Goal: Task Accomplishment & Management: Complete application form

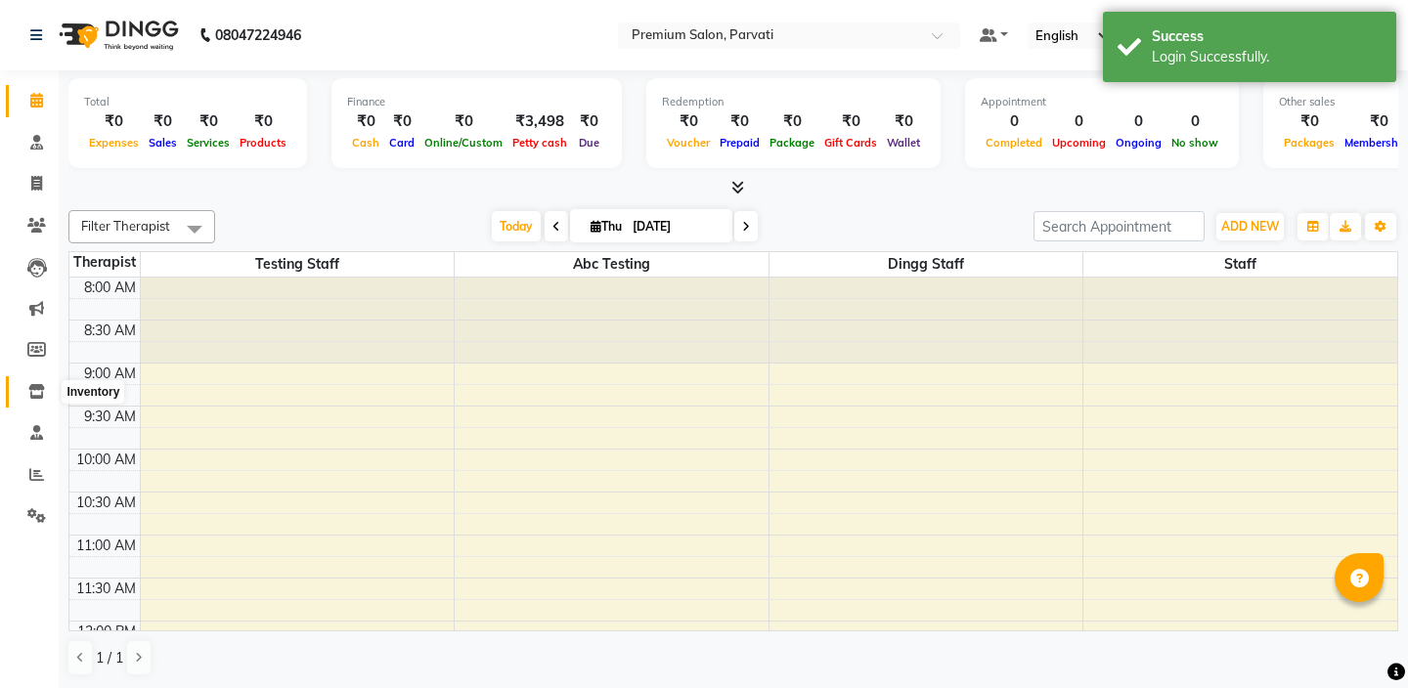
click at [32, 399] on span at bounding box center [37, 392] width 34 height 22
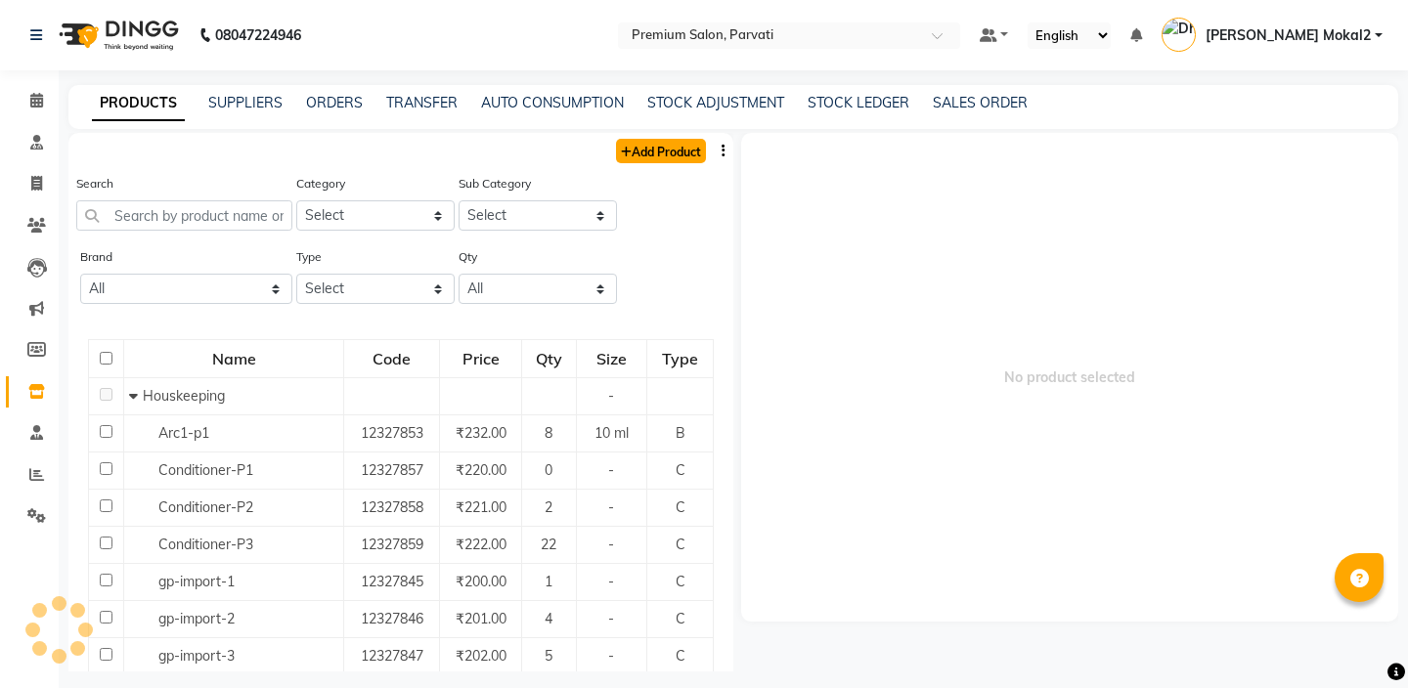
click at [652, 149] on link "Add Product" at bounding box center [661, 151] width 90 height 24
select select "true"
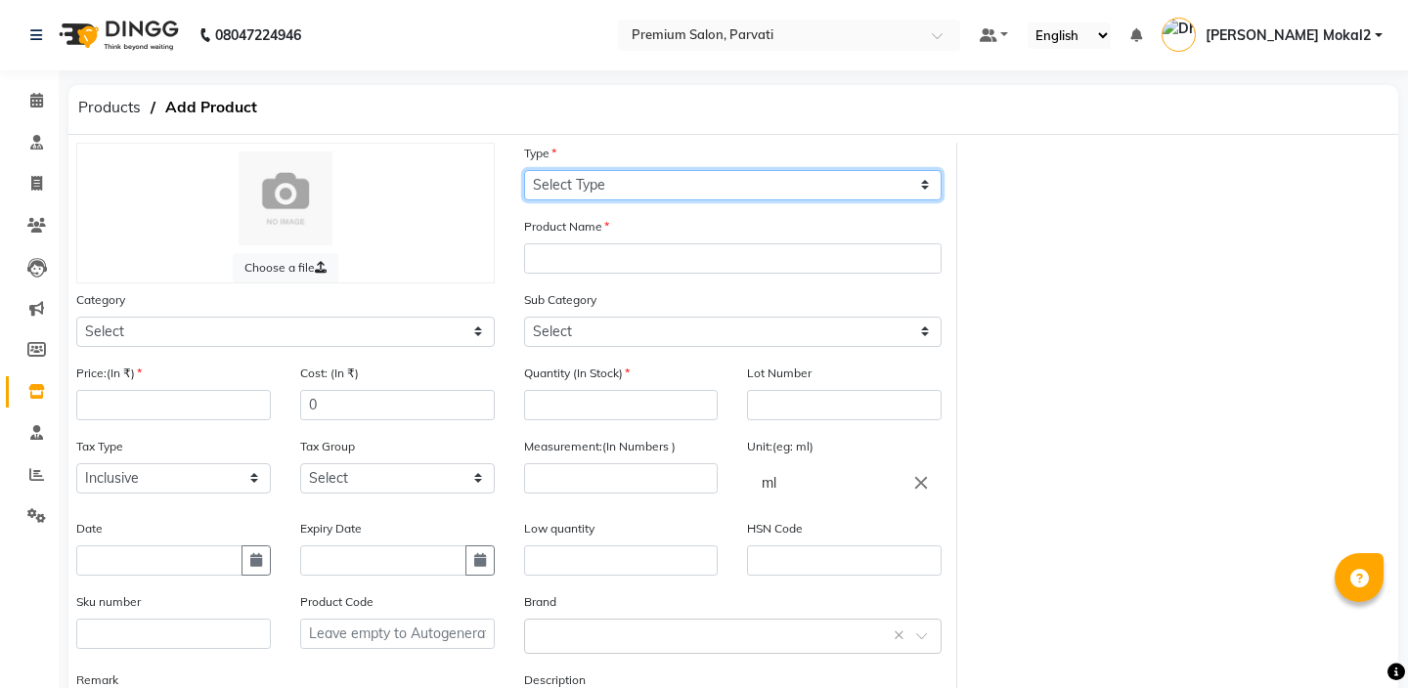
click at [571, 182] on select "Select Type Both Retail Consumable" at bounding box center [733, 185] width 418 height 30
select select "B"
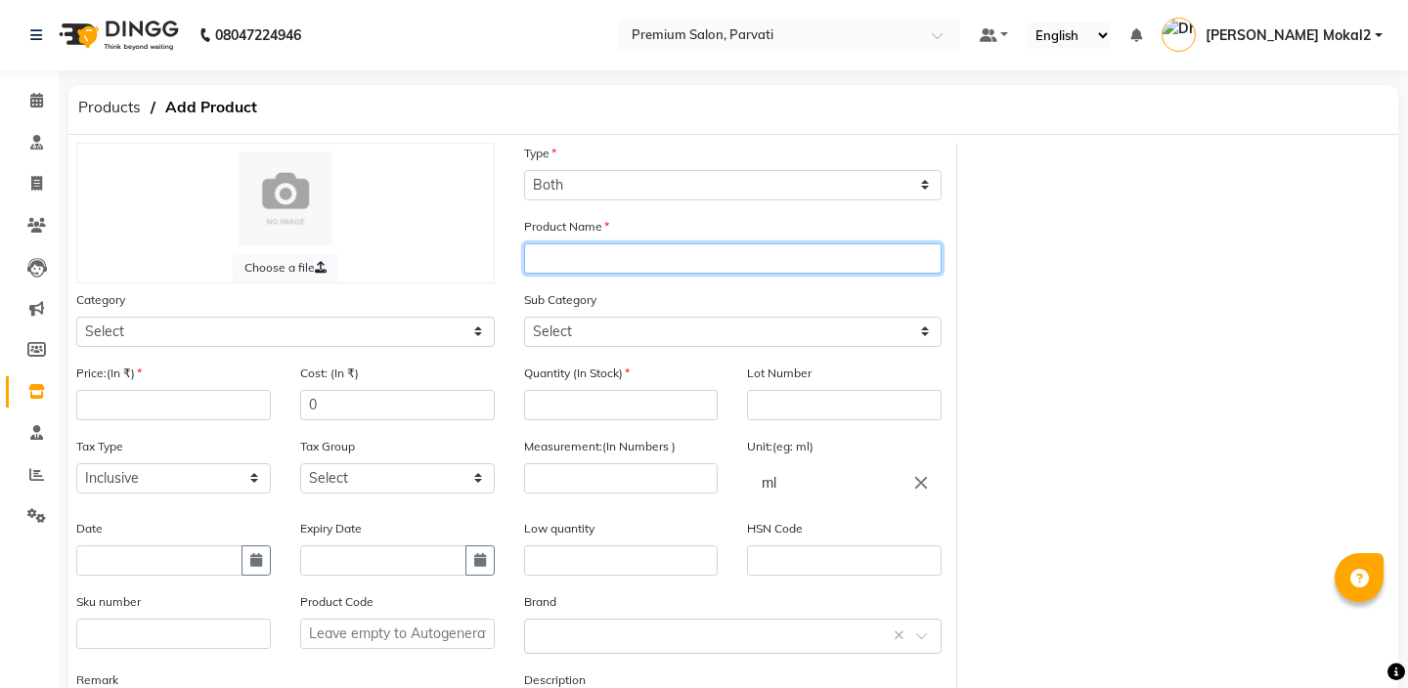
click at [555, 259] on input "text" at bounding box center [733, 258] width 418 height 30
type input "test audit"
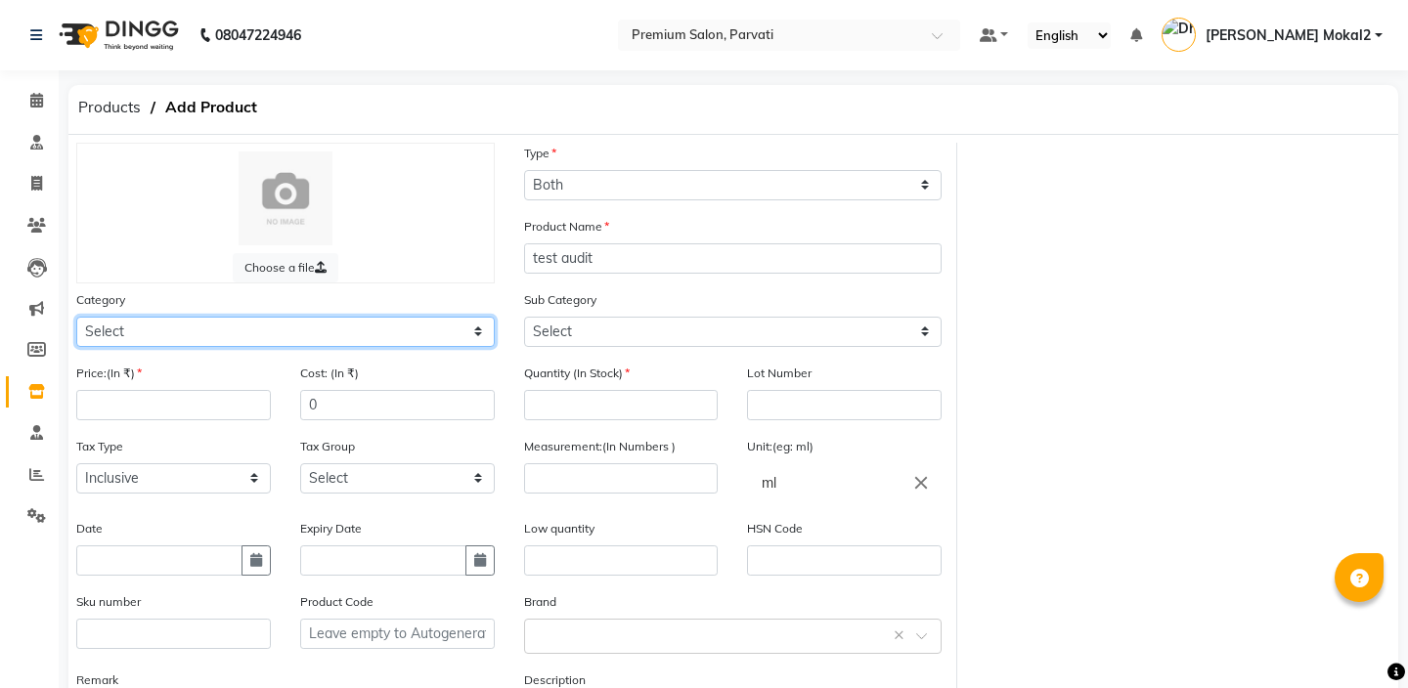
click at [210, 330] on select "Select White Hair Other Test Makeup Personal Care Beard sample testing abc gg S…" at bounding box center [285, 332] width 418 height 30
select select "115500"
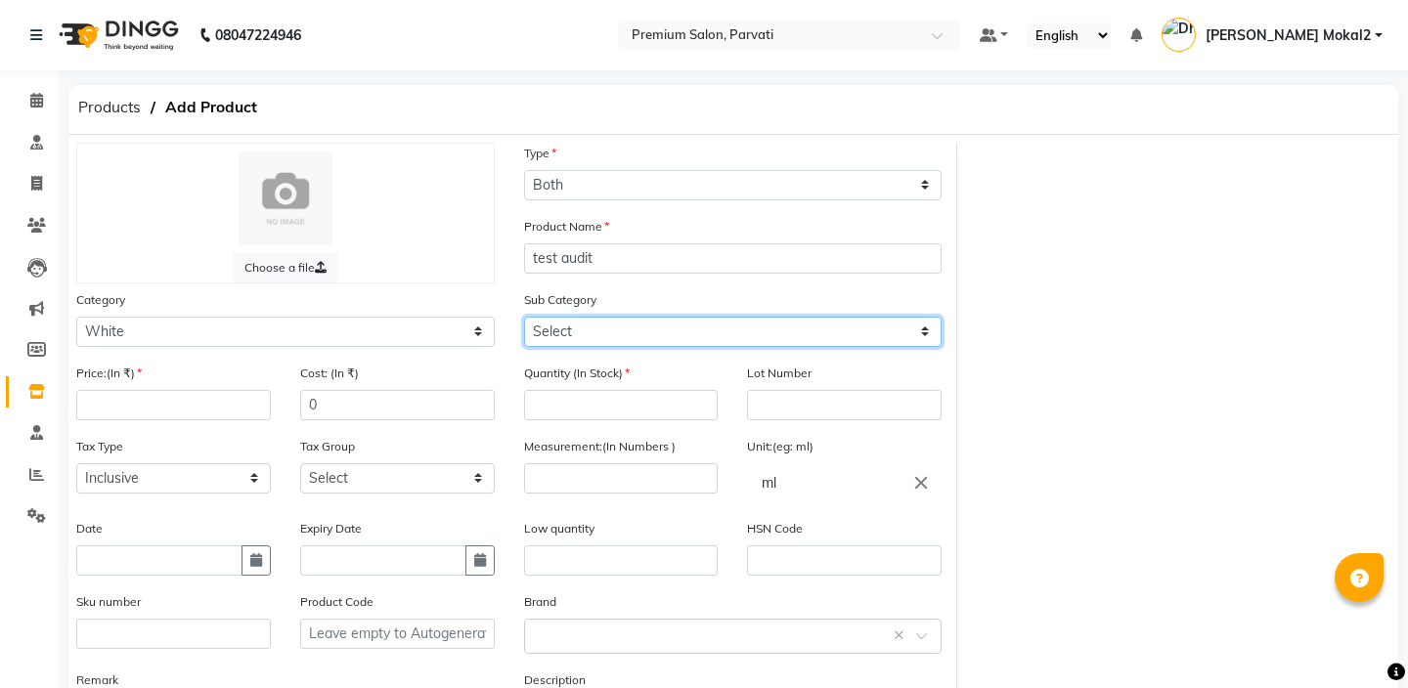
click at [582, 342] on select "Select White abc test" at bounding box center [733, 332] width 418 height 30
select select "1155001"
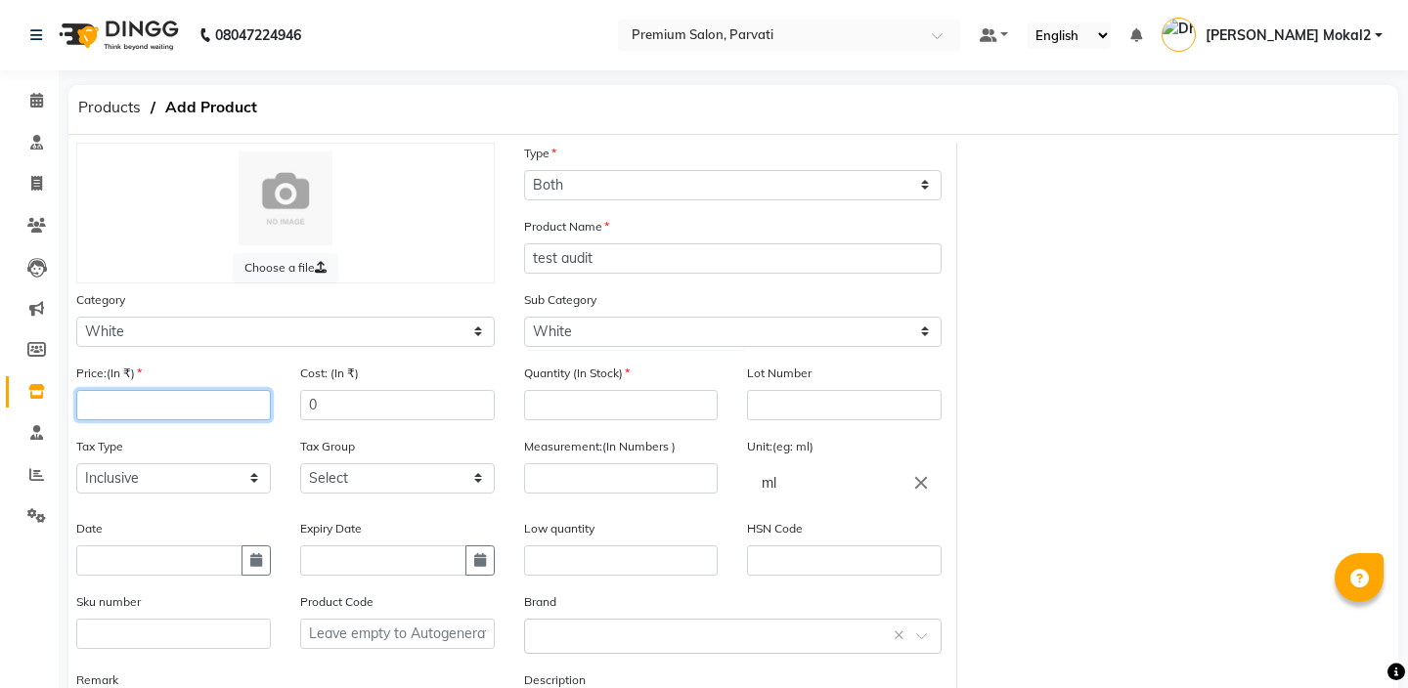
click at [96, 404] on input "number" at bounding box center [173, 405] width 195 height 30
type input "100"
click at [339, 399] on input "0" at bounding box center [397, 405] width 195 height 30
type input "10"
click at [598, 415] on input "number" at bounding box center [621, 405] width 195 height 30
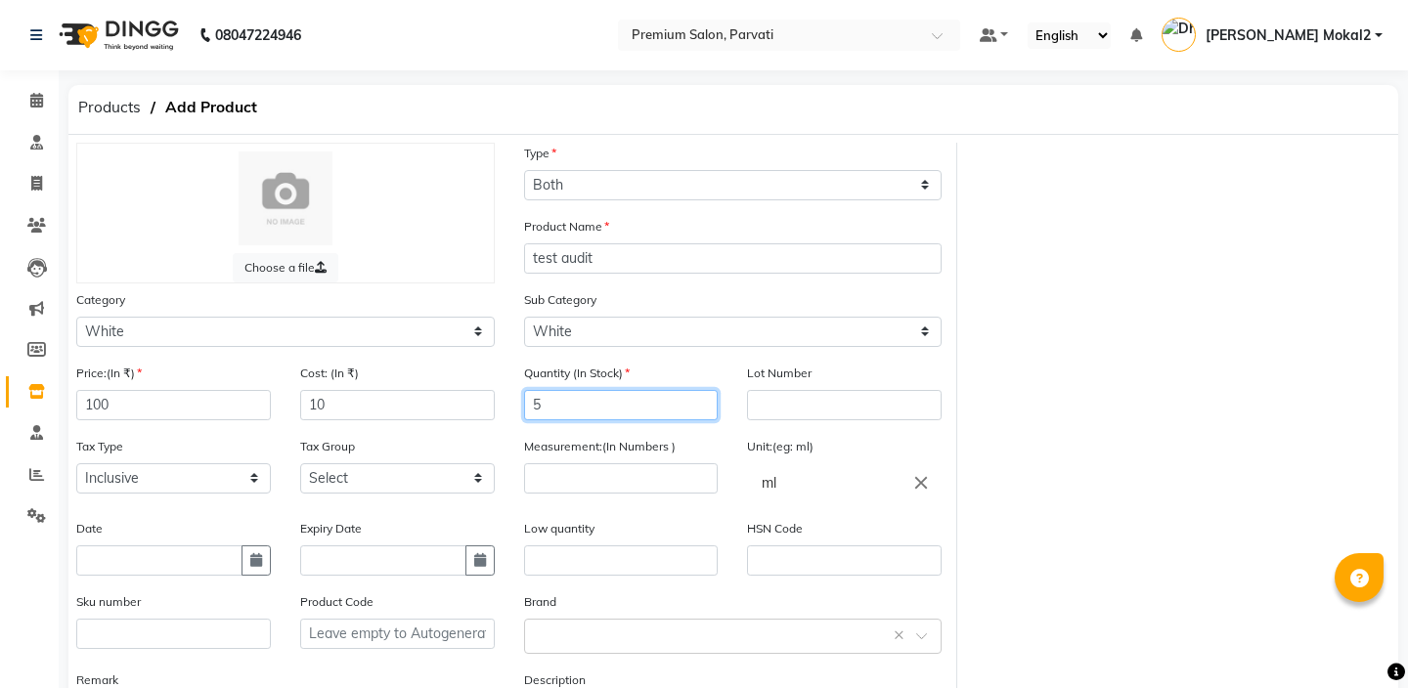
type input "5"
click at [818, 412] on input "text" at bounding box center [844, 405] width 195 height 30
click at [585, 480] on input "number" at bounding box center [621, 478] width 195 height 30
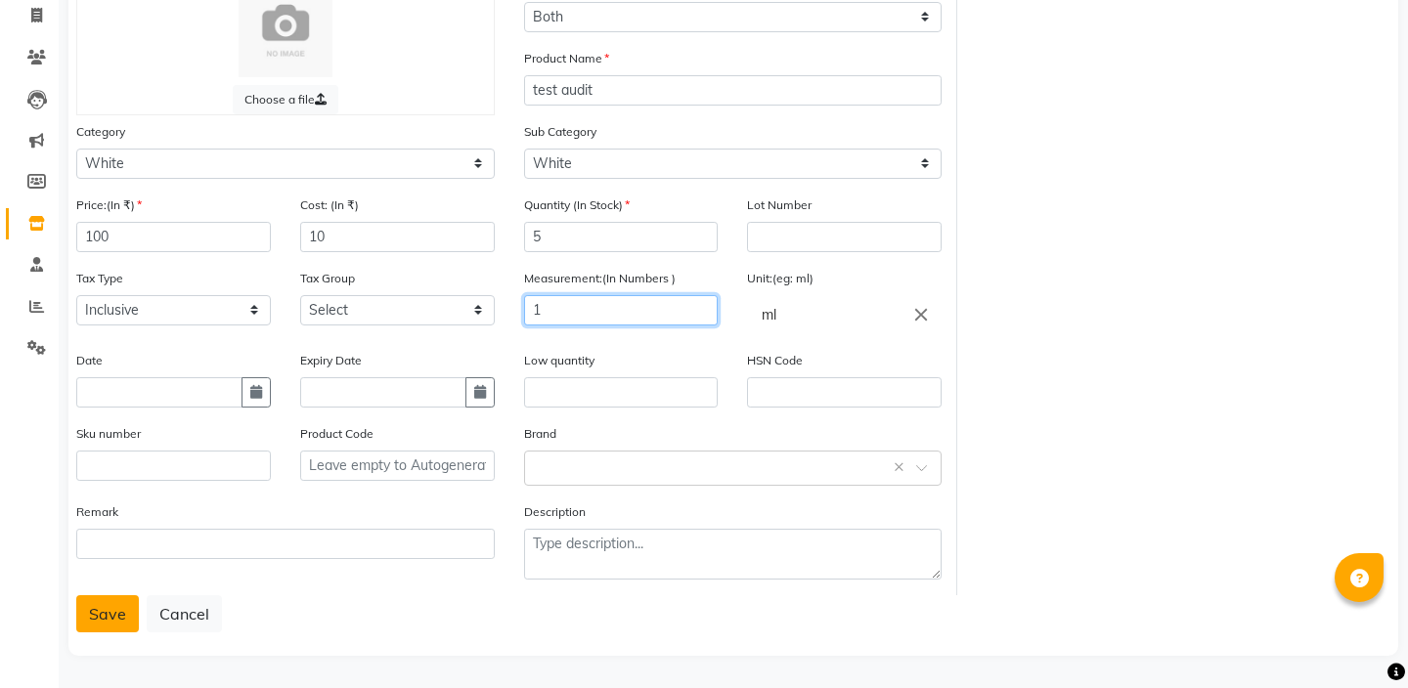
type input "1"
click at [115, 614] on button "Save" at bounding box center [107, 613] width 63 height 37
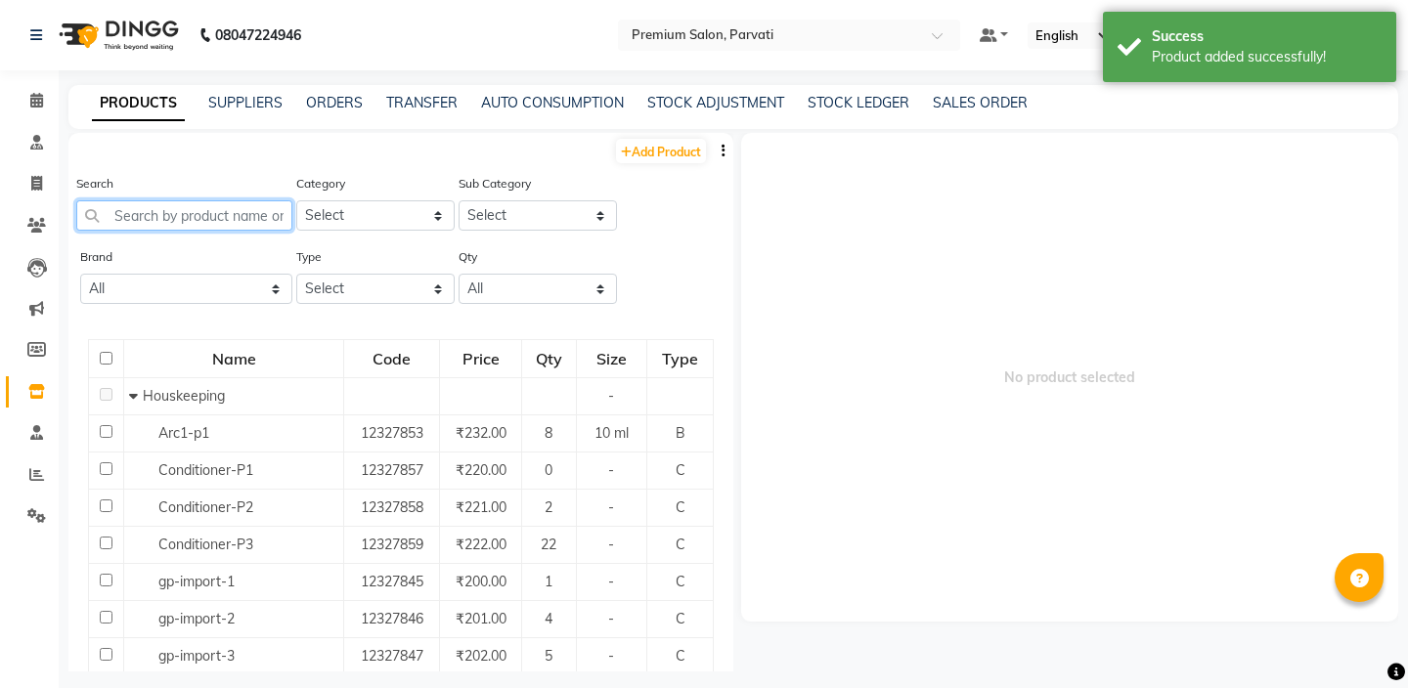
click at [152, 220] on input "text" at bounding box center [184, 215] width 216 height 30
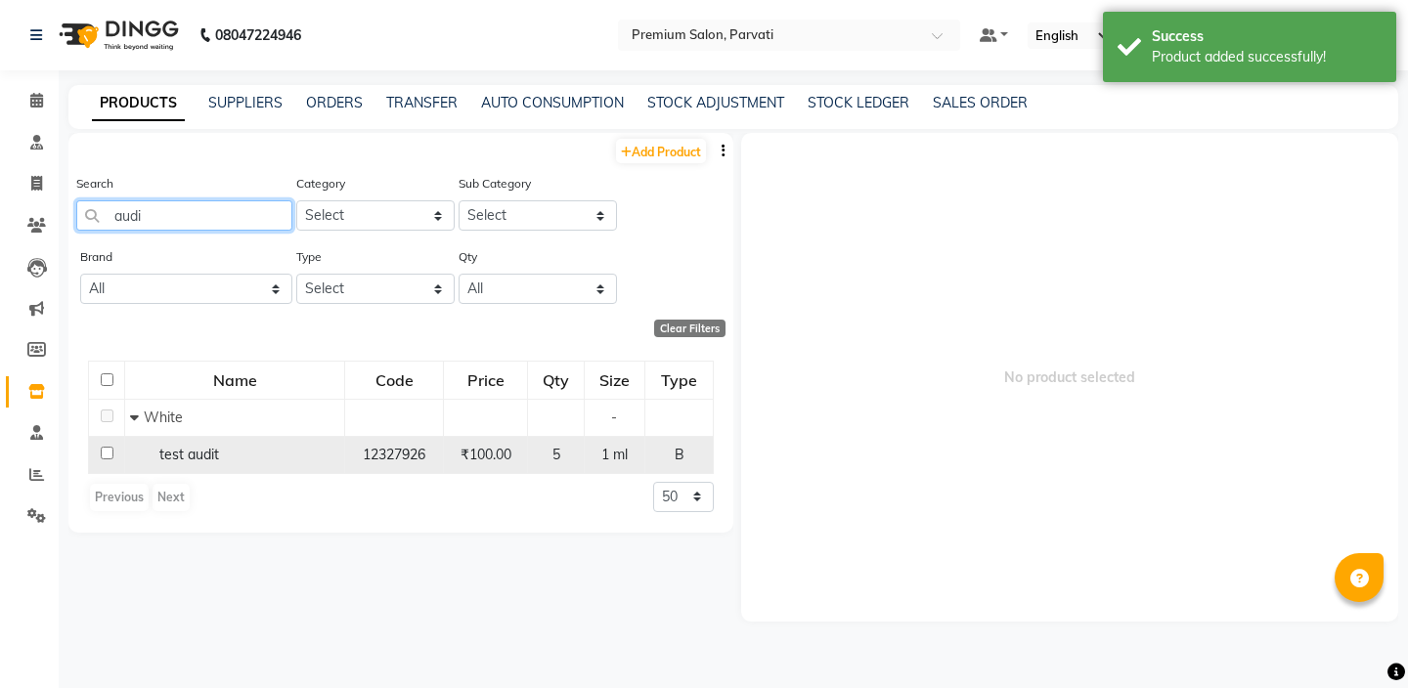
type input "audi"
click at [221, 464] on div "test audit" at bounding box center [234, 455] width 209 height 21
select select
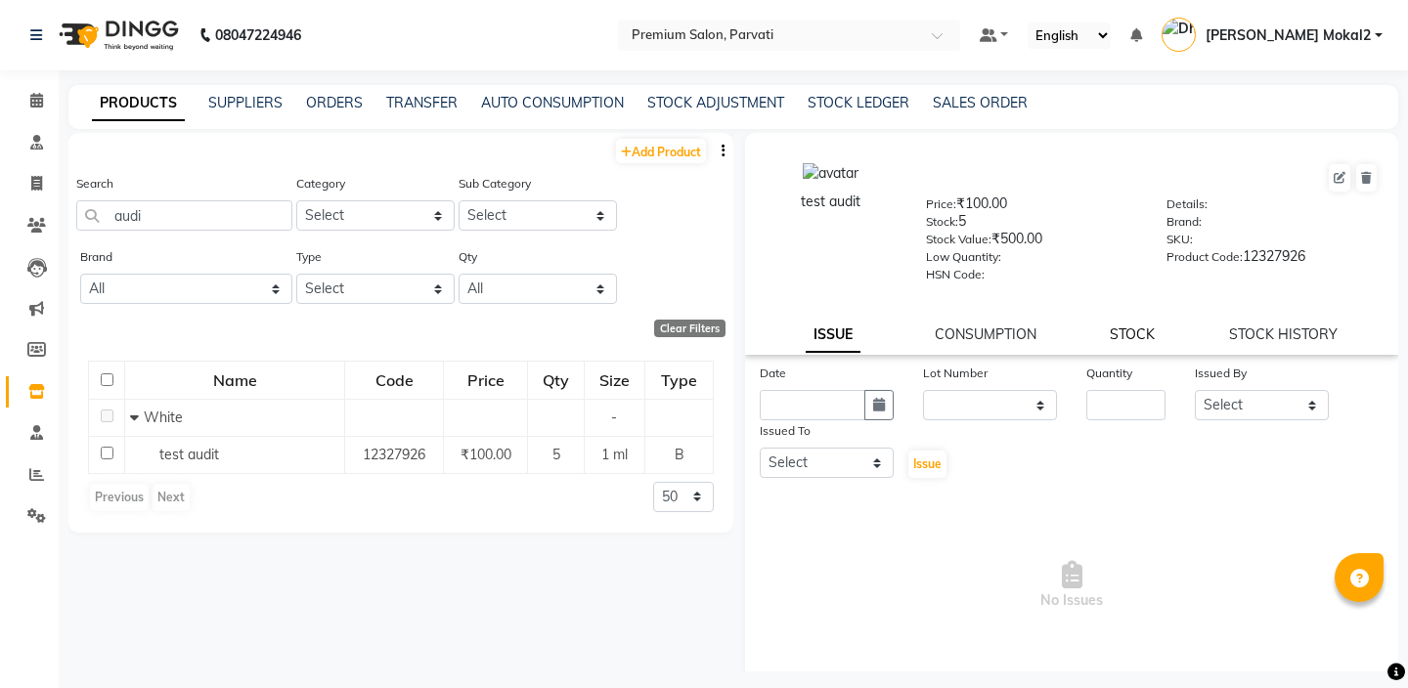
click at [1129, 330] on link "STOCK" at bounding box center [1132, 335] width 45 height 18
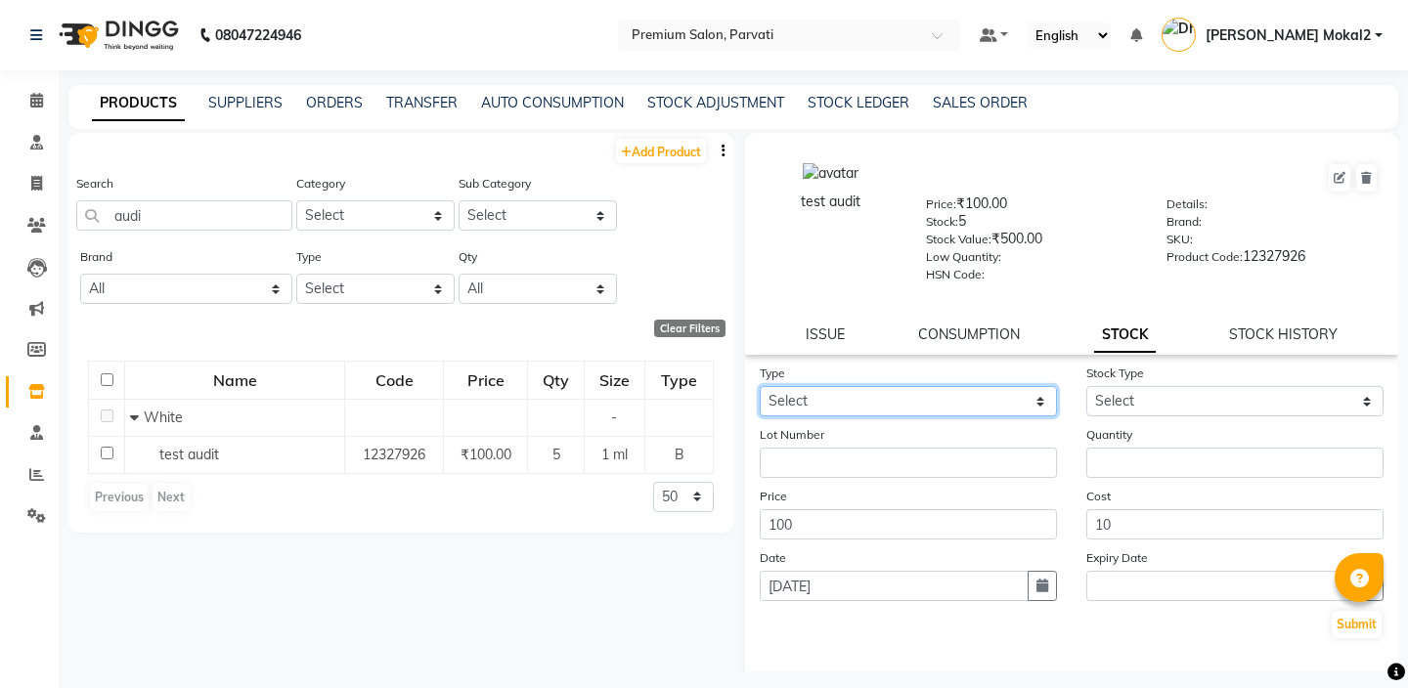
click at [967, 397] on select "Select In Out" at bounding box center [908, 401] width 297 height 30
select select "in"
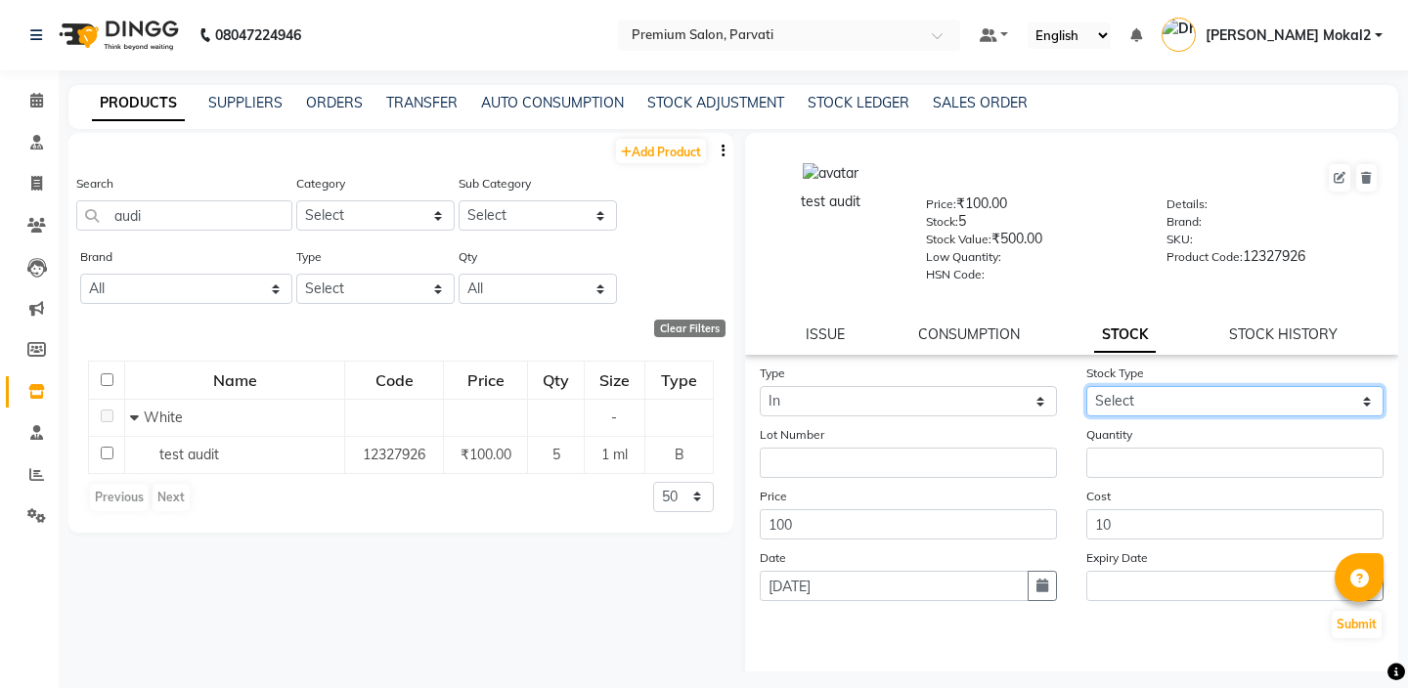
click at [1122, 412] on select "Select New Stock Adjustment Return Other" at bounding box center [1234, 401] width 297 height 30
select select "new stock"
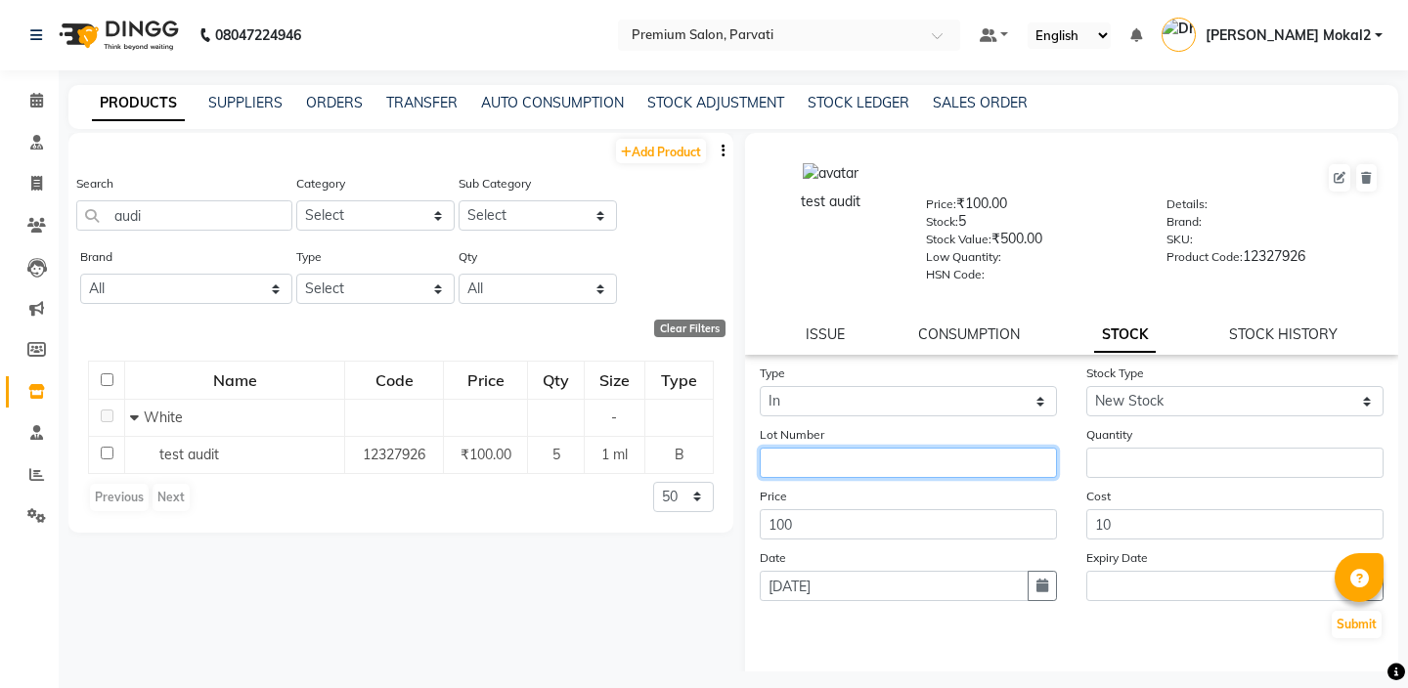
click at [913, 468] on input "text" at bounding box center [908, 463] width 297 height 30
type input "1234"
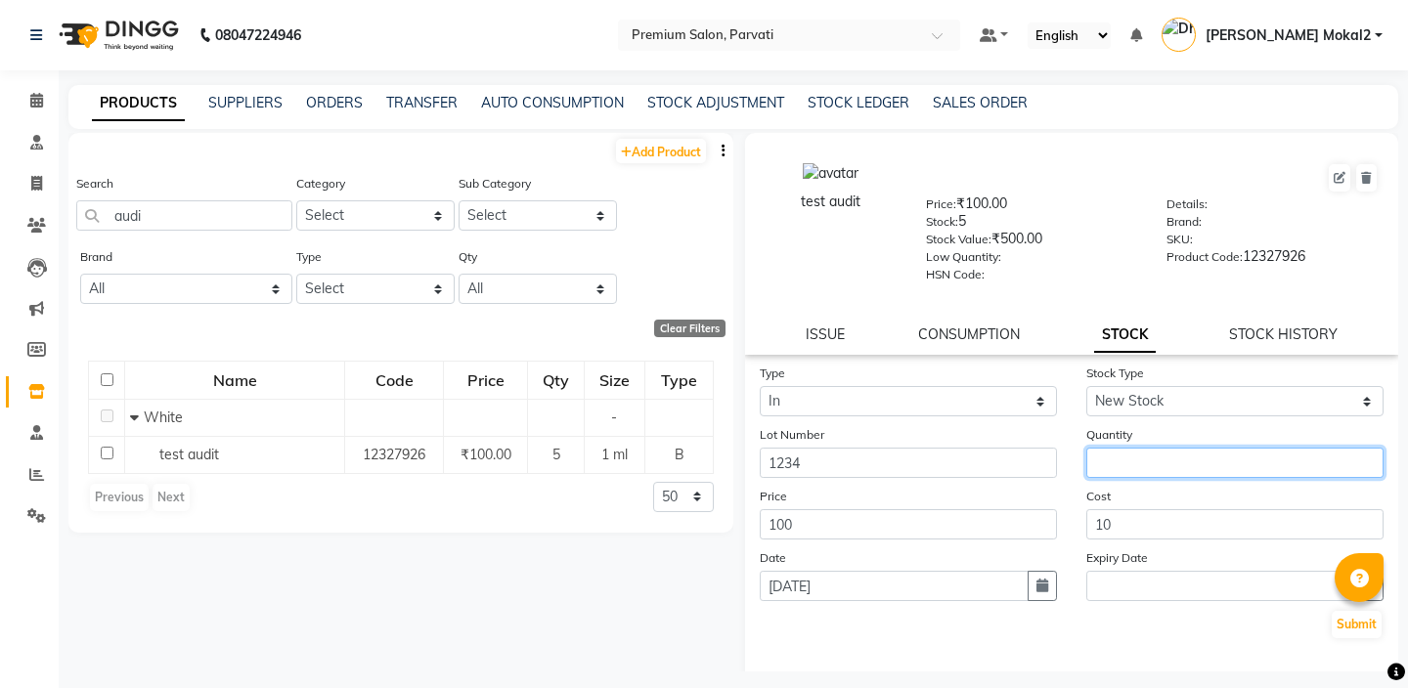
click at [1146, 473] on input "number" at bounding box center [1234, 463] width 297 height 30
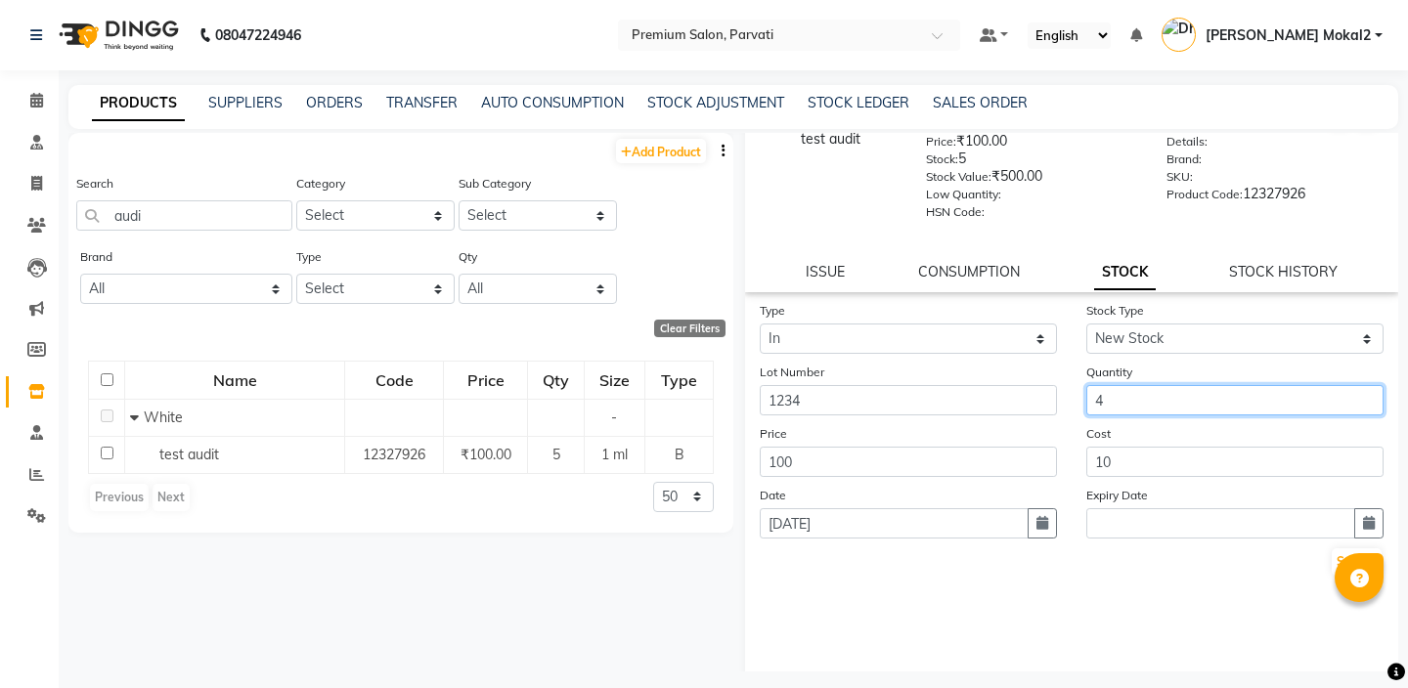
scroll to position [82, 0]
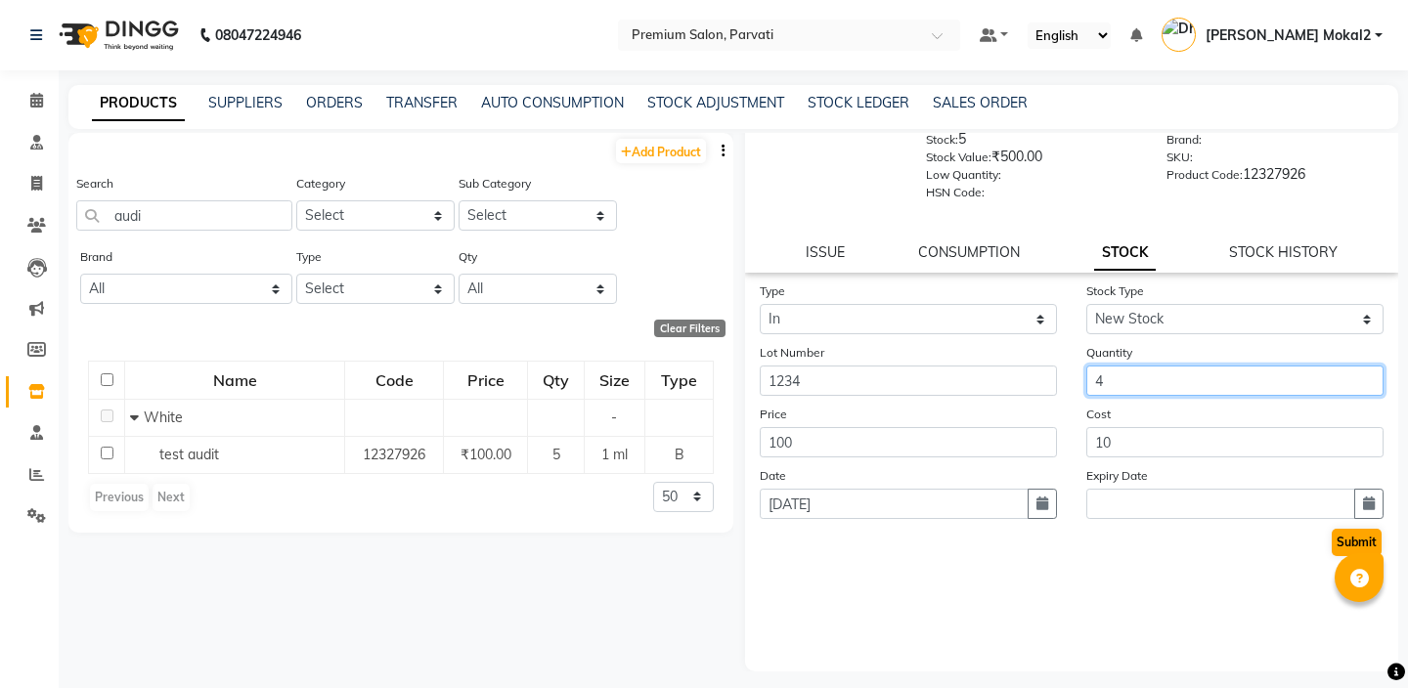
type input "4"
click at [1349, 536] on button "Submit" at bounding box center [1357, 542] width 50 height 27
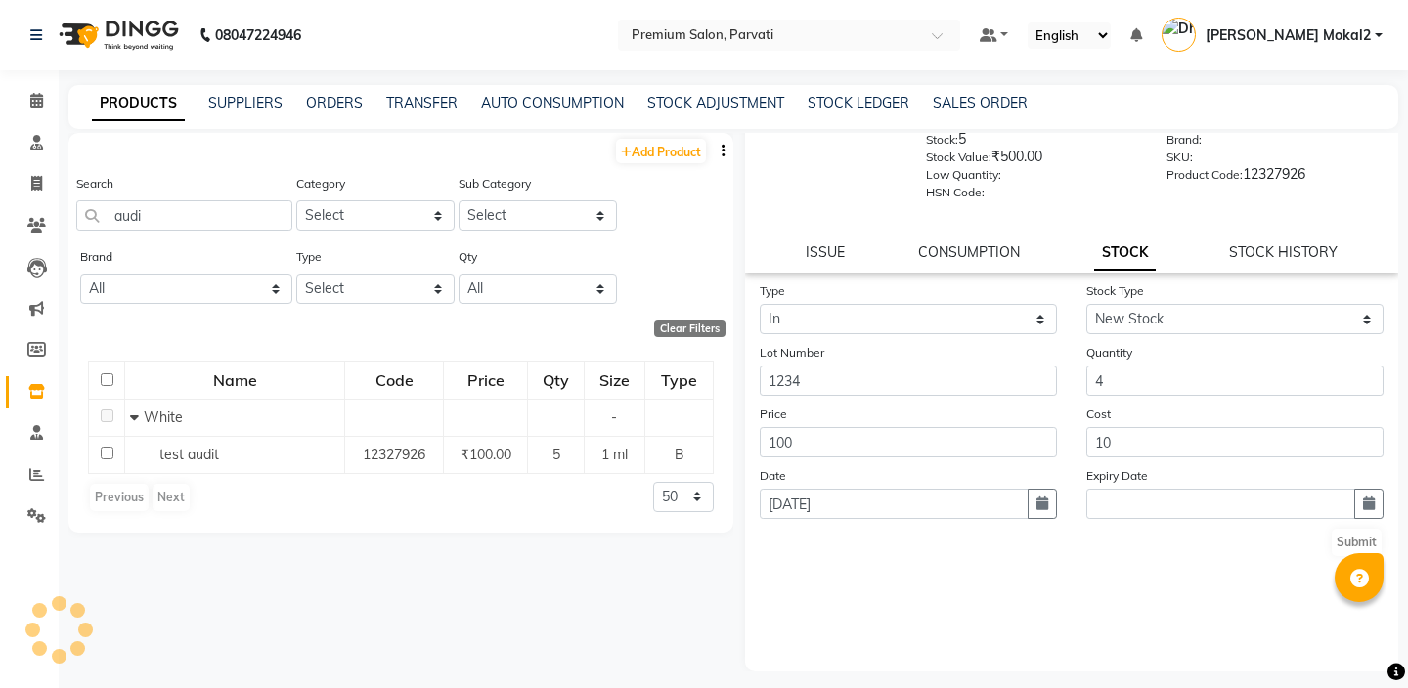
scroll to position [0, 0]
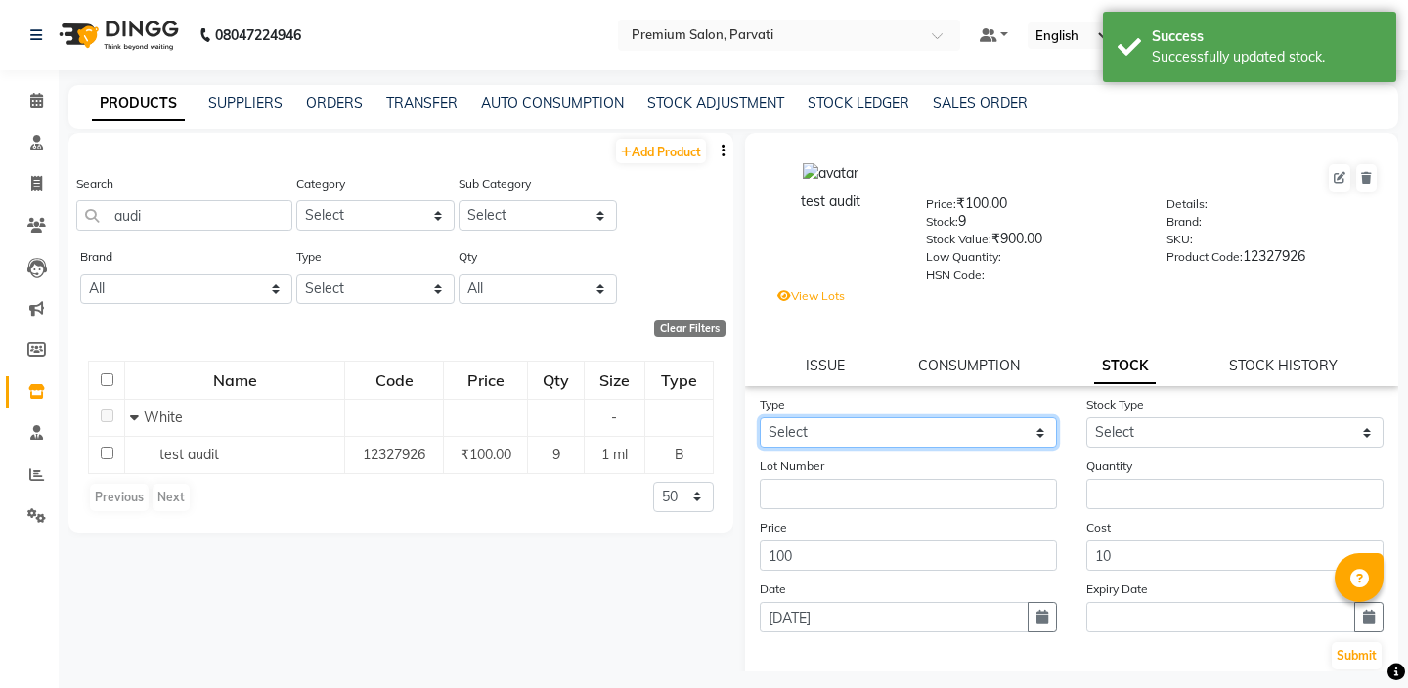
click at [892, 445] on select "Select In Out" at bounding box center [908, 432] width 297 height 30
select select "in"
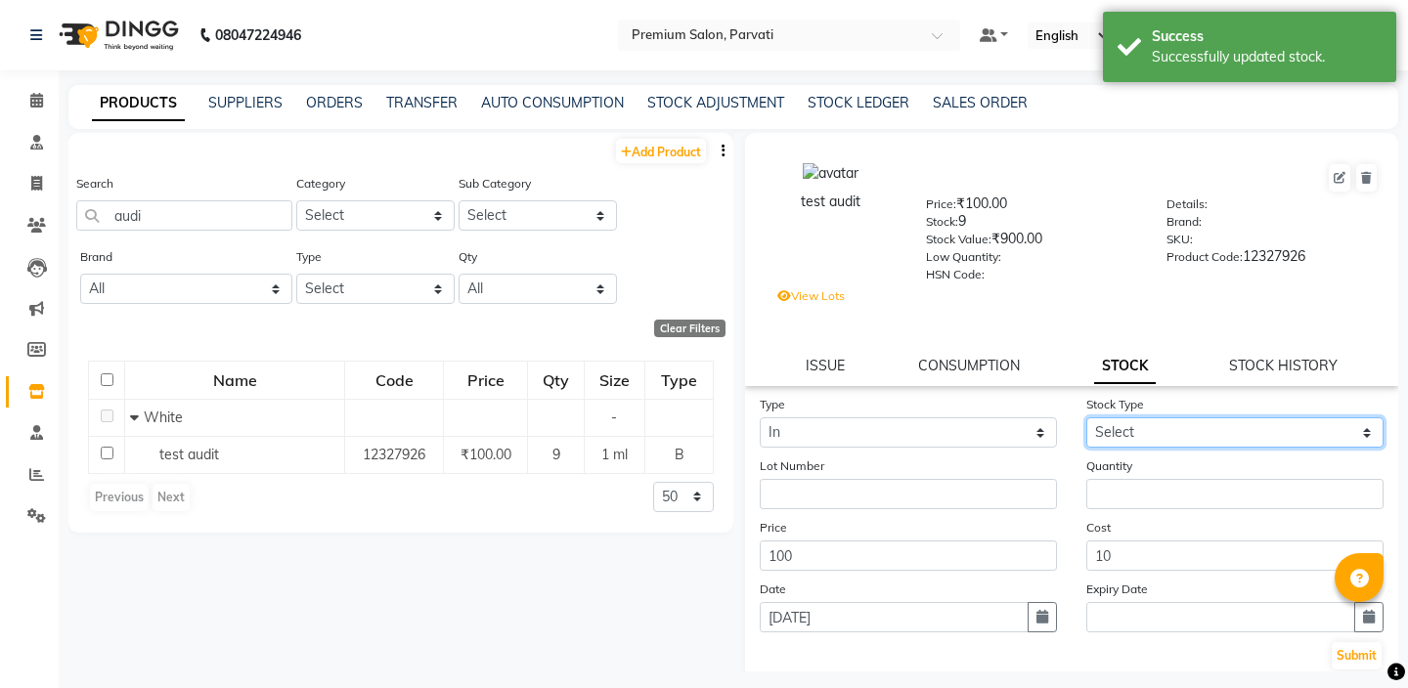
click at [1158, 429] on select "Select New Stock Adjustment Return Other" at bounding box center [1234, 432] width 297 height 30
select select "new stock"
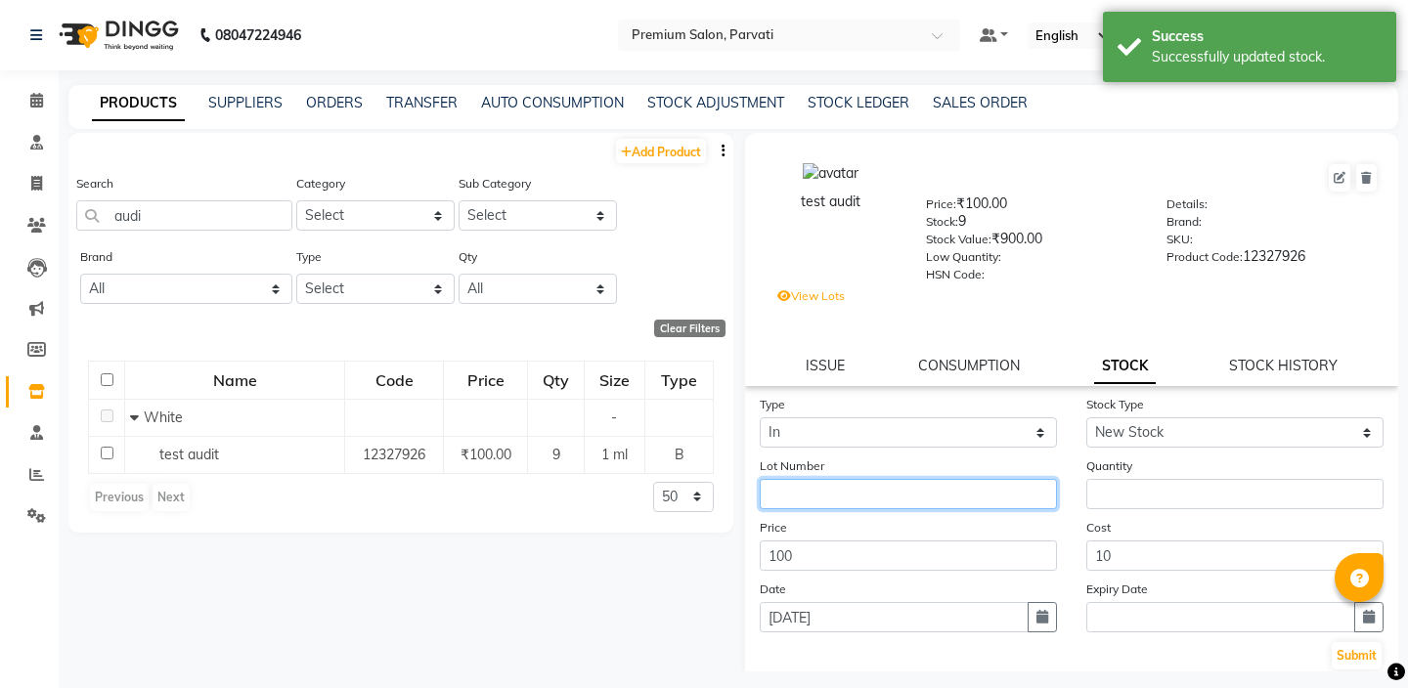
click at [903, 507] on input "text" at bounding box center [908, 494] width 297 height 30
type input "5678"
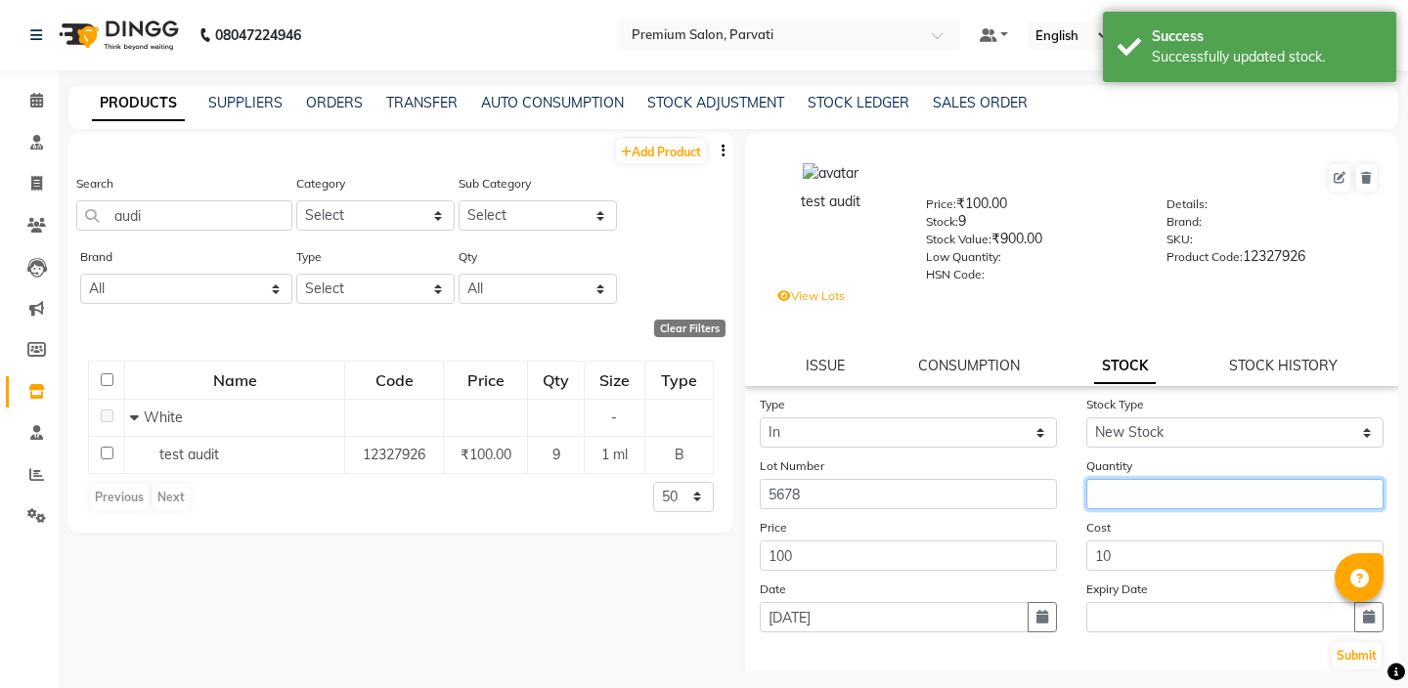
click at [1121, 498] on input "number" at bounding box center [1234, 494] width 297 height 30
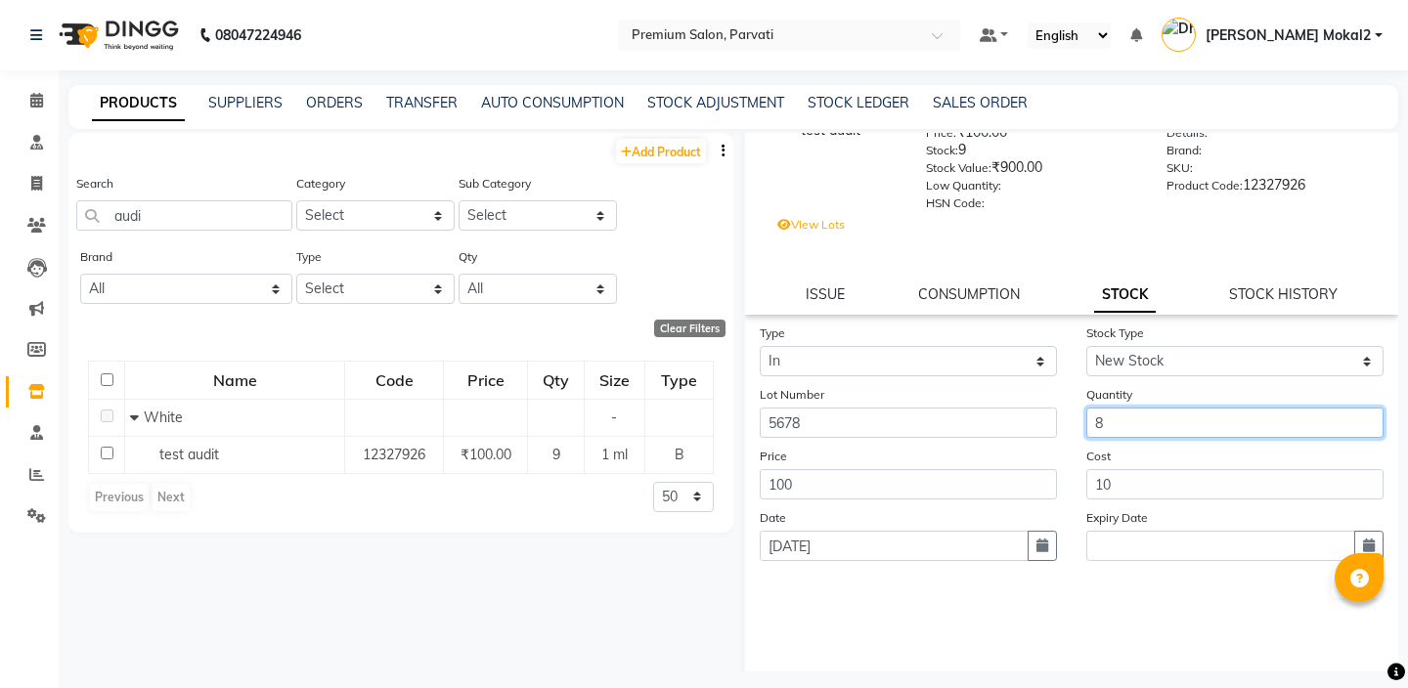
scroll to position [113, 0]
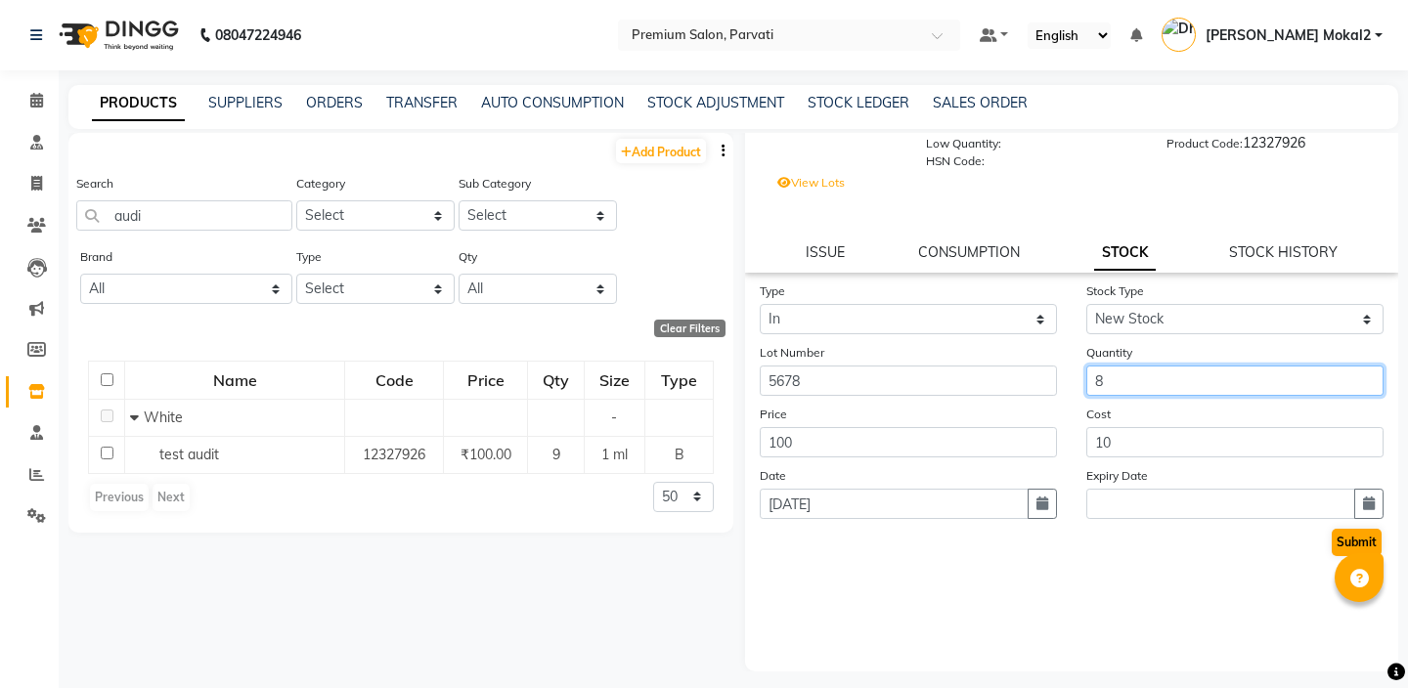
type input "8"
click at [1336, 529] on button "Submit" at bounding box center [1357, 542] width 50 height 27
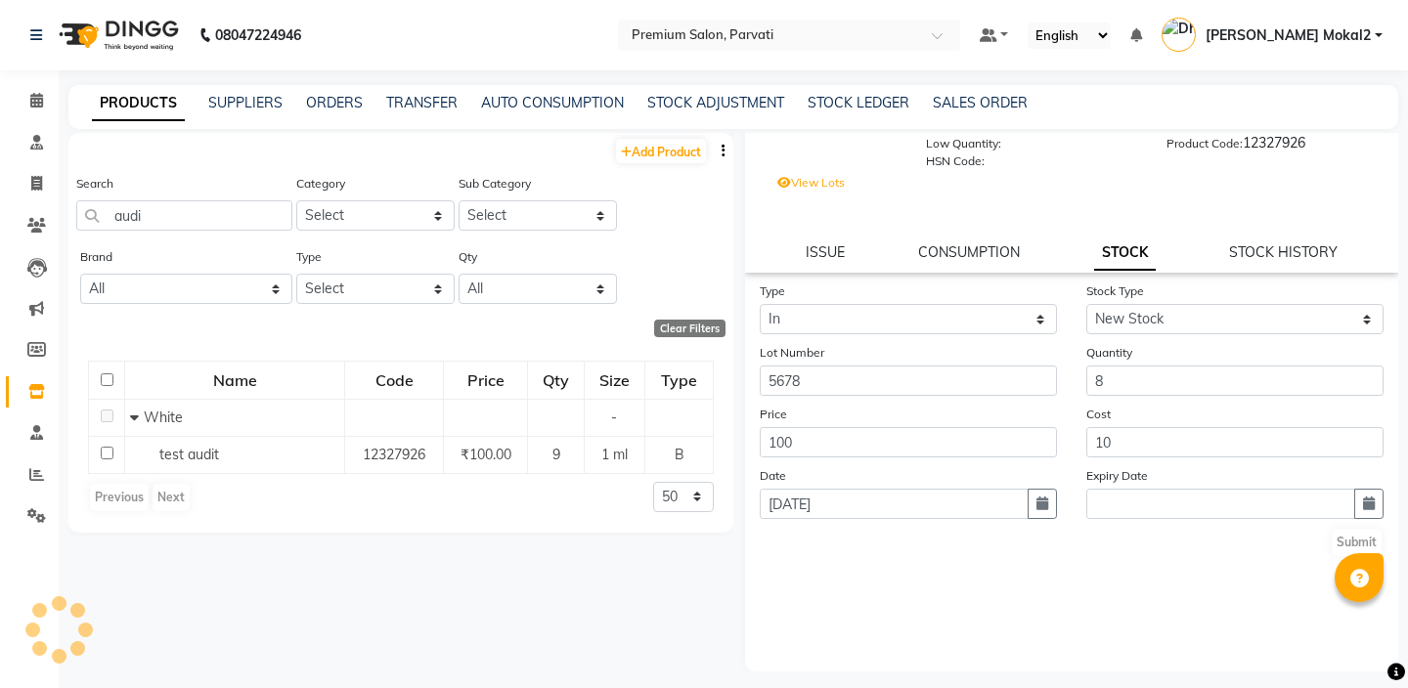
scroll to position [0, 0]
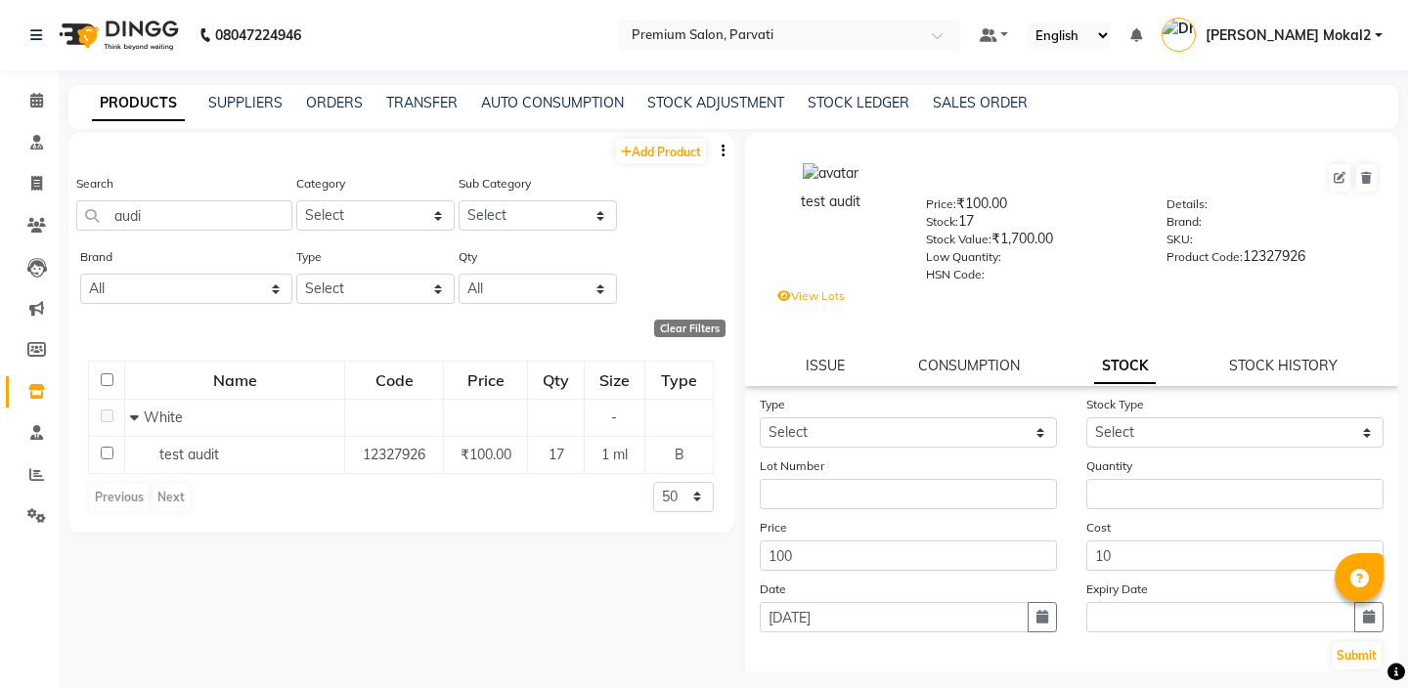
click at [970, 223] on div "Stock: 17" at bounding box center [1032, 224] width 212 height 27
click at [1057, 296] on div "View Lots" at bounding box center [1086, 298] width 643 height 27
click at [1264, 361] on link "STOCK HISTORY" at bounding box center [1283, 366] width 109 height 18
select select "all"
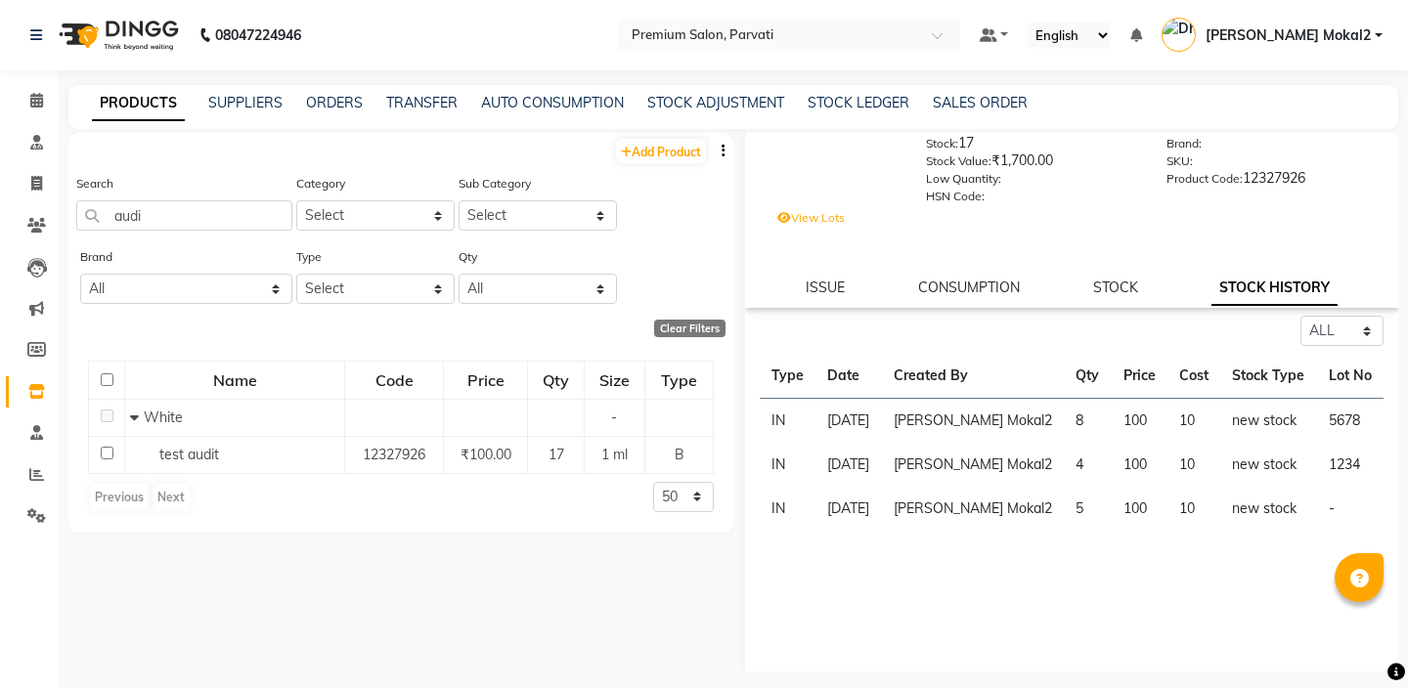
scroll to position [113, 0]
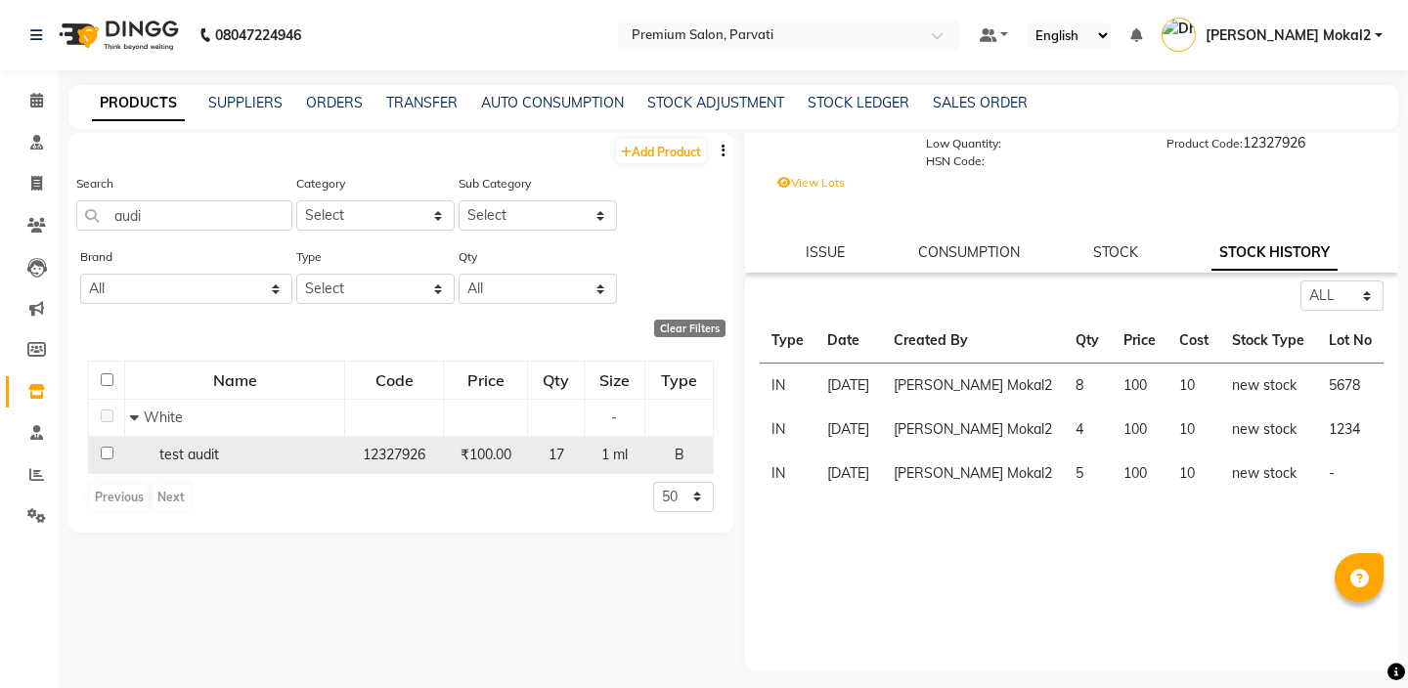
click at [218, 448] on div "test audit" at bounding box center [234, 455] width 209 height 21
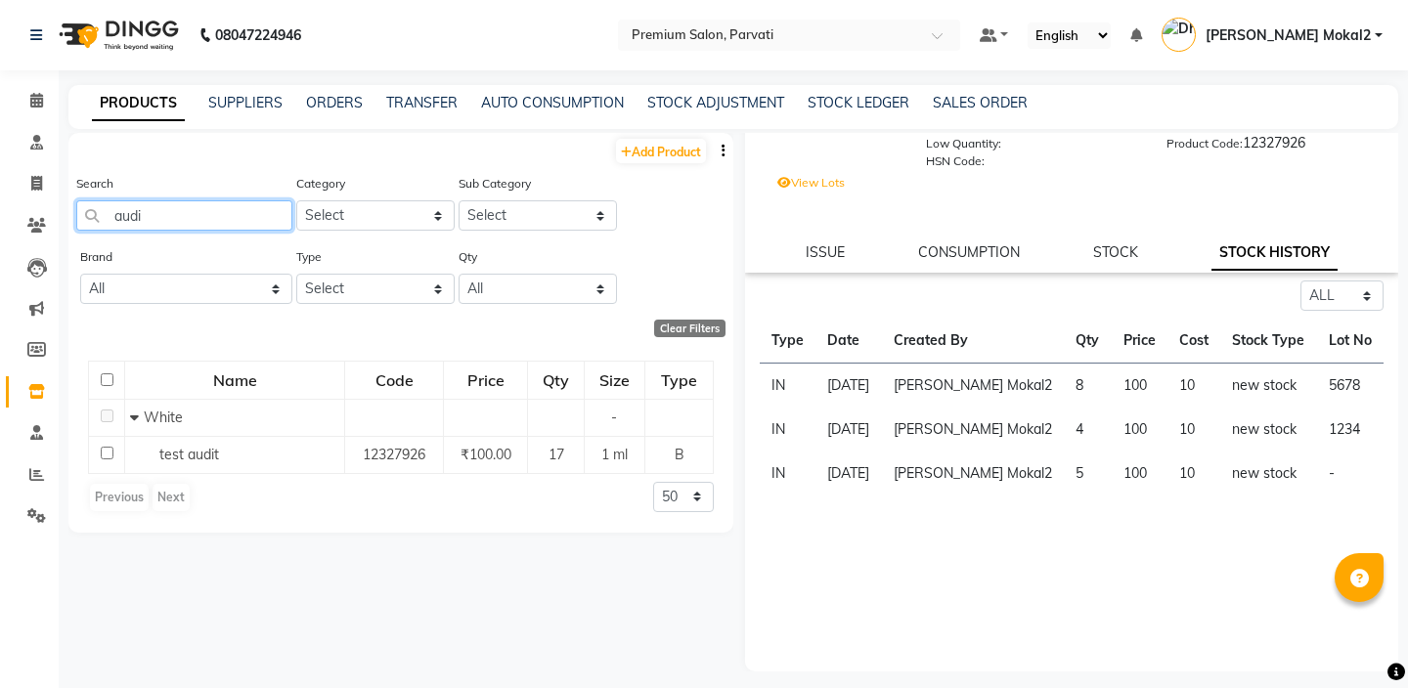
click at [165, 221] on input "audi" at bounding box center [184, 215] width 216 height 30
type input "a"
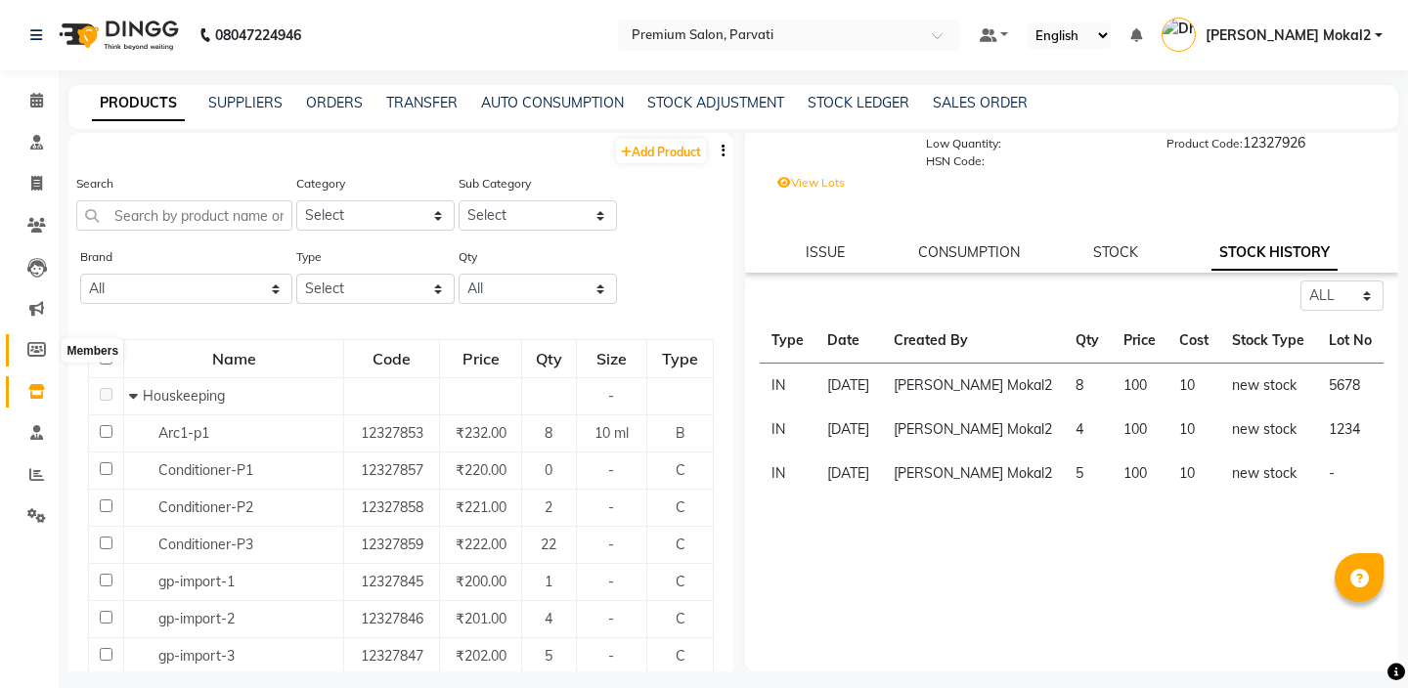
click at [32, 347] on icon at bounding box center [36, 349] width 19 height 15
select select
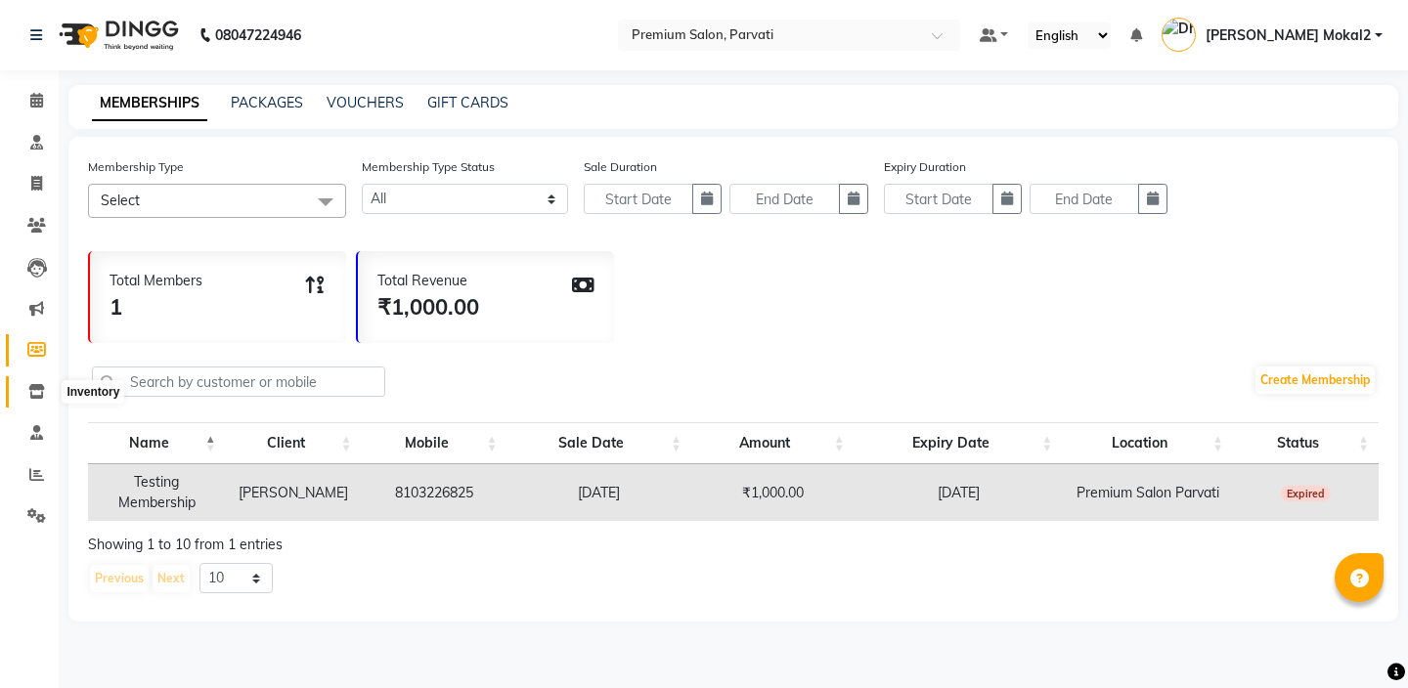
click at [34, 381] on span at bounding box center [37, 392] width 34 height 22
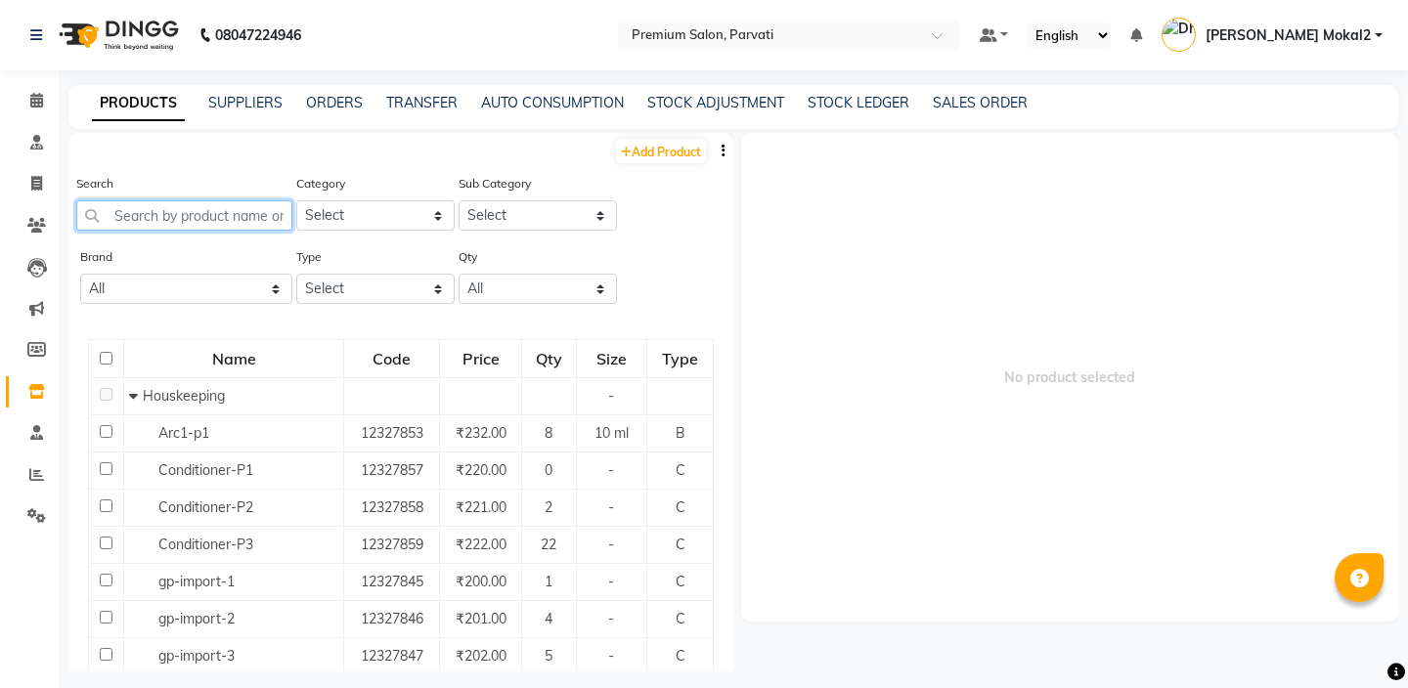
click at [200, 219] on input "text" at bounding box center [184, 215] width 216 height 30
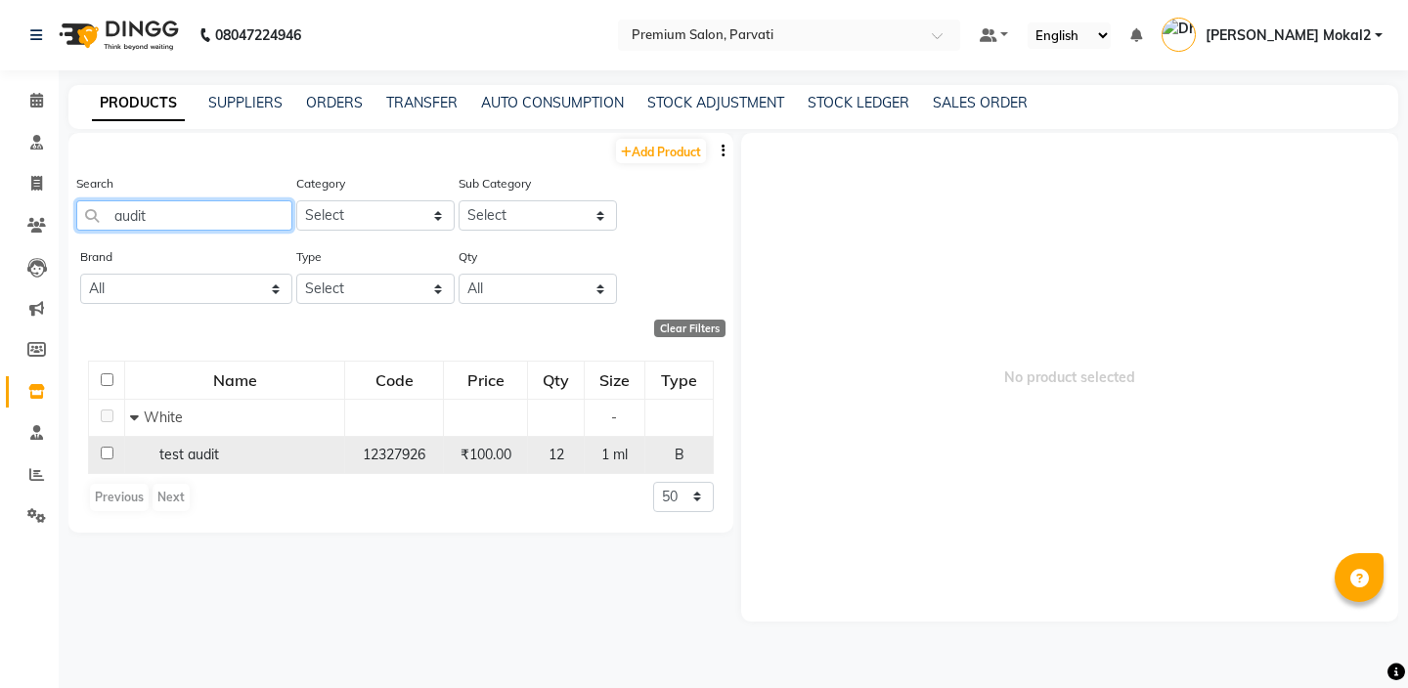
type input "audit"
click at [219, 457] on div "test audit" at bounding box center [234, 455] width 209 height 21
select select
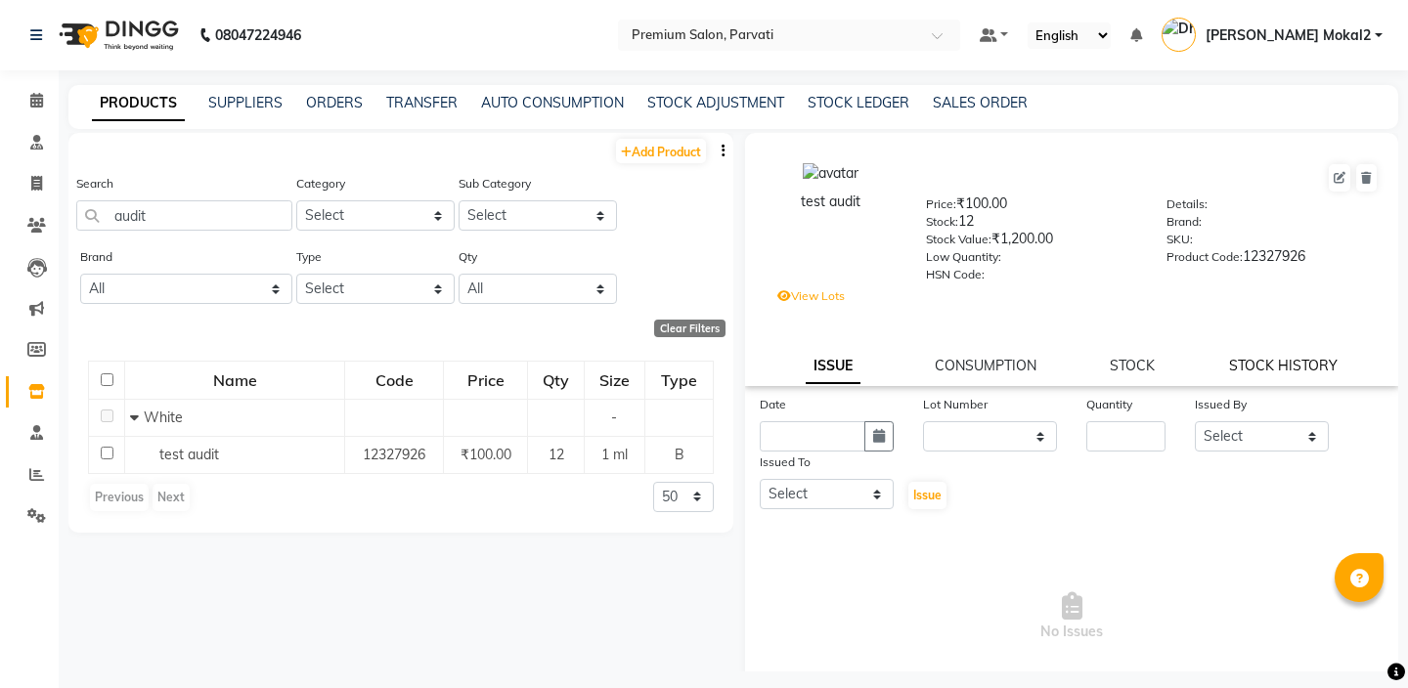
click at [1239, 363] on link "STOCK HISTORY" at bounding box center [1283, 366] width 109 height 18
select select "all"
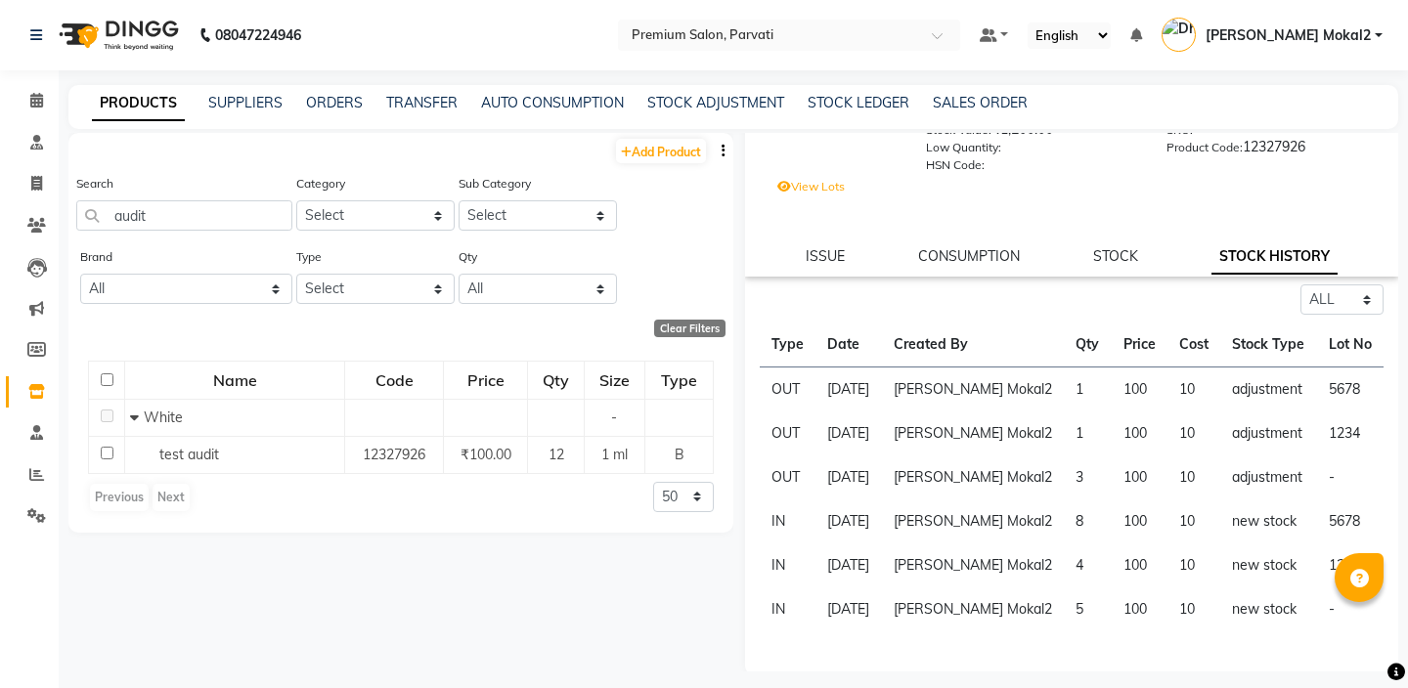
scroll to position [112, 0]
click at [1064, 479] on td "3" at bounding box center [1087, 475] width 47 height 44
click at [1066, 445] on td "1" at bounding box center [1087, 431] width 47 height 44
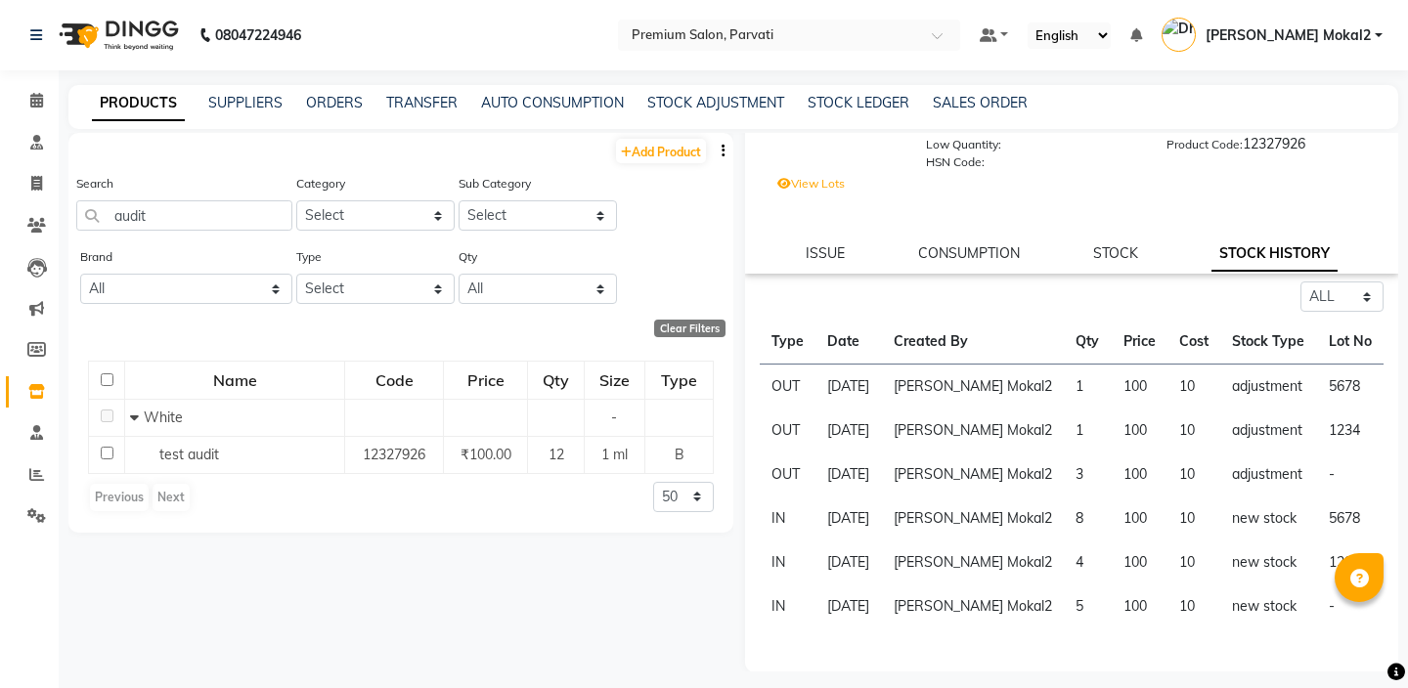
click at [1064, 436] on td "1" at bounding box center [1087, 431] width 47 height 44
click at [1064, 395] on td "1" at bounding box center [1087, 387] width 47 height 45
click at [1064, 391] on td "1" at bounding box center [1087, 387] width 47 height 45
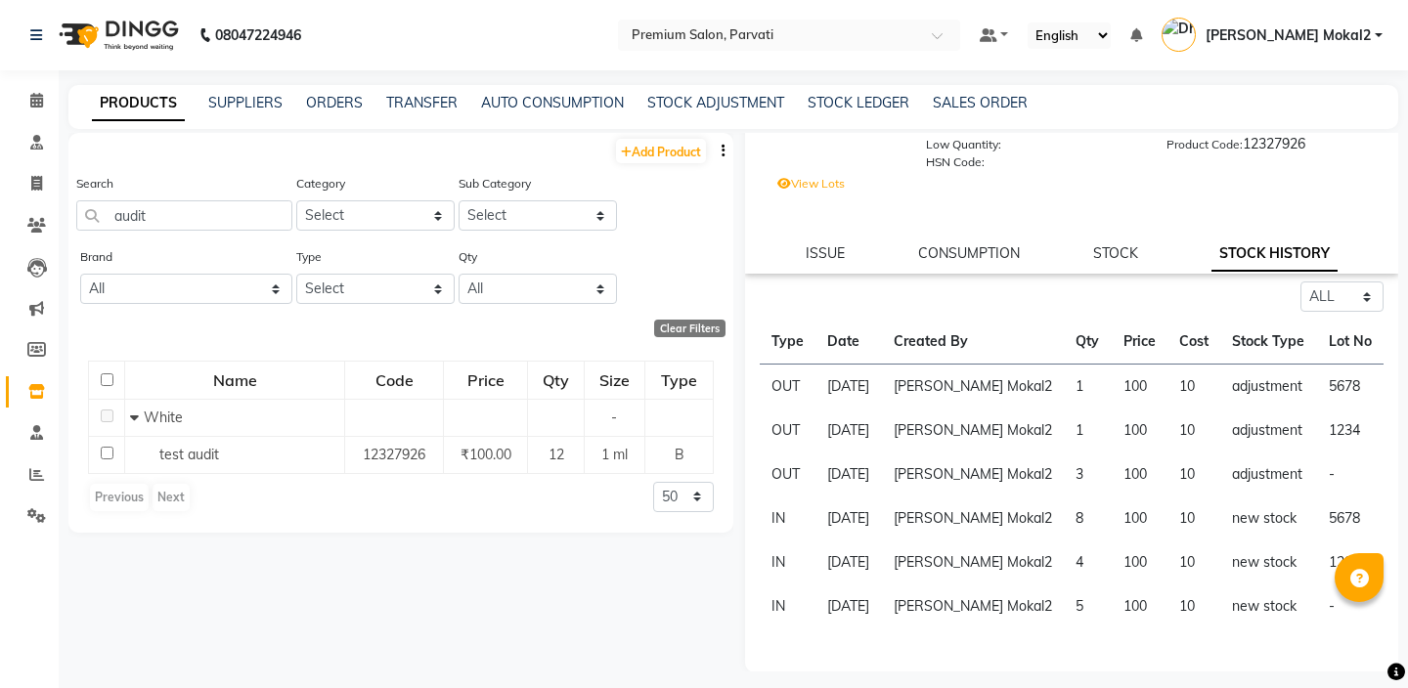
click at [1064, 391] on td "1" at bounding box center [1087, 387] width 47 height 45
click at [1120, 383] on td "100" at bounding box center [1140, 387] width 56 height 45
click at [1142, 426] on td "100" at bounding box center [1140, 431] width 56 height 44
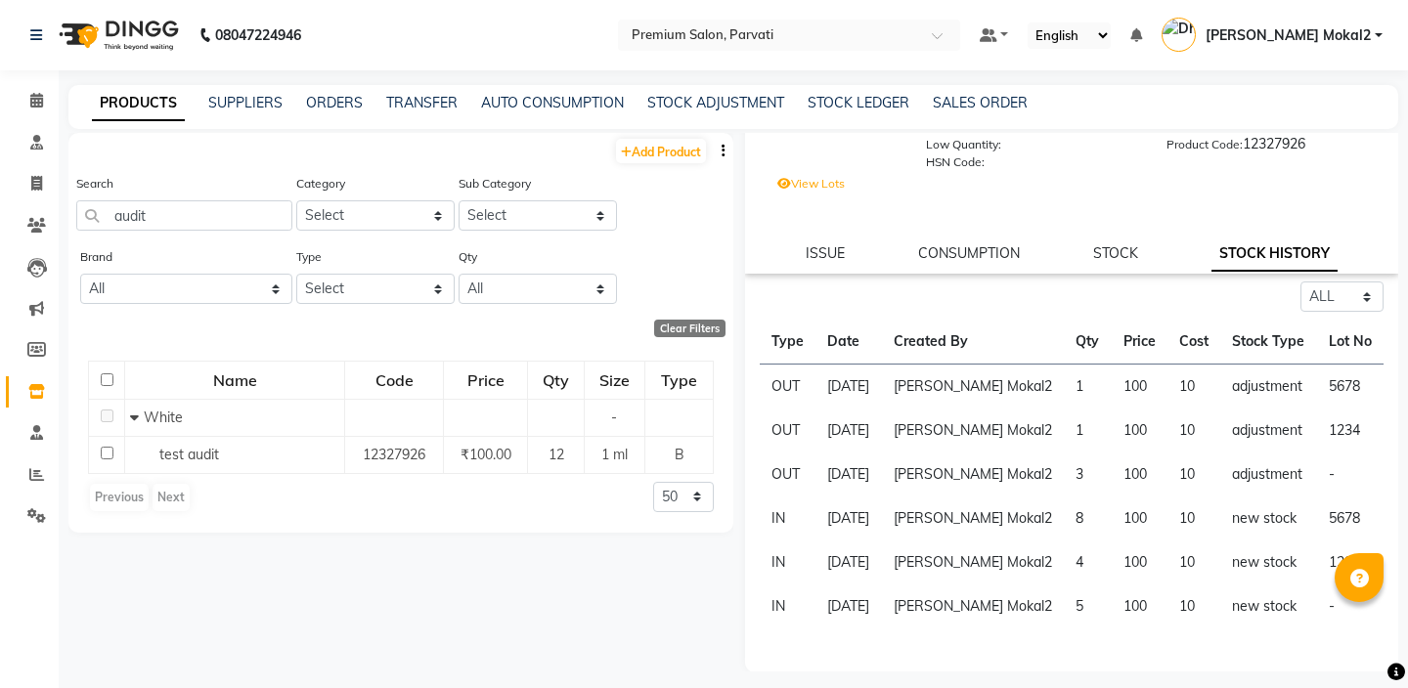
click at [1340, 425] on td "1234" at bounding box center [1350, 431] width 66 height 44
click at [1344, 385] on td "5678" at bounding box center [1350, 387] width 66 height 45
click at [1333, 453] on td "-" at bounding box center [1350, 475] width 66 height 44
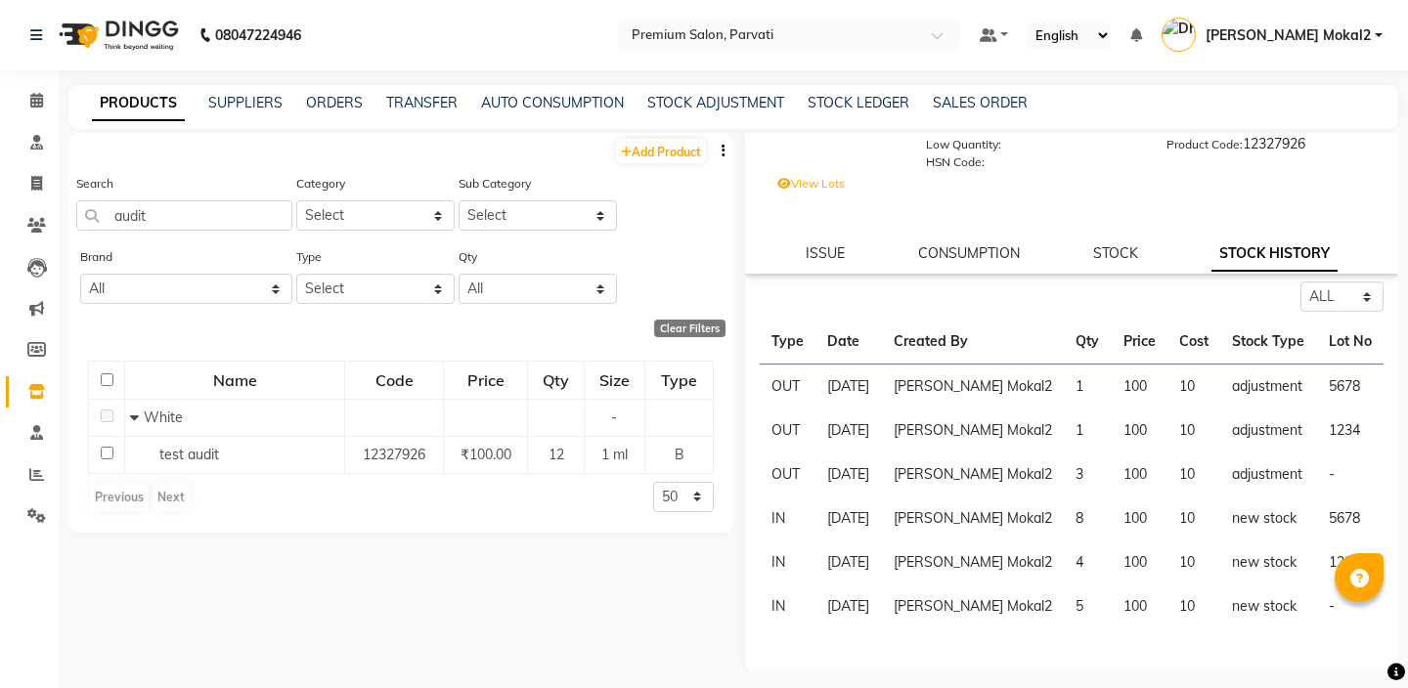
click at [1324, 477] on td "-" at bounding box center [1350, 475] width 66 height 44
click at [1351, 479] on td "-" at bounding box center [1350, 475] width 66 height 44
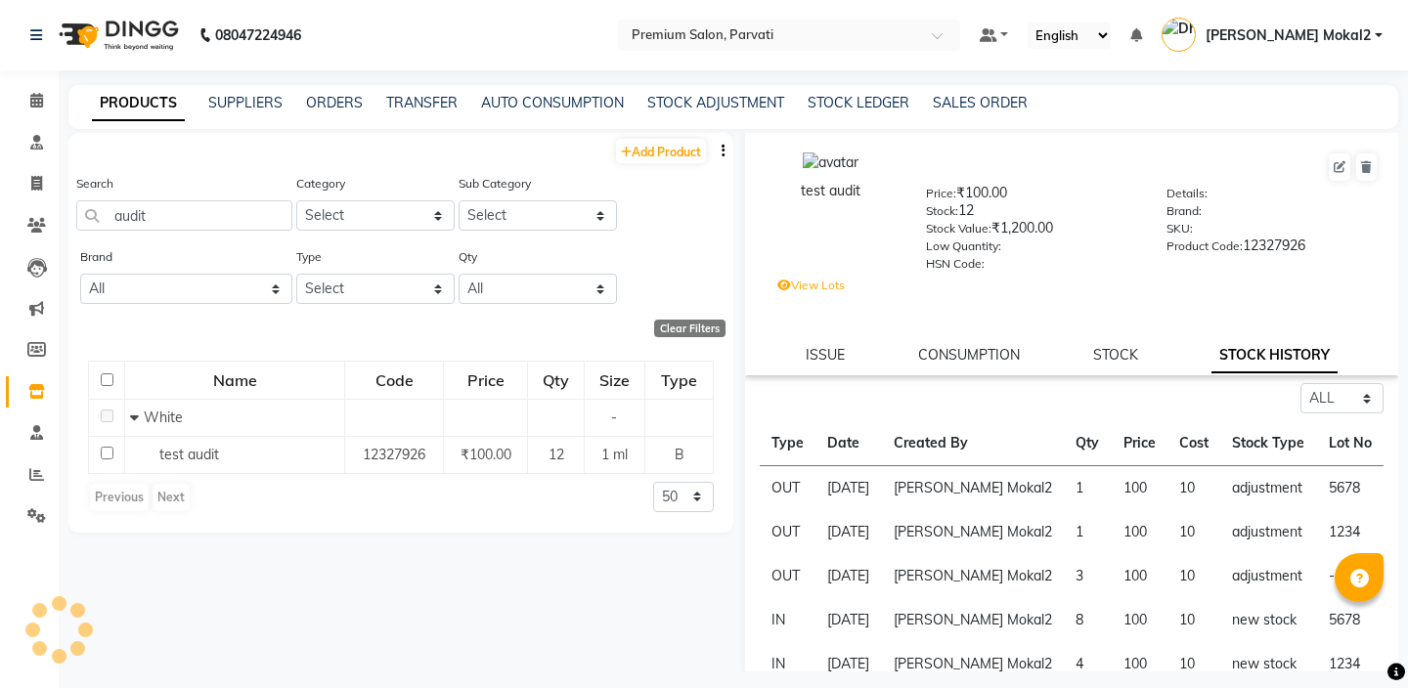
scroll to position [0, 0]
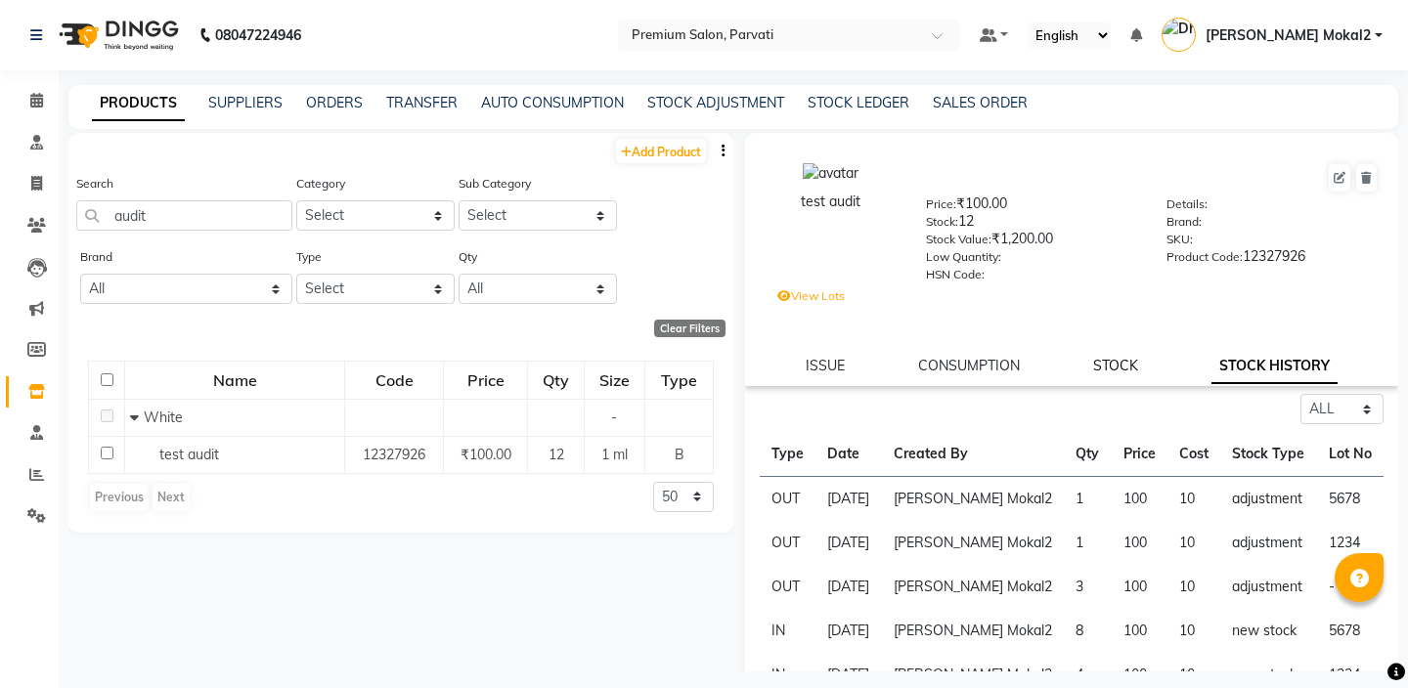
click at [1114, 364] on link "STOCK" at bounding box center [1115, 366] width 45 height 18
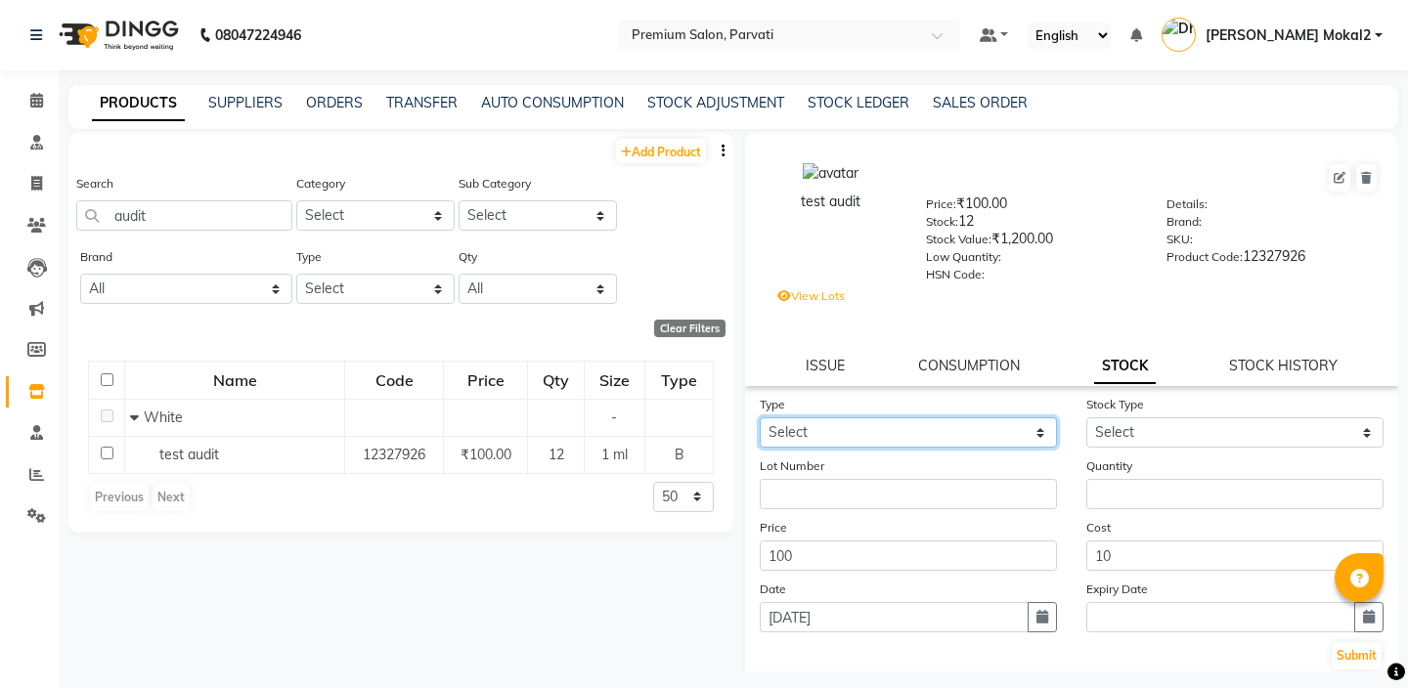
click at [905, 431] on select "Select In Out" at bounding box center [908, 432] width 297 height 30
select select "in"
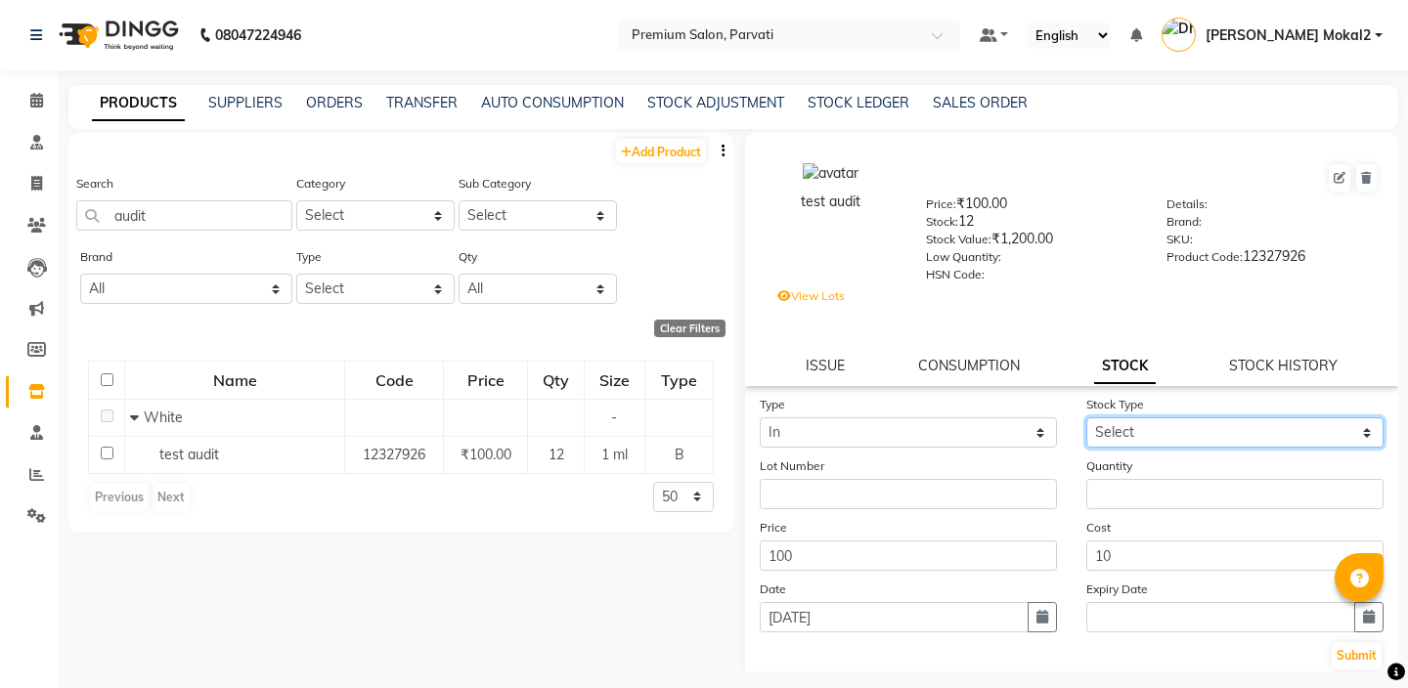
click at [1122, 437] on select "Select New Stock Adjustment Return Other" at bounding box center [1234, 432] width 297 height 30
select select "new stock"
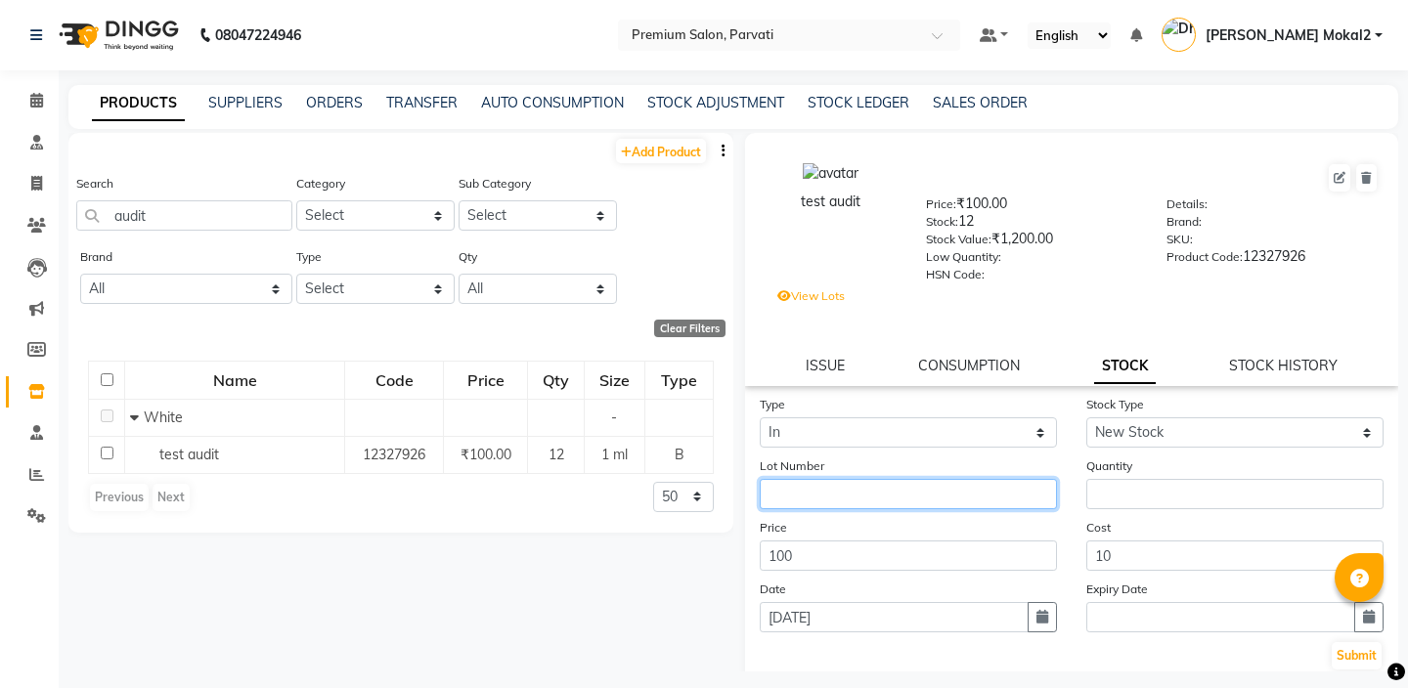
click at [934, 504] on input "text" at bounding box center [908, 494] width 297 height 30
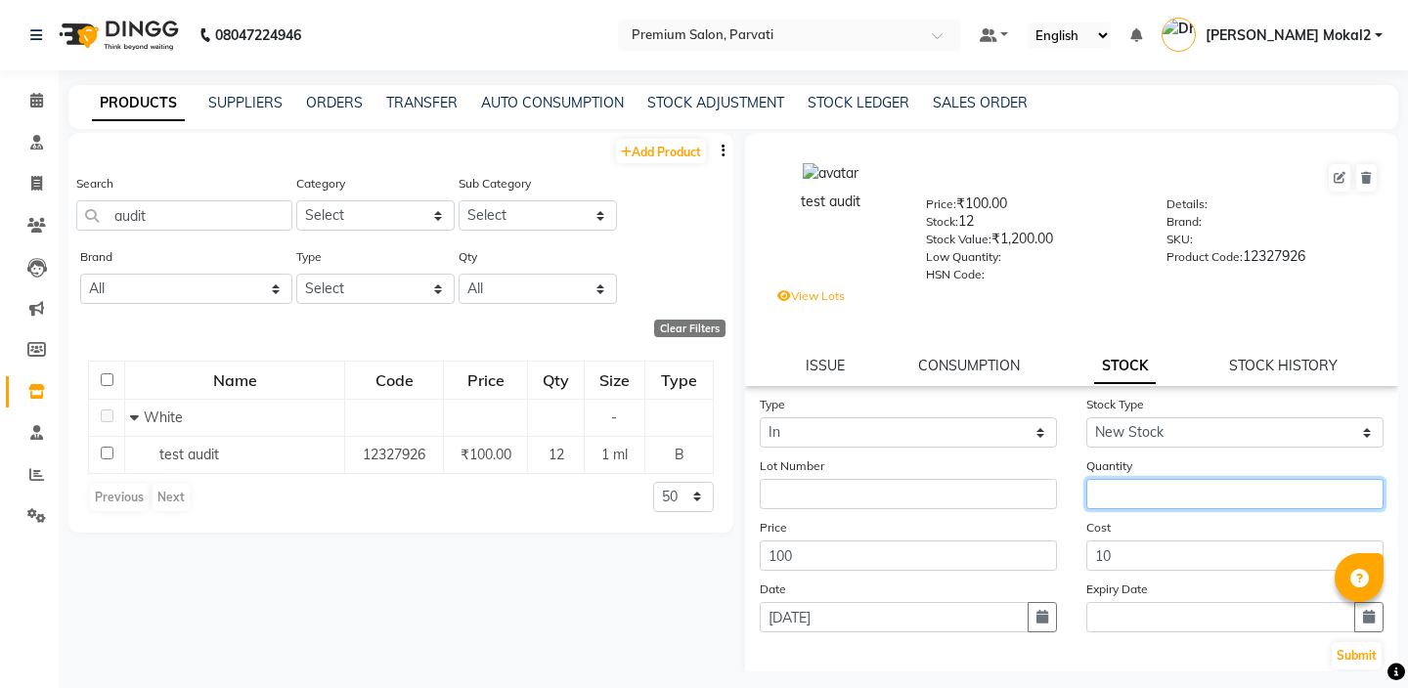
click at [1121, 488] on input "number" at bounding box center [1234, 494] width 297 height 30
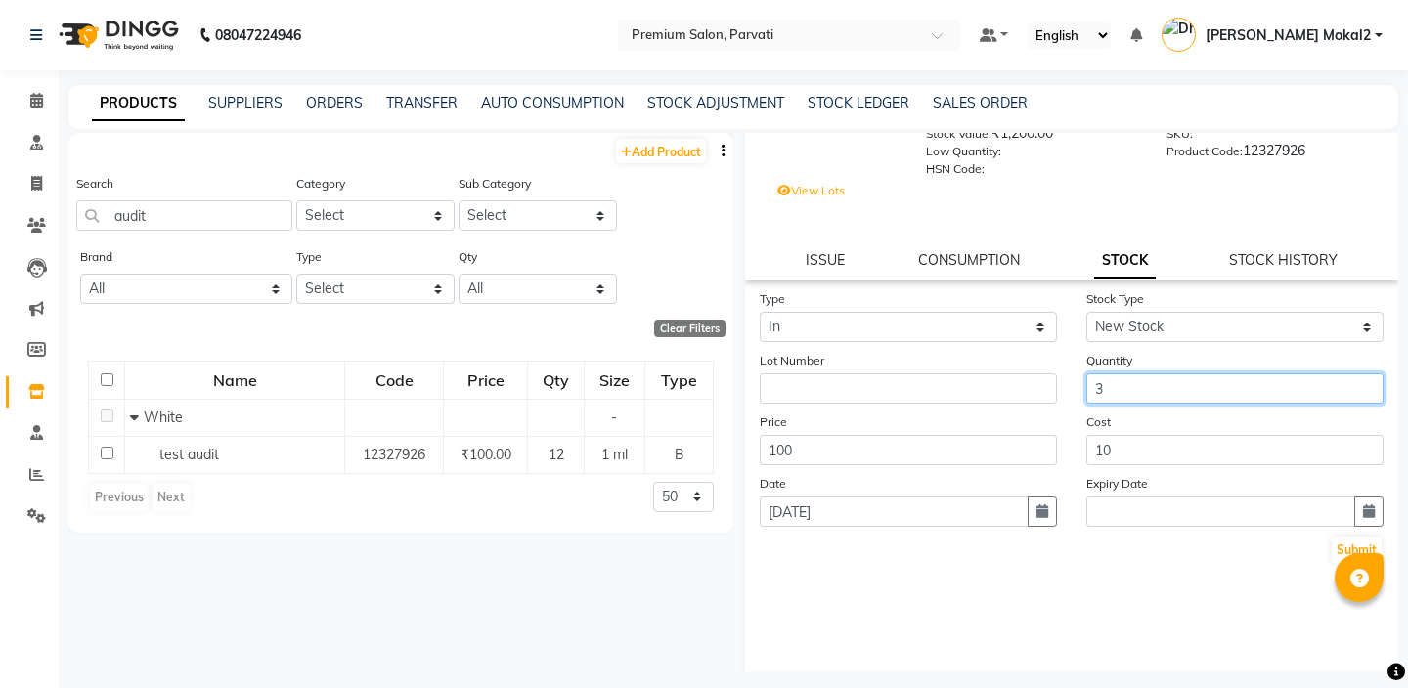
scroll to position [113, 0]
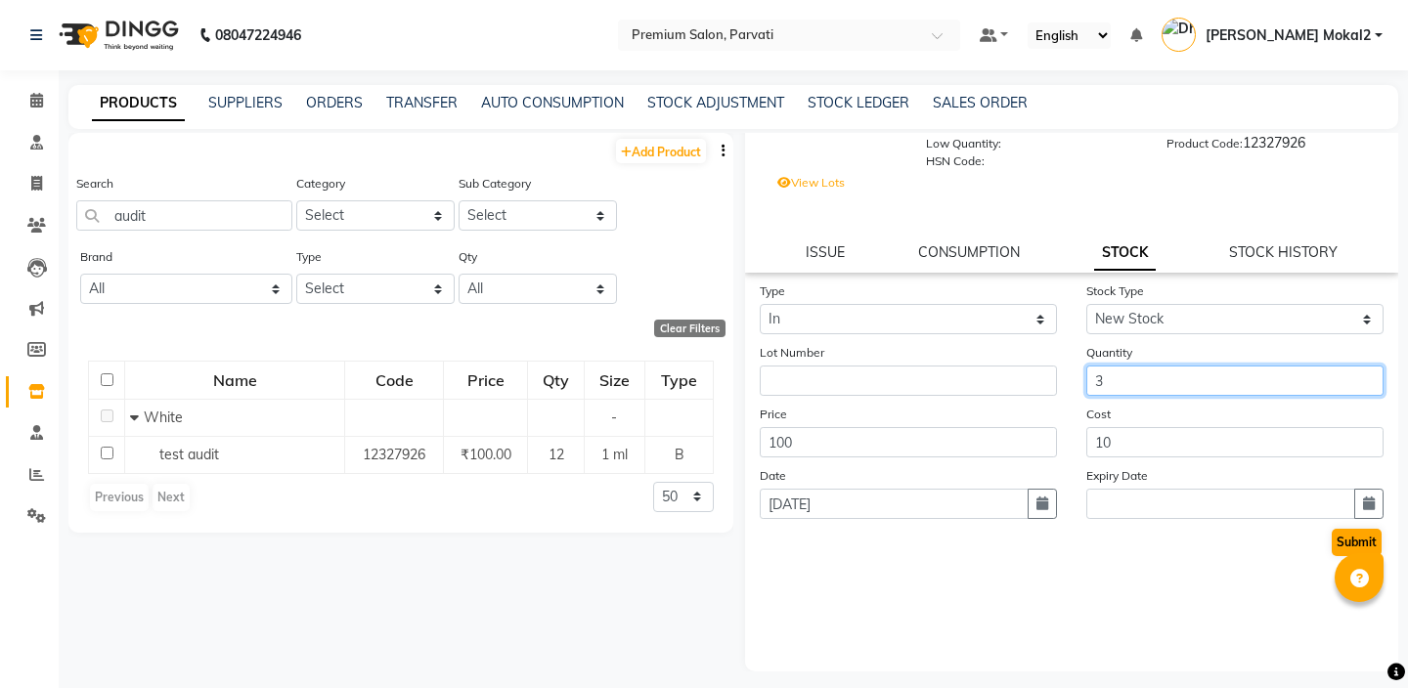
type input "3"
click at [1340, 543] on button "Submit" at bounding box center [1357, 542] width 50 height 27
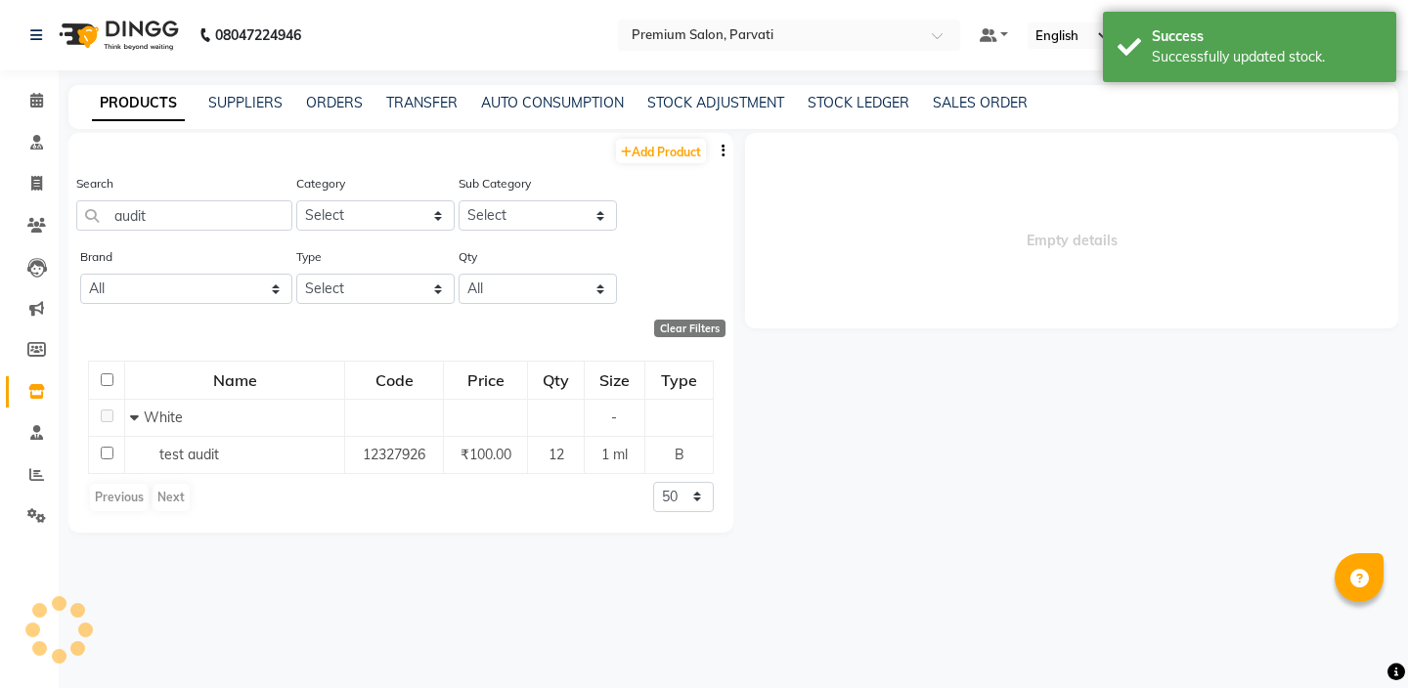
scroll to position [0, 0]
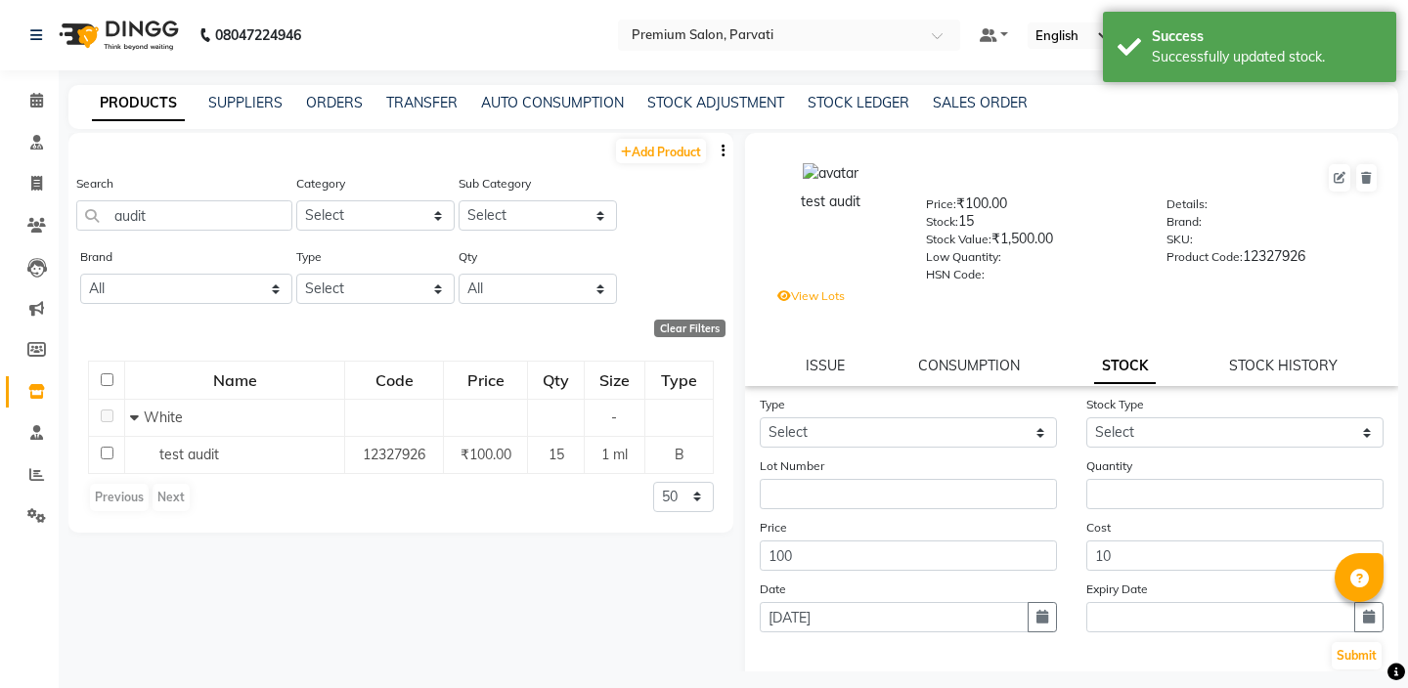
click at [832, 295] on label "View Lots" at bounding box center [810, 296] width 67 height 18
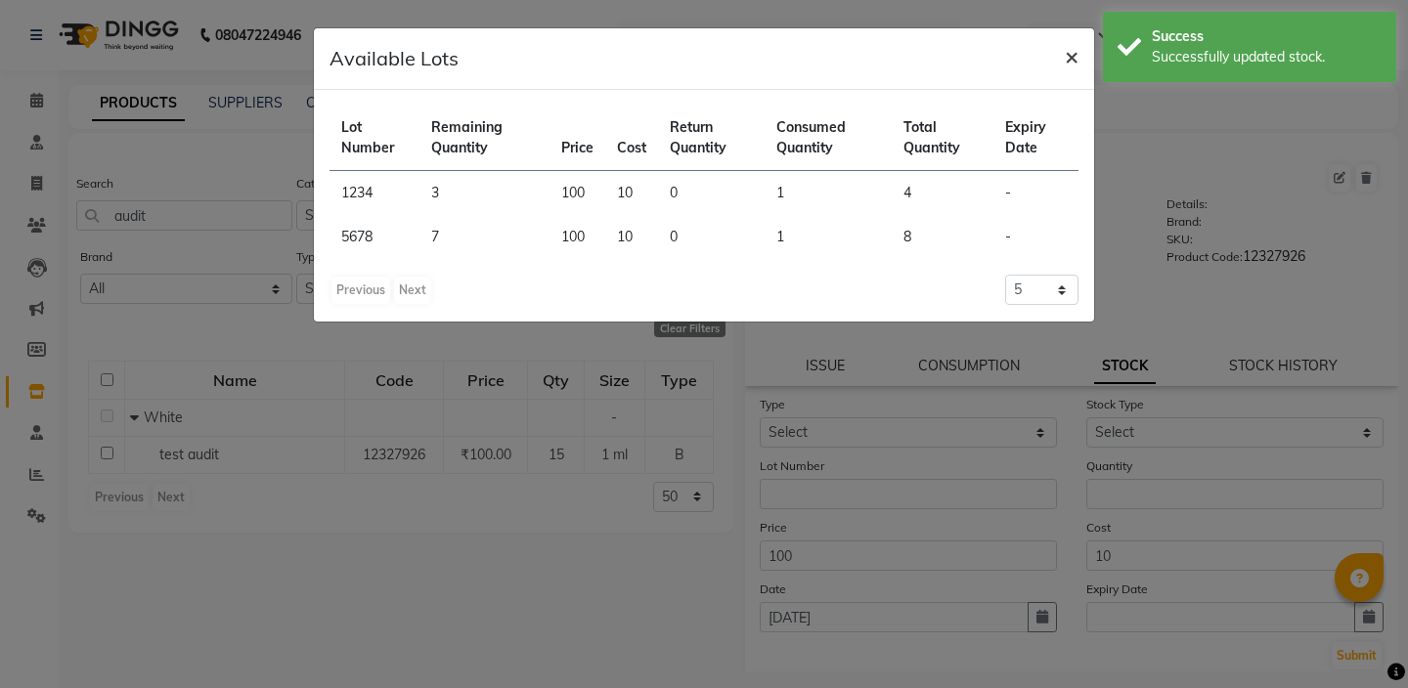
click at [1065, 57] on span "×" at bounding box center [1072, 55] width 14 height 29
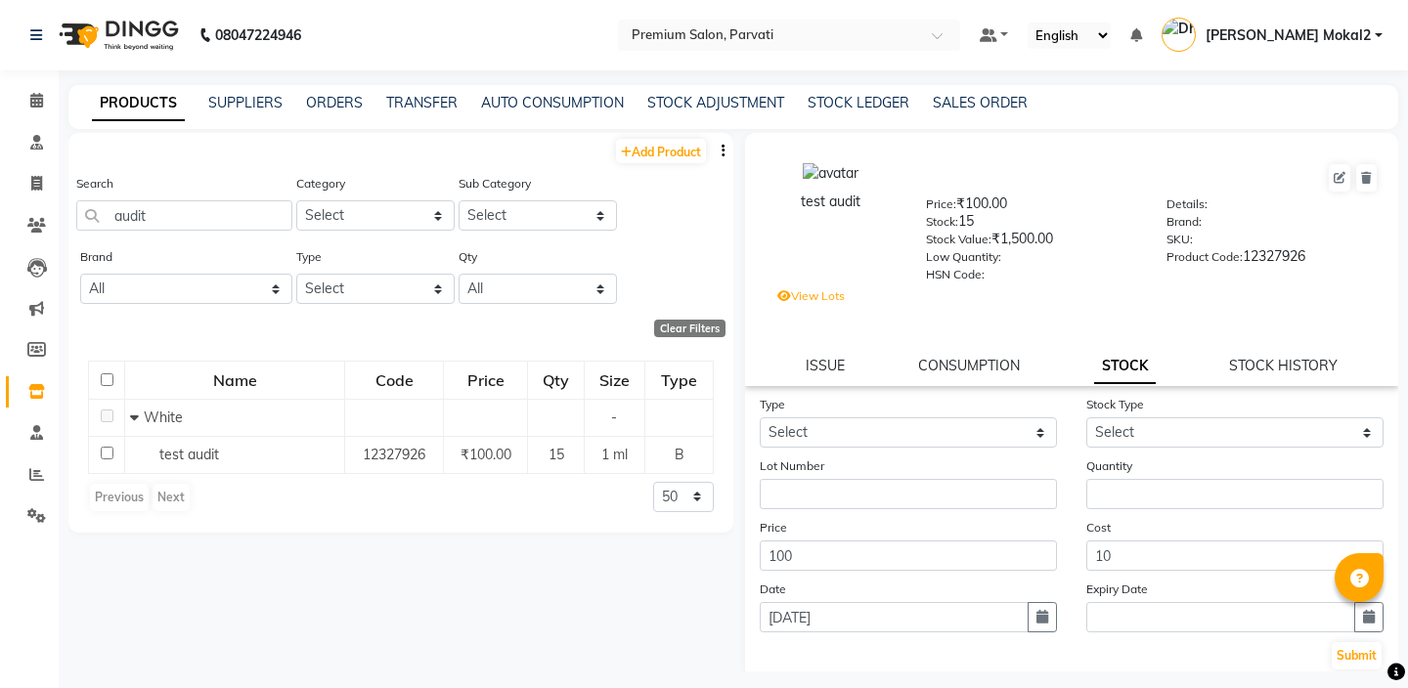
click at [828, 296] on label "View Lots" at bounding box center [810, 296] width 67 height 18
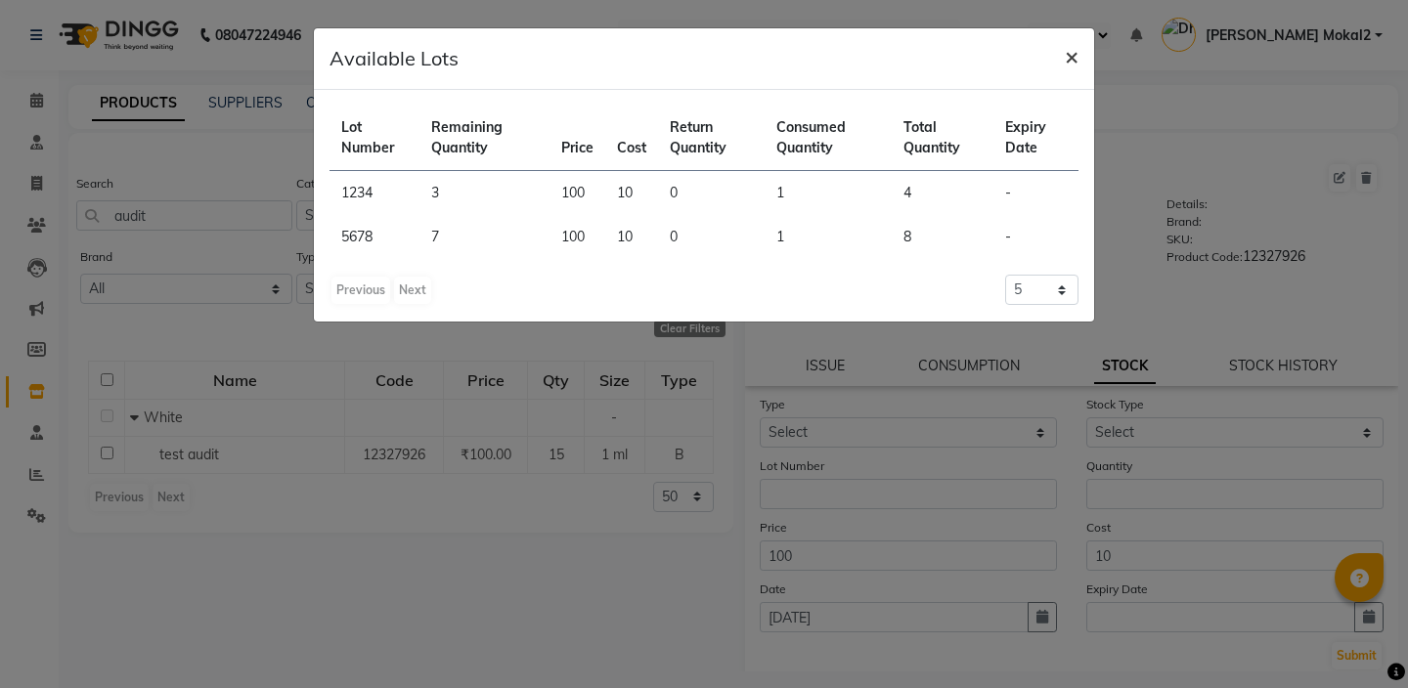
click at [1070, 49] on span "×" at bounding box center [1072, 55] width 14 height 29
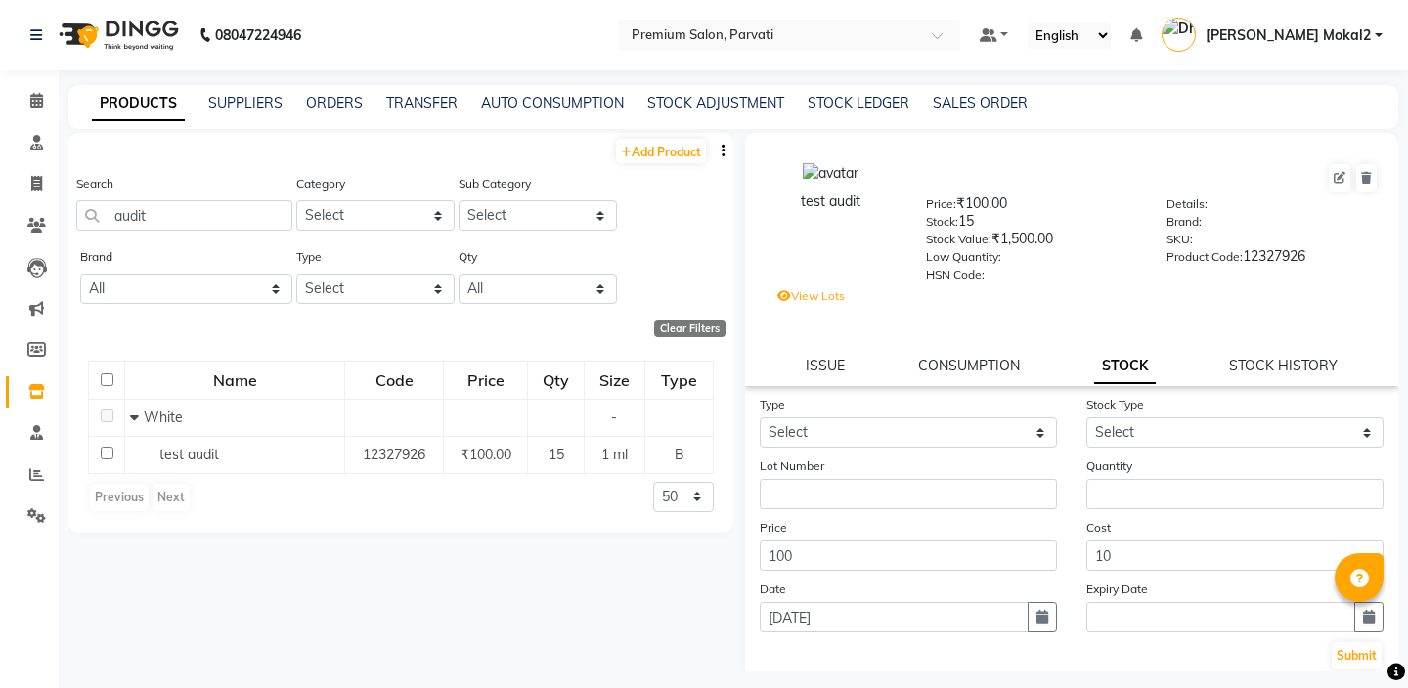
click at [813, 289] on label "View Lots" at bounding box center [810, 296] width 67 height 18
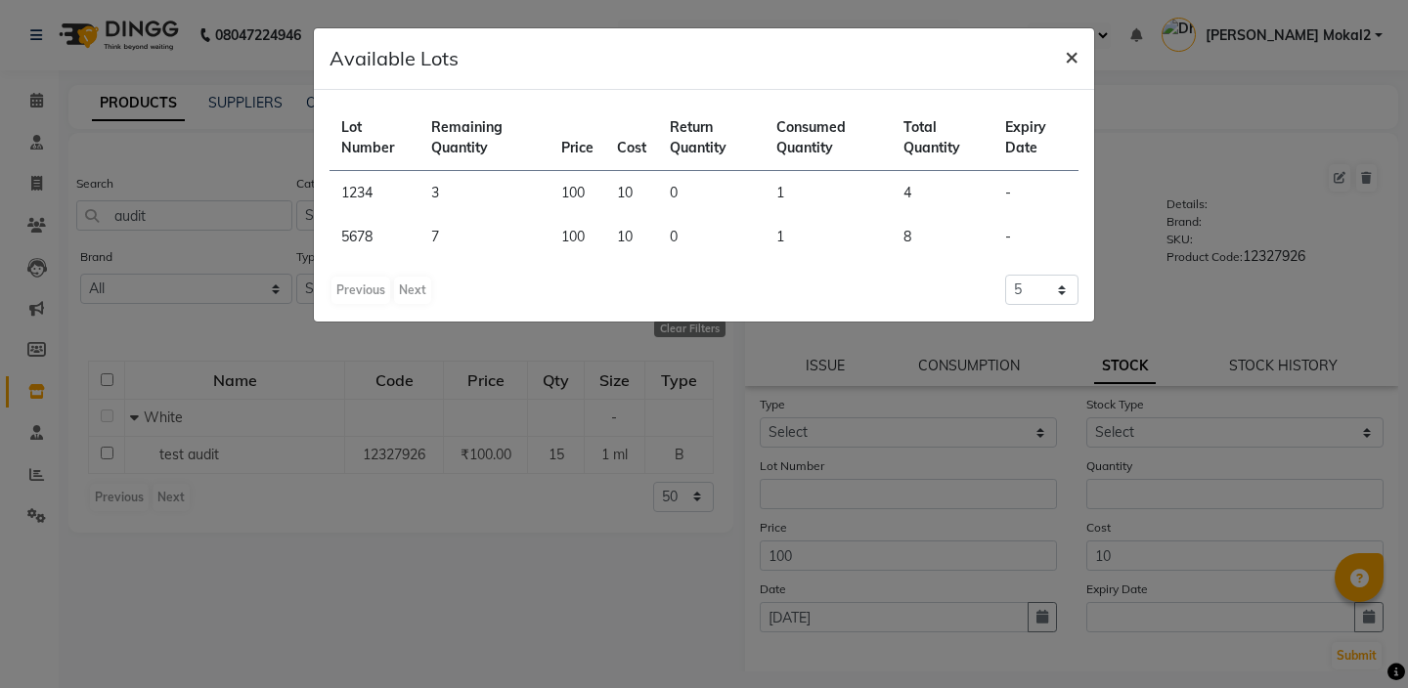
click at [1071, 70] on button "×" at bounding box center [1071, 55] width 45 height 55
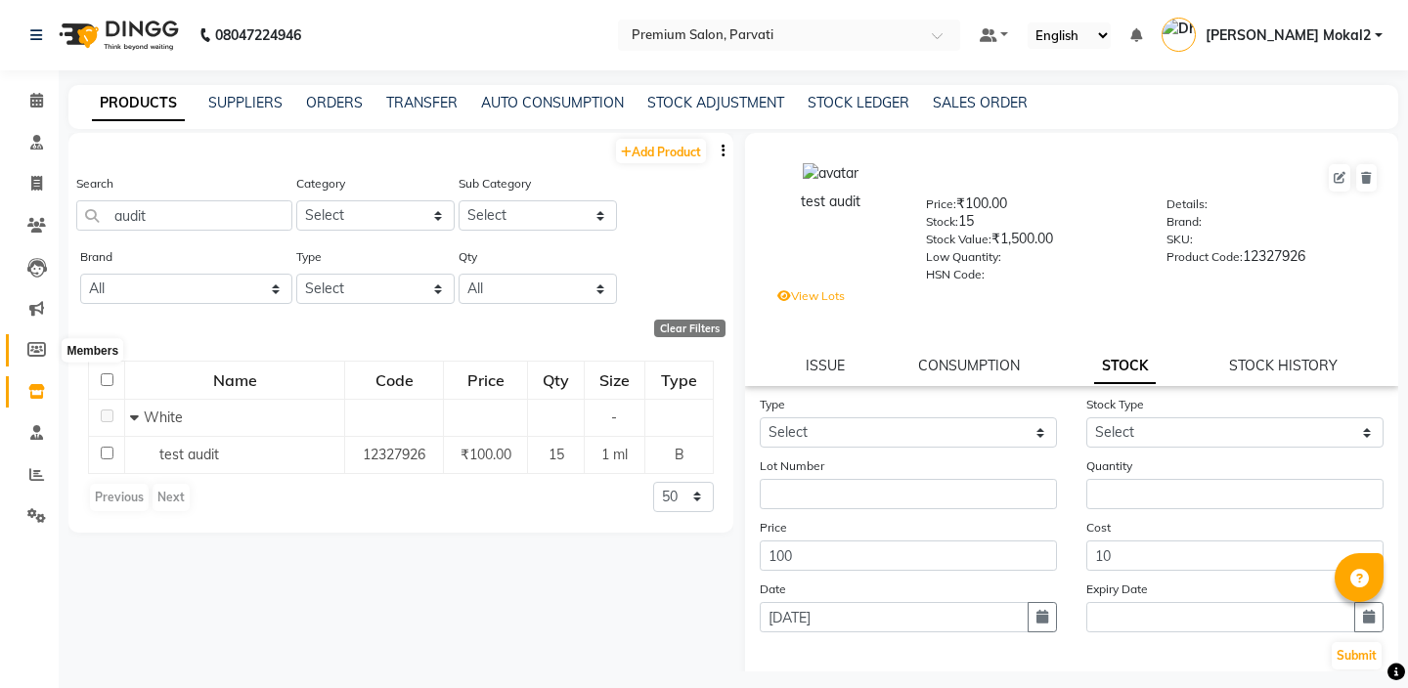
click at [37, 359] on span at bounding box center [37, 350] width 34 height 22
select select
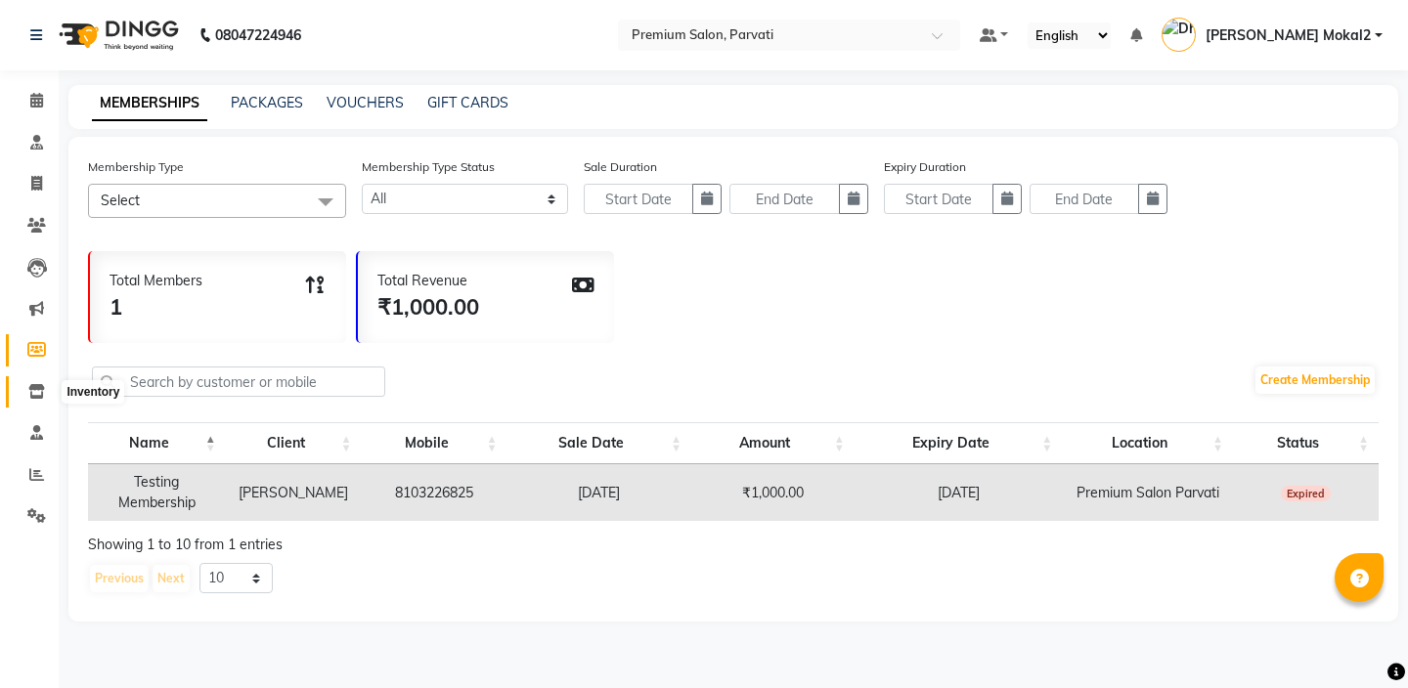
click at [32, 400] on span at bounding box center [37, 392] width 34 height 22
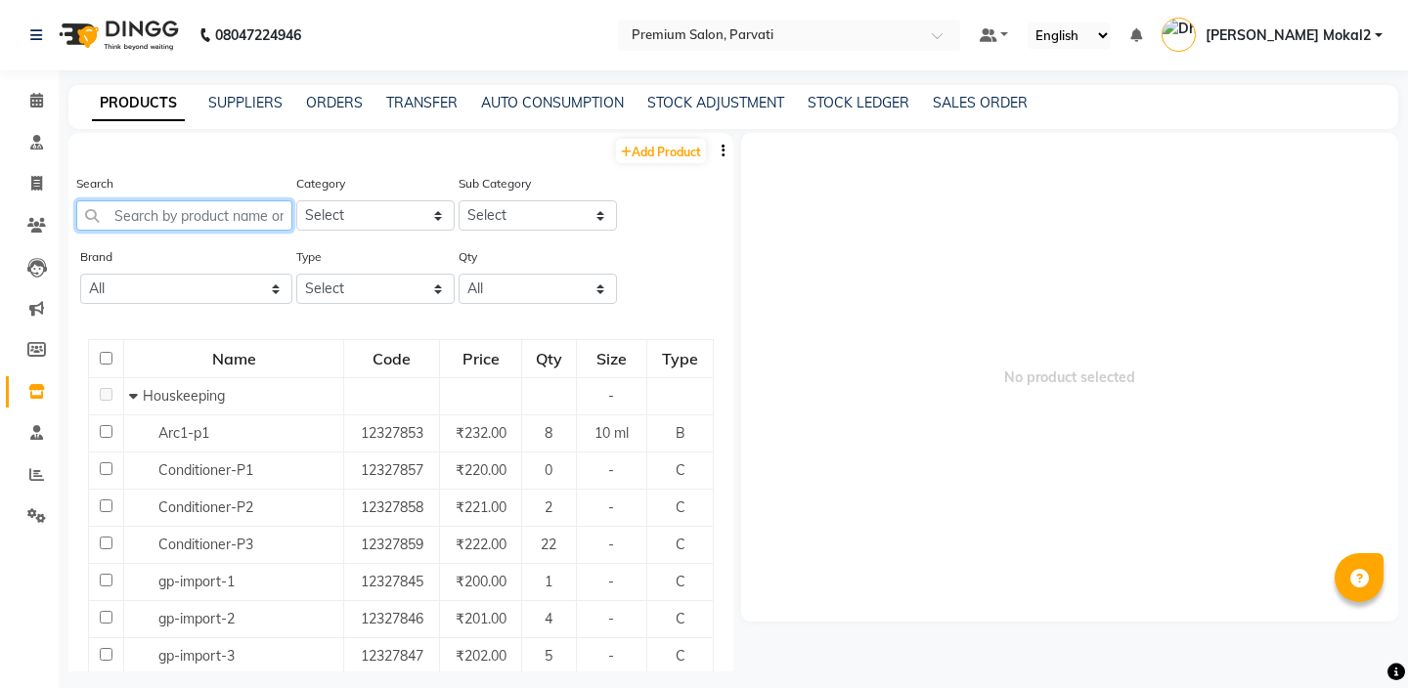
click at [232, 205] on input "text" at bounding box center [184, 215] width 216 height 30
click at [194, 214] on input "text" at bounding box center [184, 215] width 216 height 30
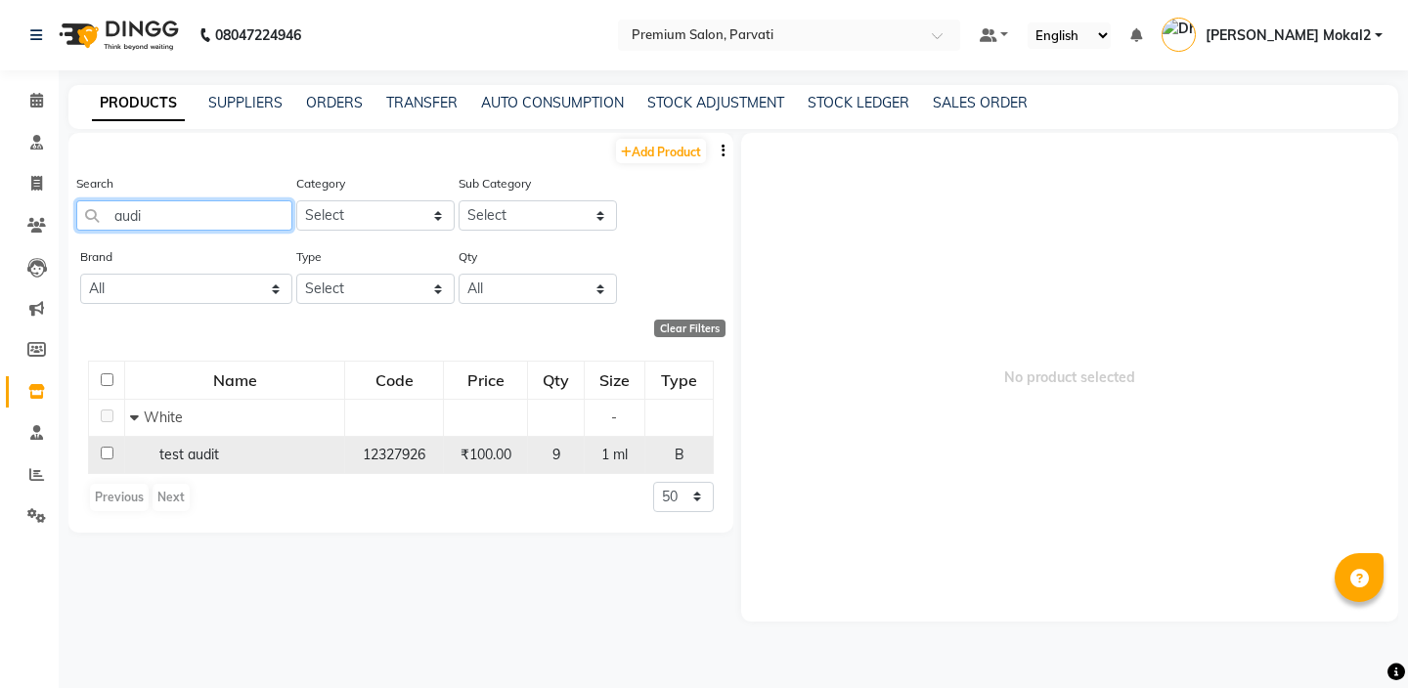
type input "audi"
click at [199, 455] on span "test audit" at bounding box center [189, 455] width 60 height 18
select select
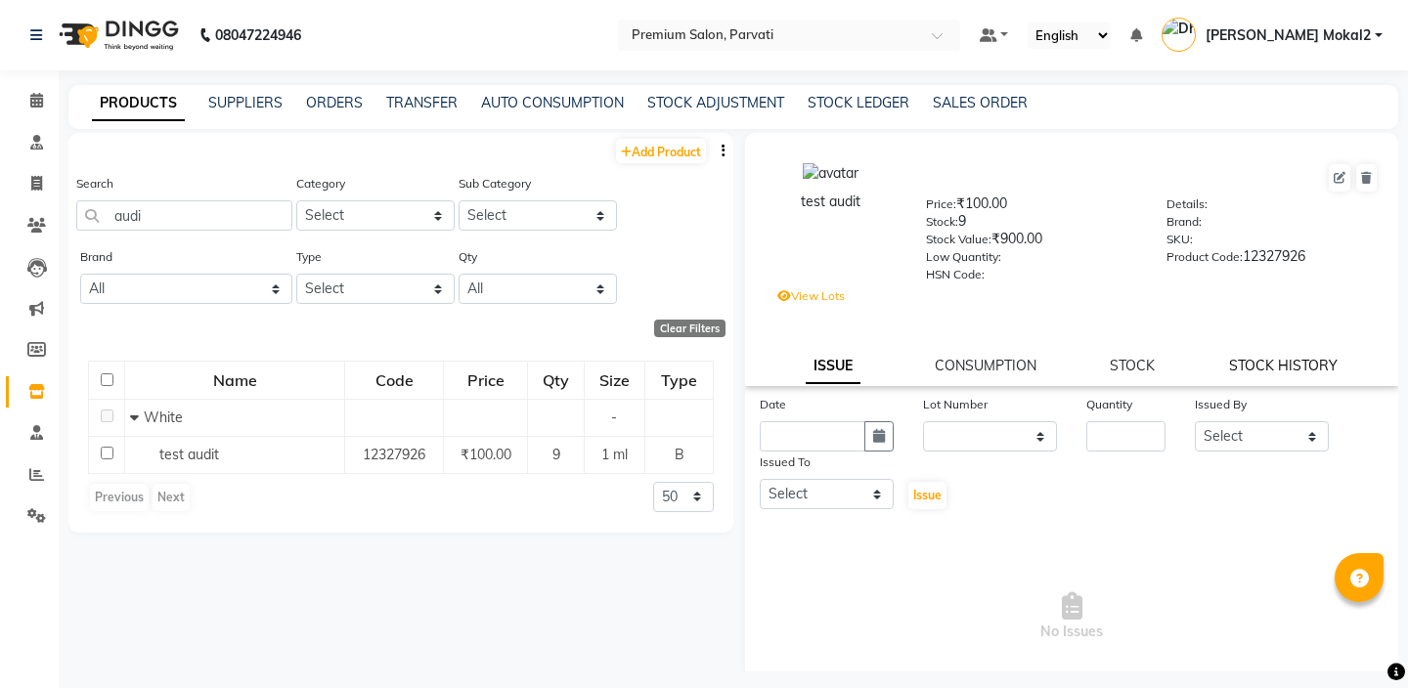
click at [1282, 362] on link "STOCK HISTORY" at bounding box center [1283, 366] width 109 height 18
select select "all"
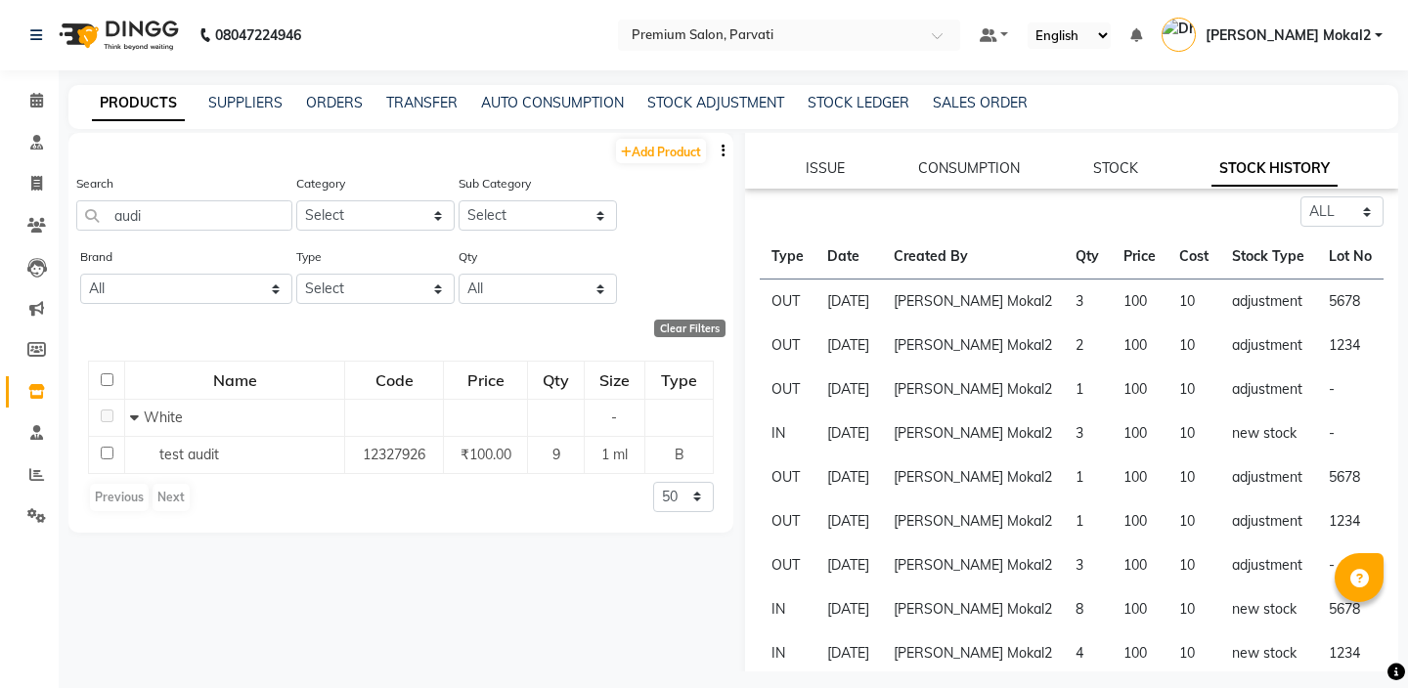
scroll to position [203, 0]
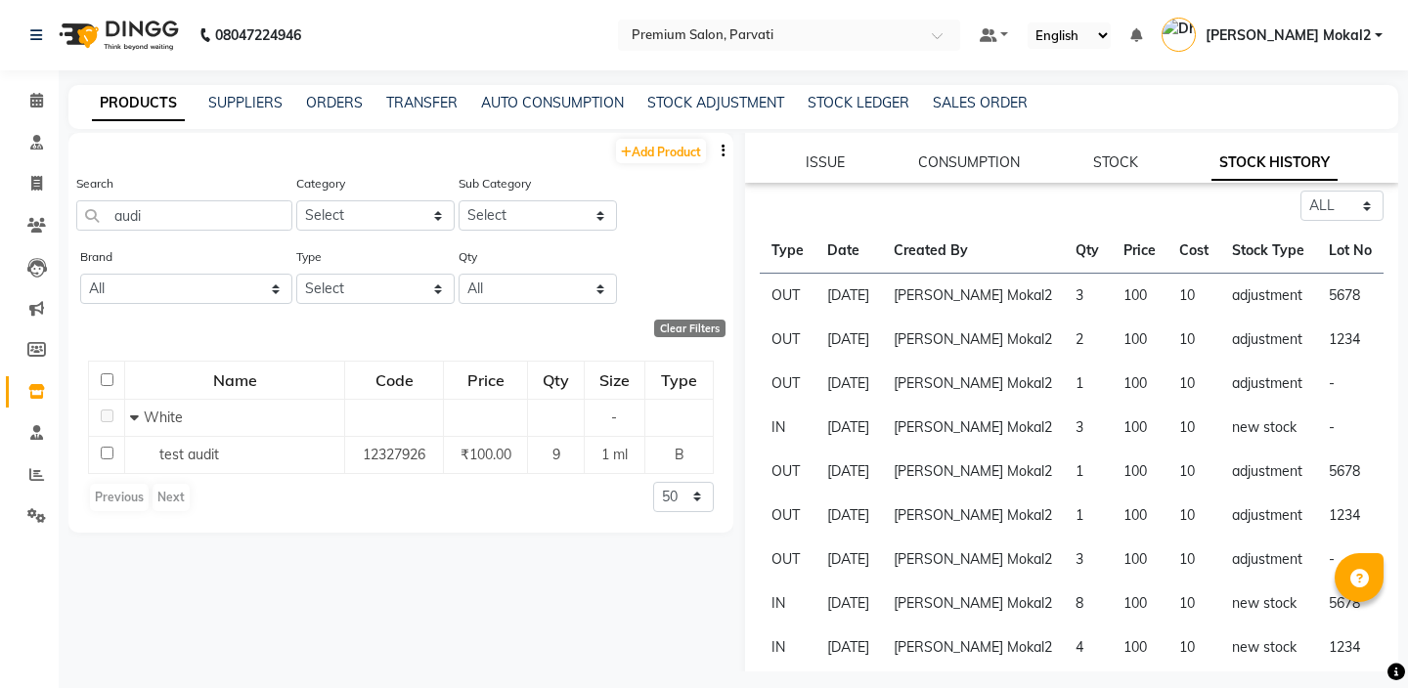
click at [966, 383] on td "[PERSON_NAME] Mokal2" at bounding box center [973, 384] width 183 height 44
click at [1064, 390] on td "1" at bounding box center [1087, 384] width 47 height 44
click at [1112, 384] on td "100" at bounding box center [1140, 384] width 56 height 44
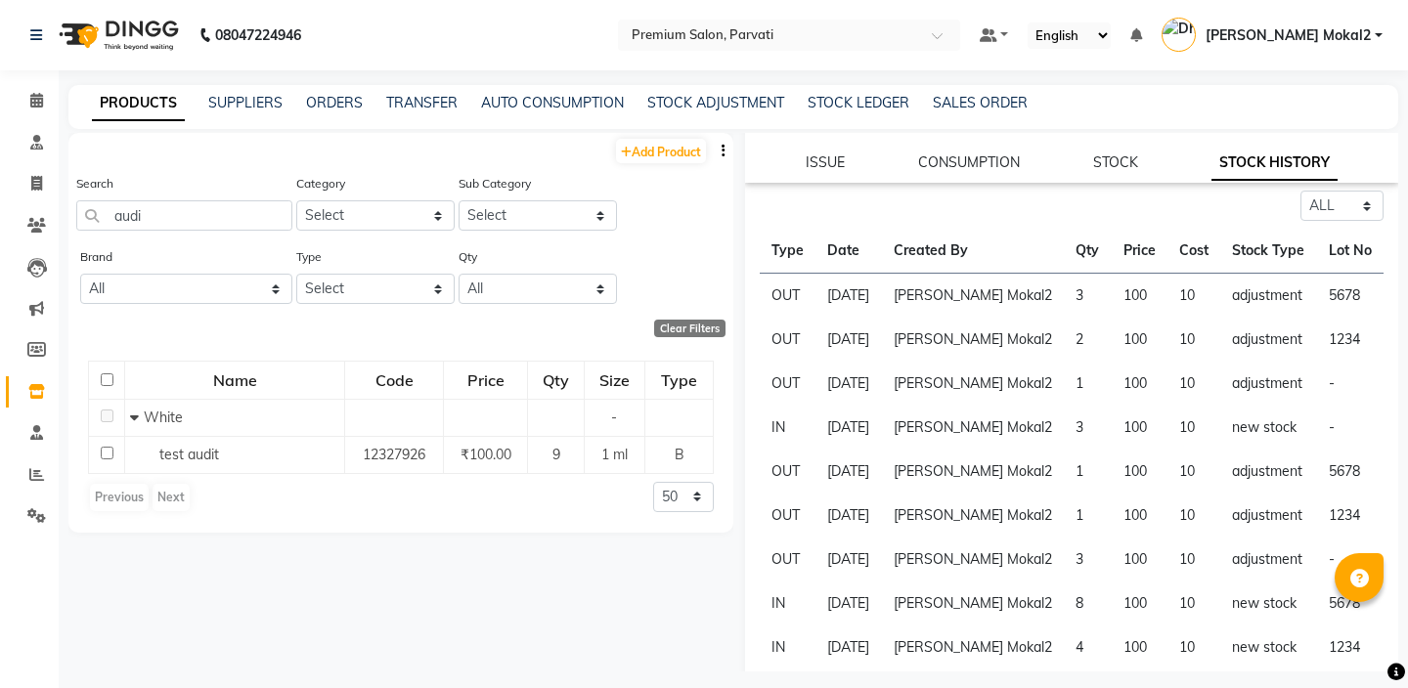
click at [1064, 334] on td "2" at bounding box center [1087, 340] width 47 height 44
click at [1153, 327] on td "100" at bounding box center [1140, 340] width 56 height 44
click at [1064, 297] on td "3" at bounding box center [1087, 296] width 47 height 45
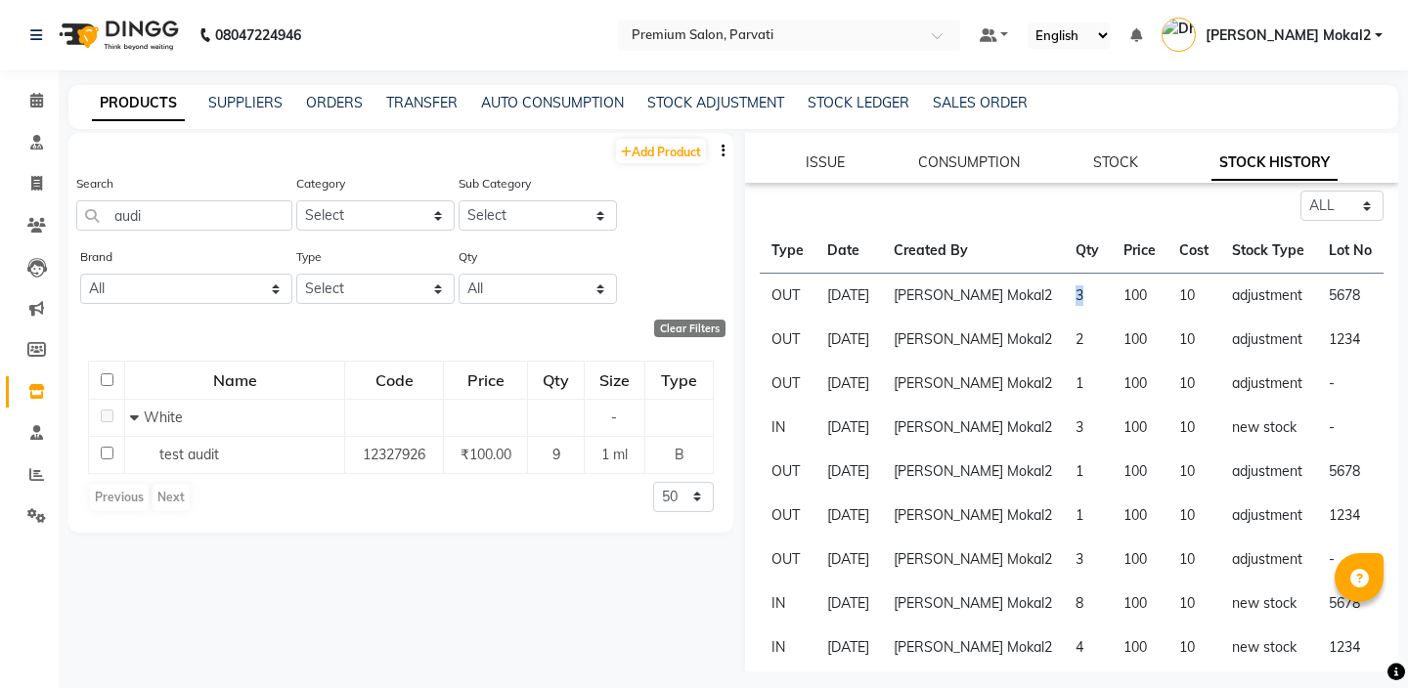
click at [1190, 314] on td "10" at bounding box center [1193, 296] width 53 height 45
click at [1342, 294] on td "5678" at bounding box center [1350, 296] width 66 height 45
click at [1375, 349] on td "1234" at bounding box center [1350, 340] width 66 height 44
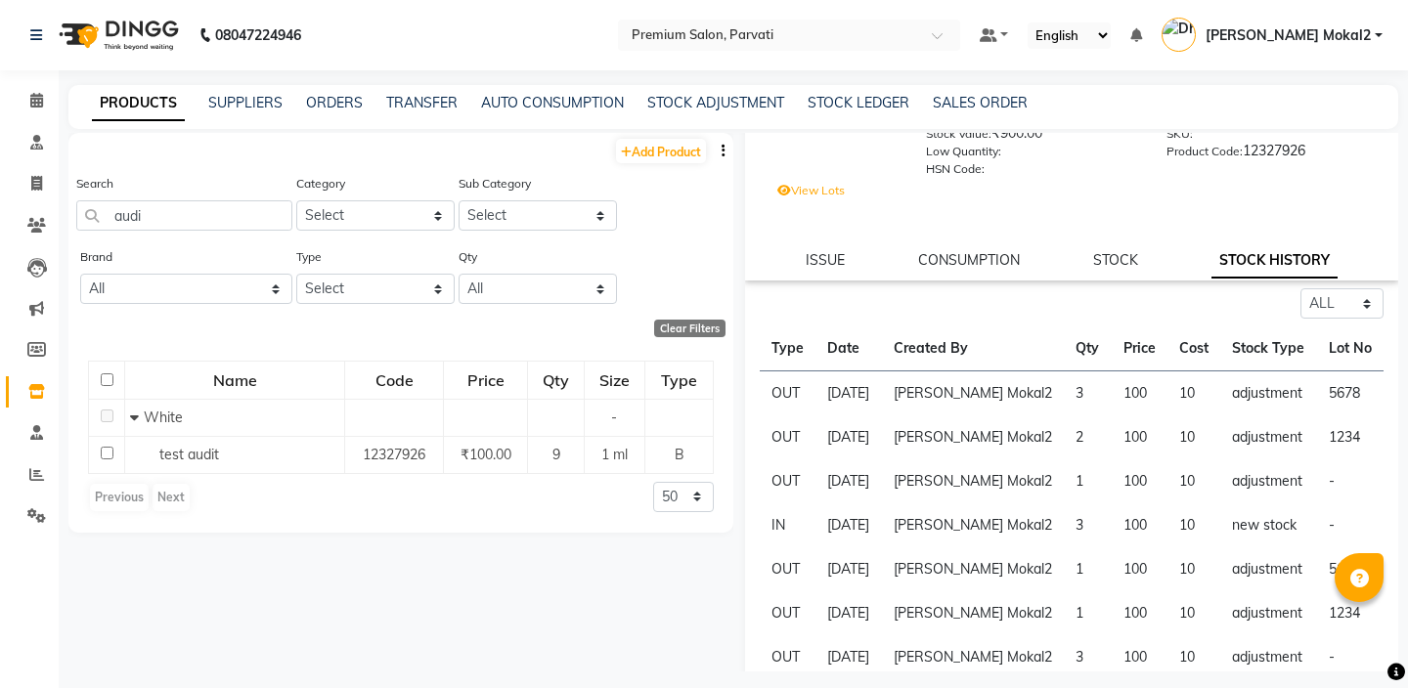
scroll to position [0, 0]
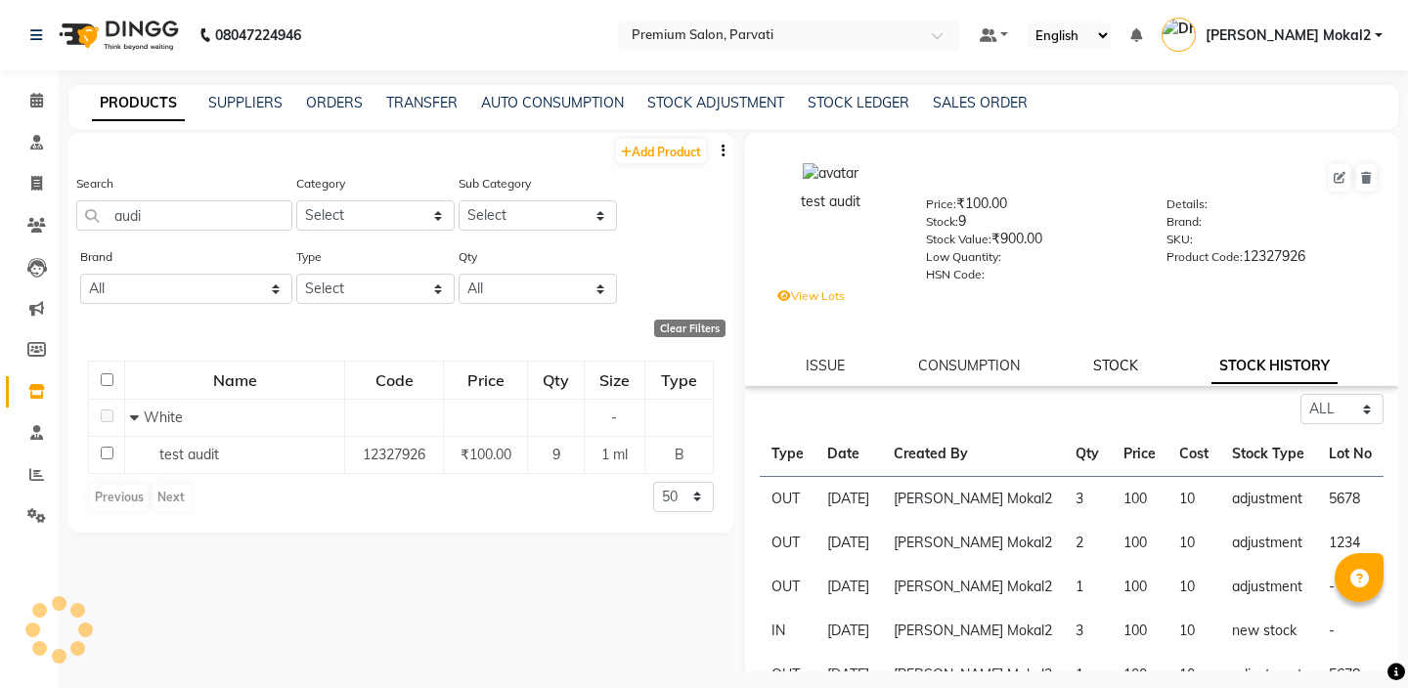
click at [1104, 372] on link "STOCK" at bounding box center [1115, 366] width 45 height 18
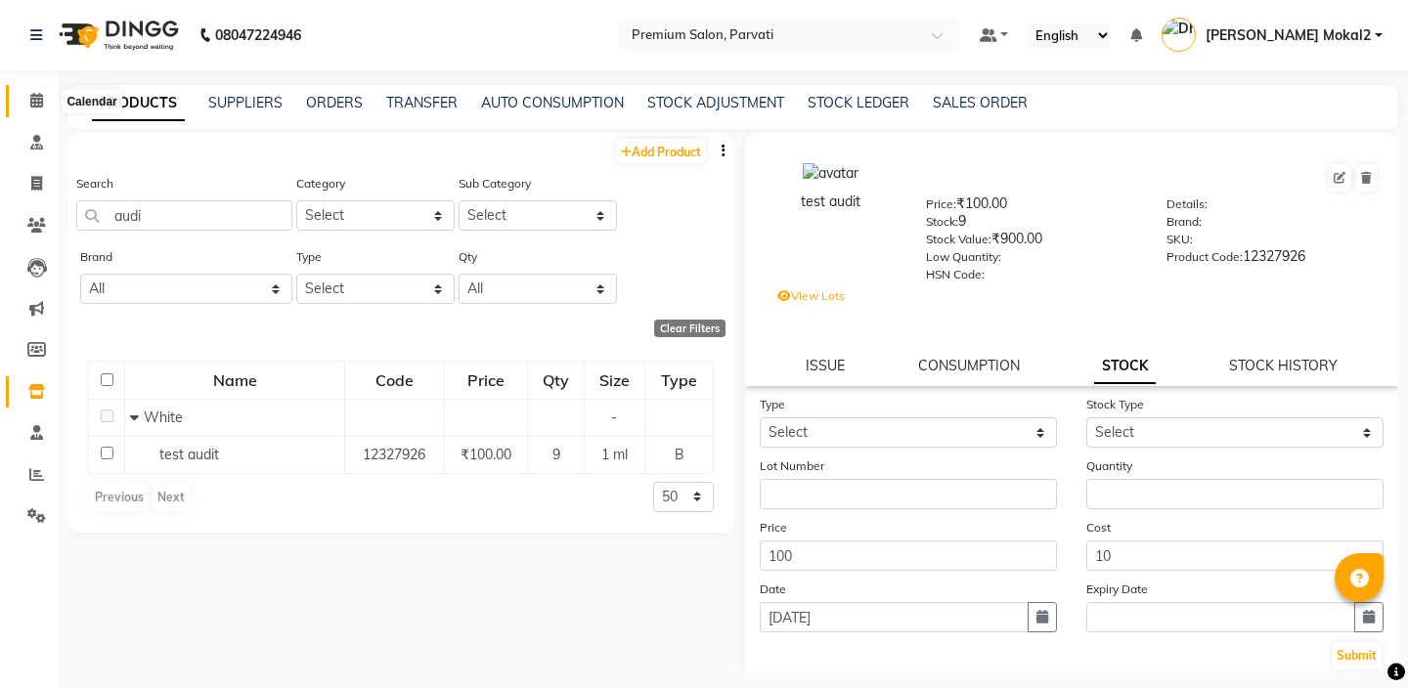
click at [44, 105] on span at bounding box center [37, 101] width 34 height 22
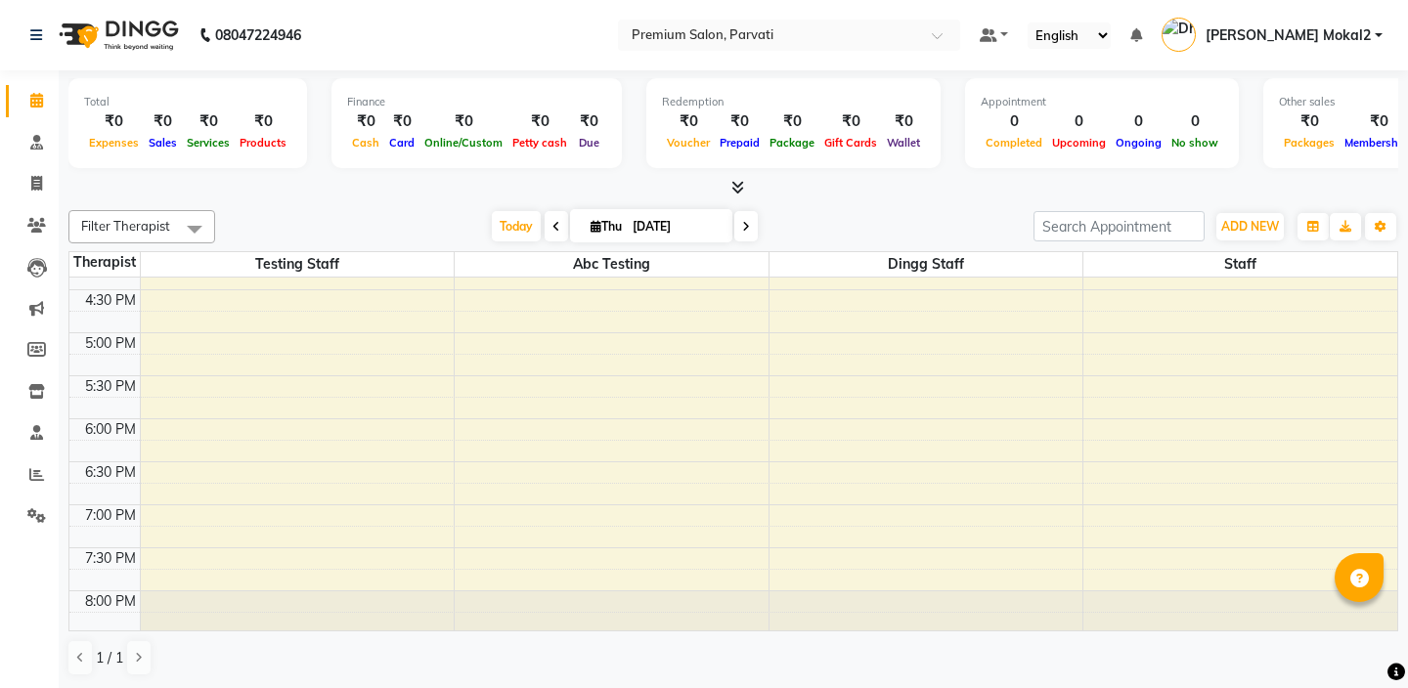
scroll to position [764, 0]
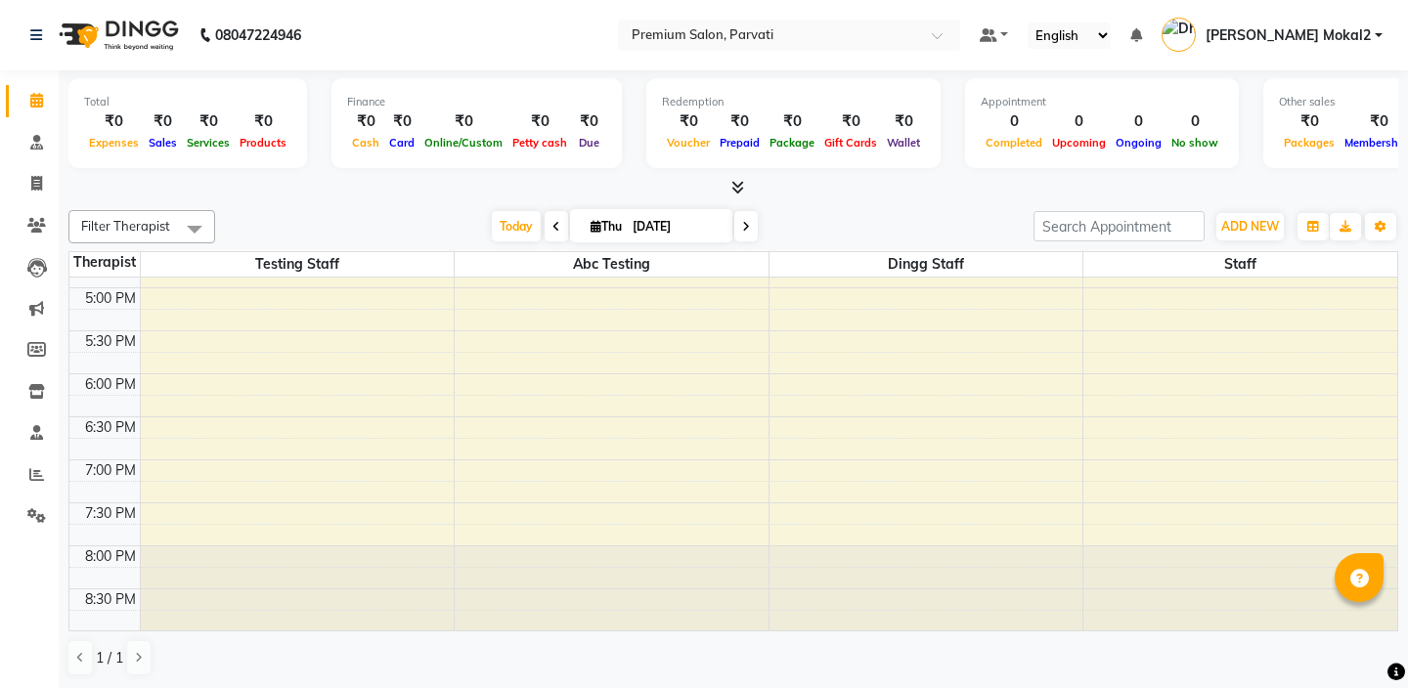
click at [358, 490] on div "8:00 AM 8:30 AM 9:00 AM 9:30 AM 10:00 AM 10:30 AM 11:00 AM 11:30 AM 12:00 PM 12…" at bounding box center [733, 72] width 1328 height 1117
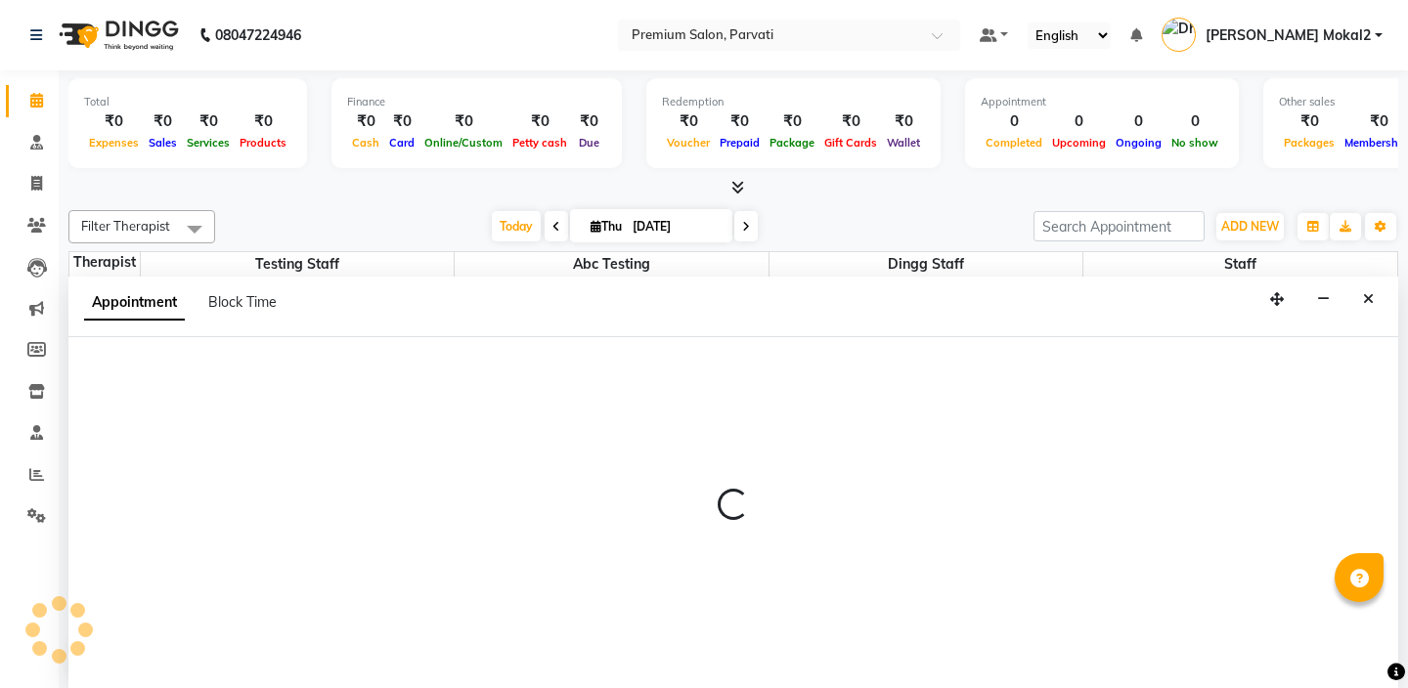
select select "5523"
select select "1155"
select select "tentative"
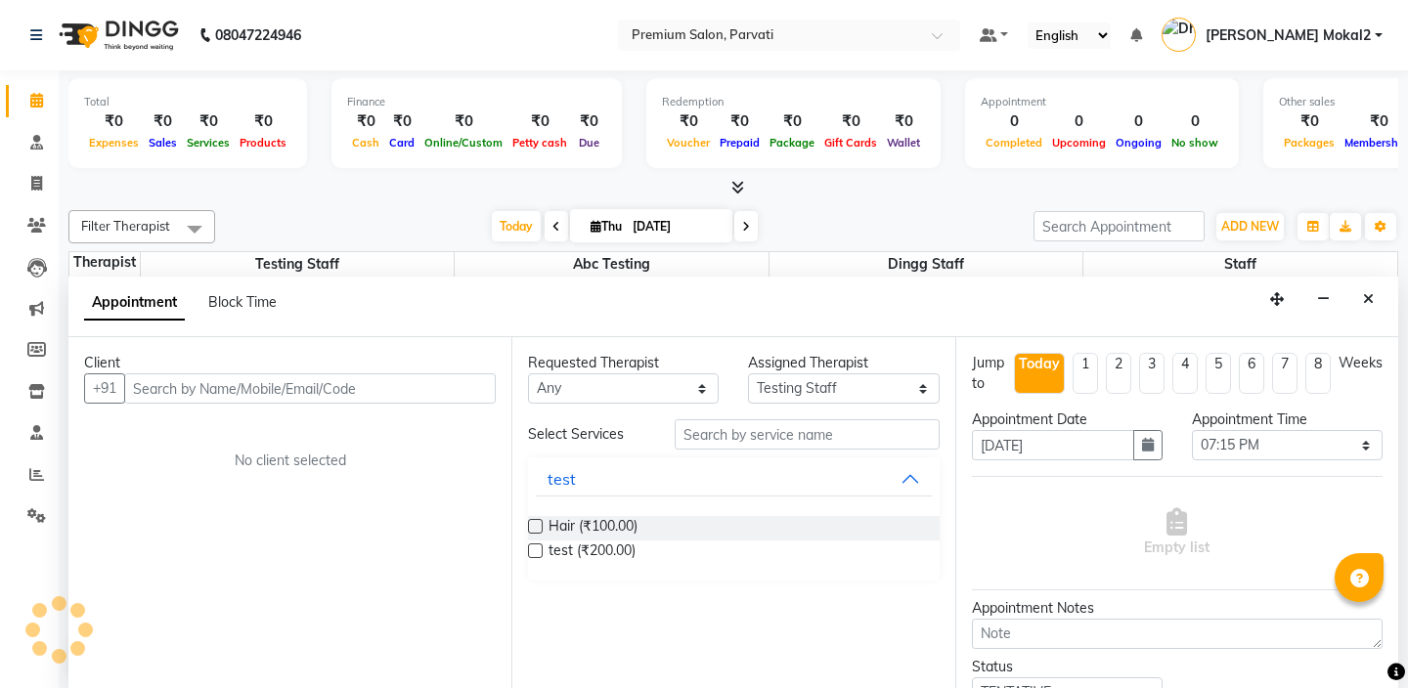
scroll to position [1, 0]
click at [303, 412] on div "Client +91 No client selected" at bounding box center [289, 512] width 443 height 352
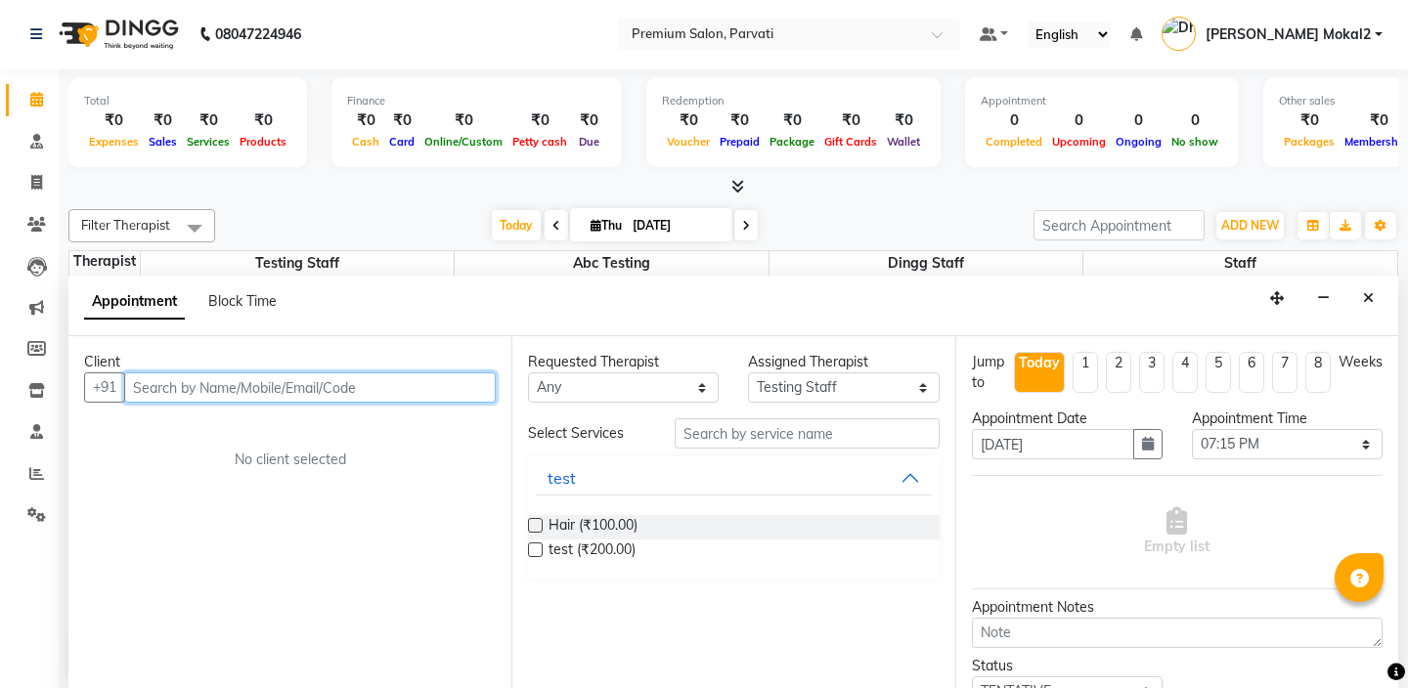
click at [284, 395] on input "text" at bounding box center [309, 387] width 371 height 30
type input "[PERSON_NAME]"
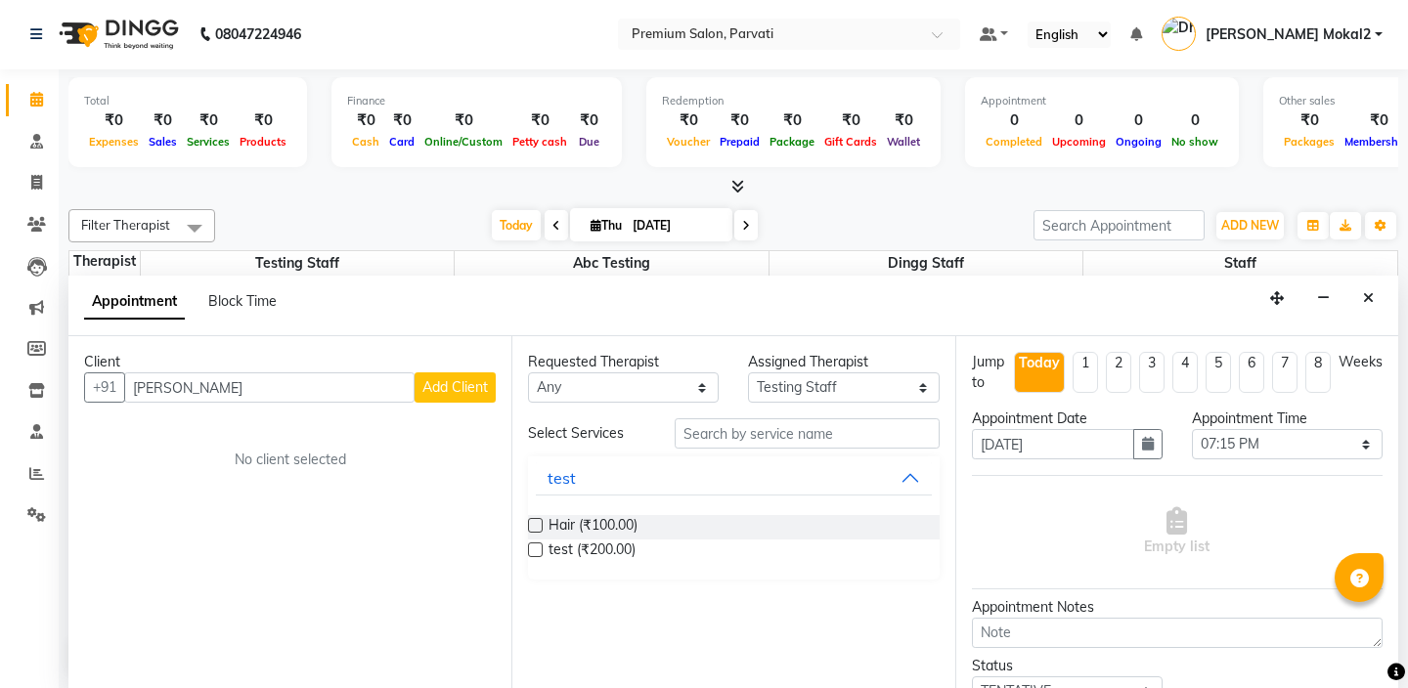
click at [1382, 306] on div "Appointment Block Time" at bounding box center [733, 306] width 1330 height 61
click at [1371, 289] on button "Close" at bounding box center [1368, 299] width 28 height 30
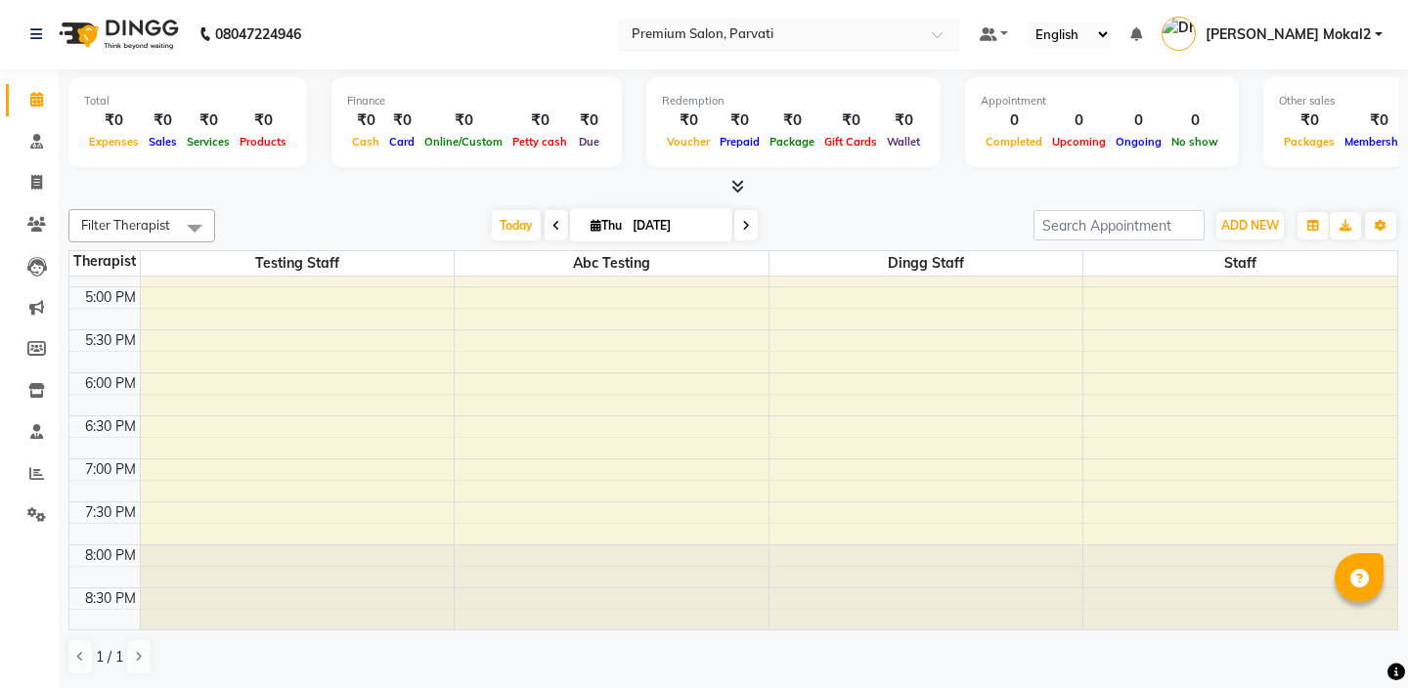
click at [871, 28] on input "text" at bounding box center [770, 33] width 284 height 20
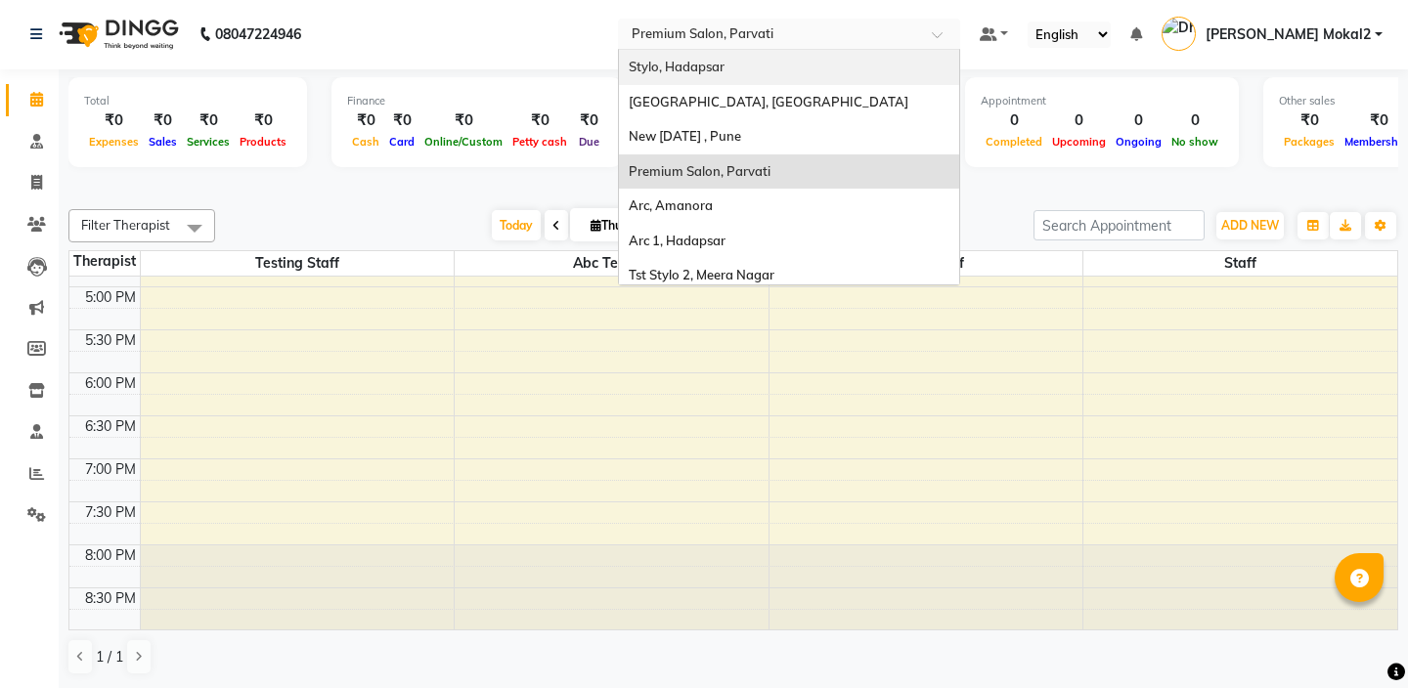
click at [783, 79] on div "Stylo, Hadapsar" at bounding box center [789, 67] width 340 height 35
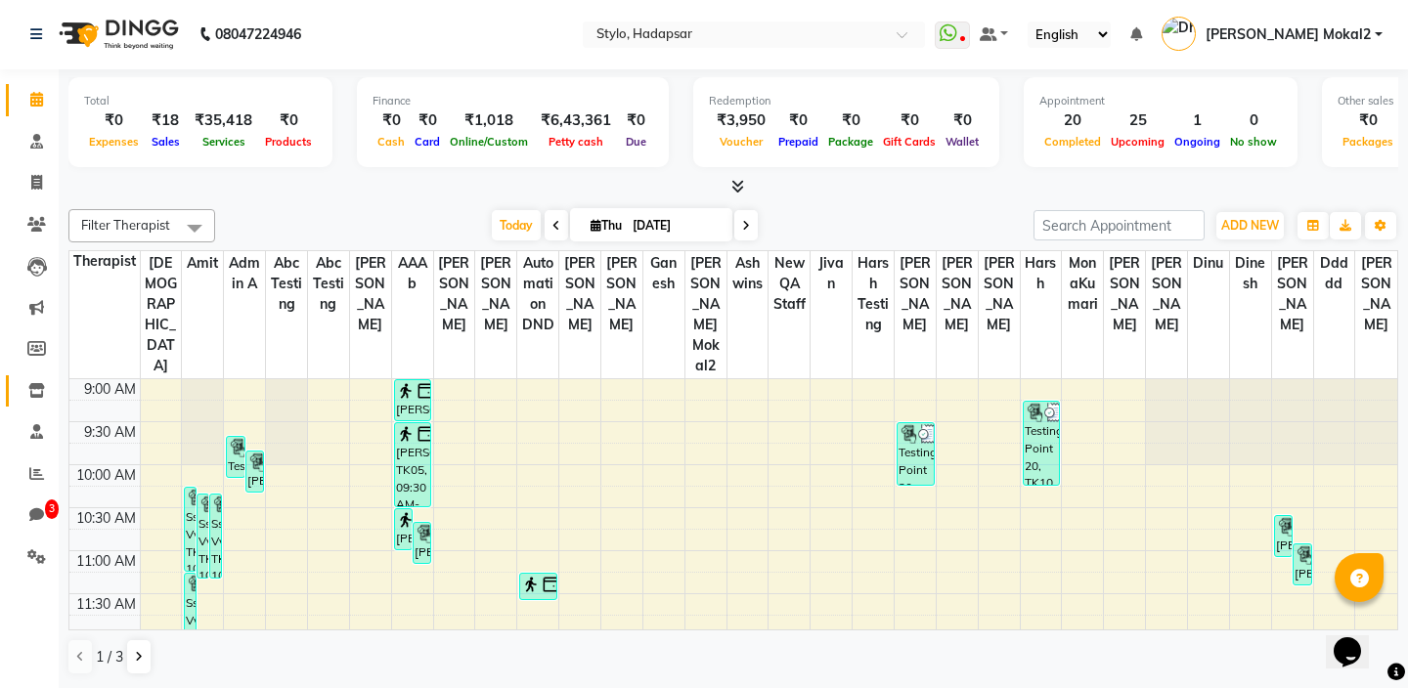
click at [33, 393] on icon at bounding box center [36, 390] width 17 height 15
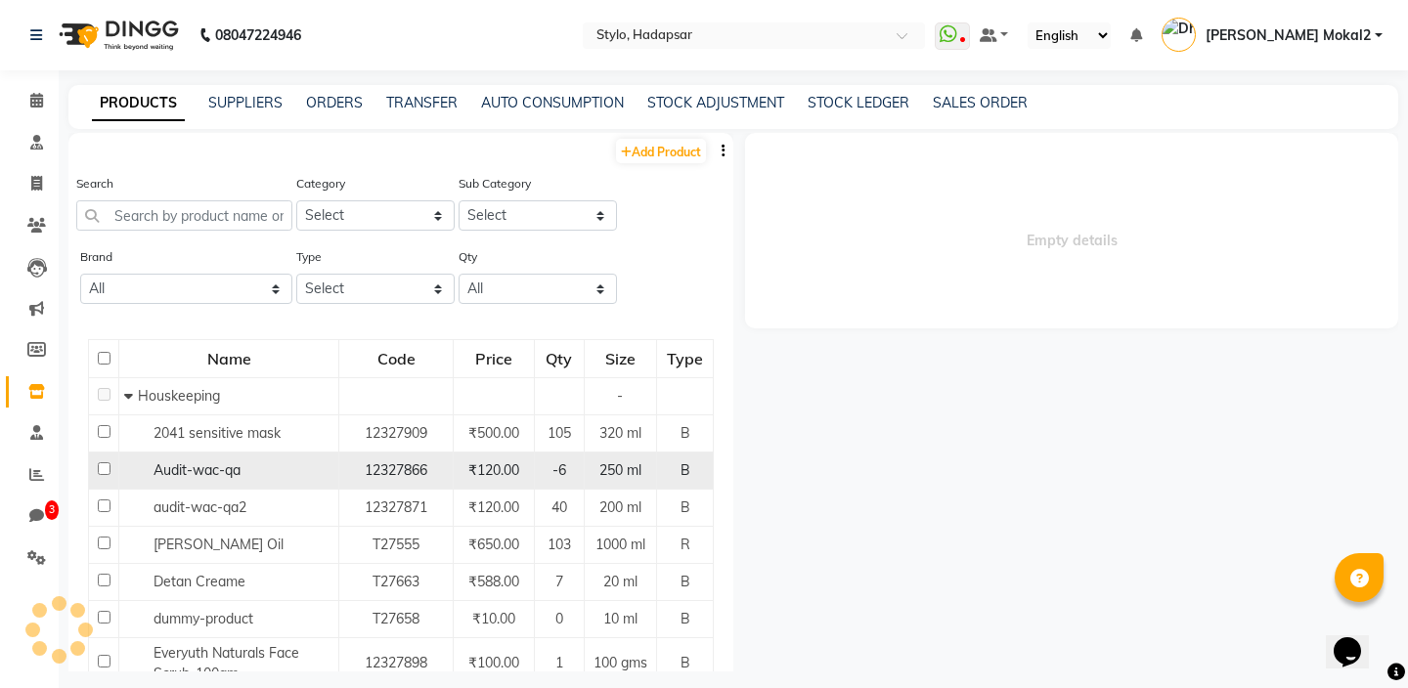
click at [228, 478] on span "Audit-wac-qa" at bounding box center [196, 470] width 87 height 18
select select
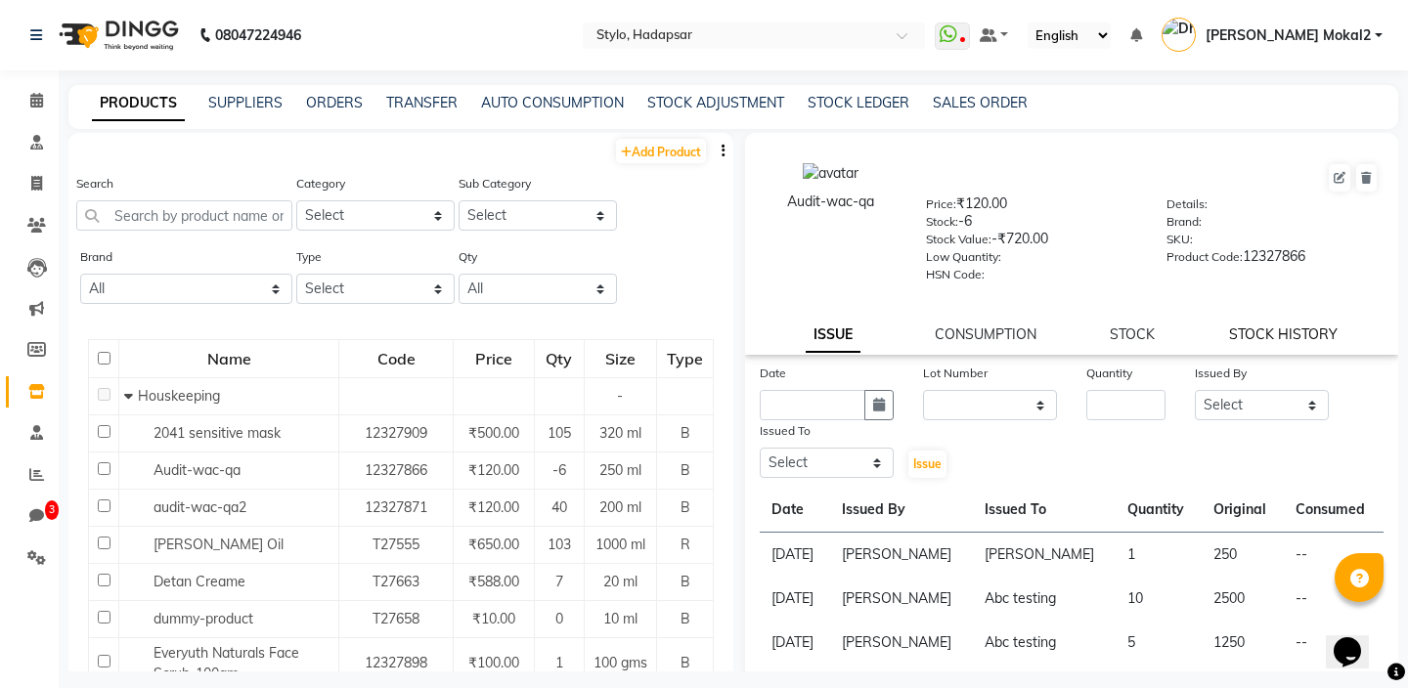
click at [1281, 342] on link "STOCK HISTORY" at bounding box center [1283, 335] width 109 height 18
select select "all"
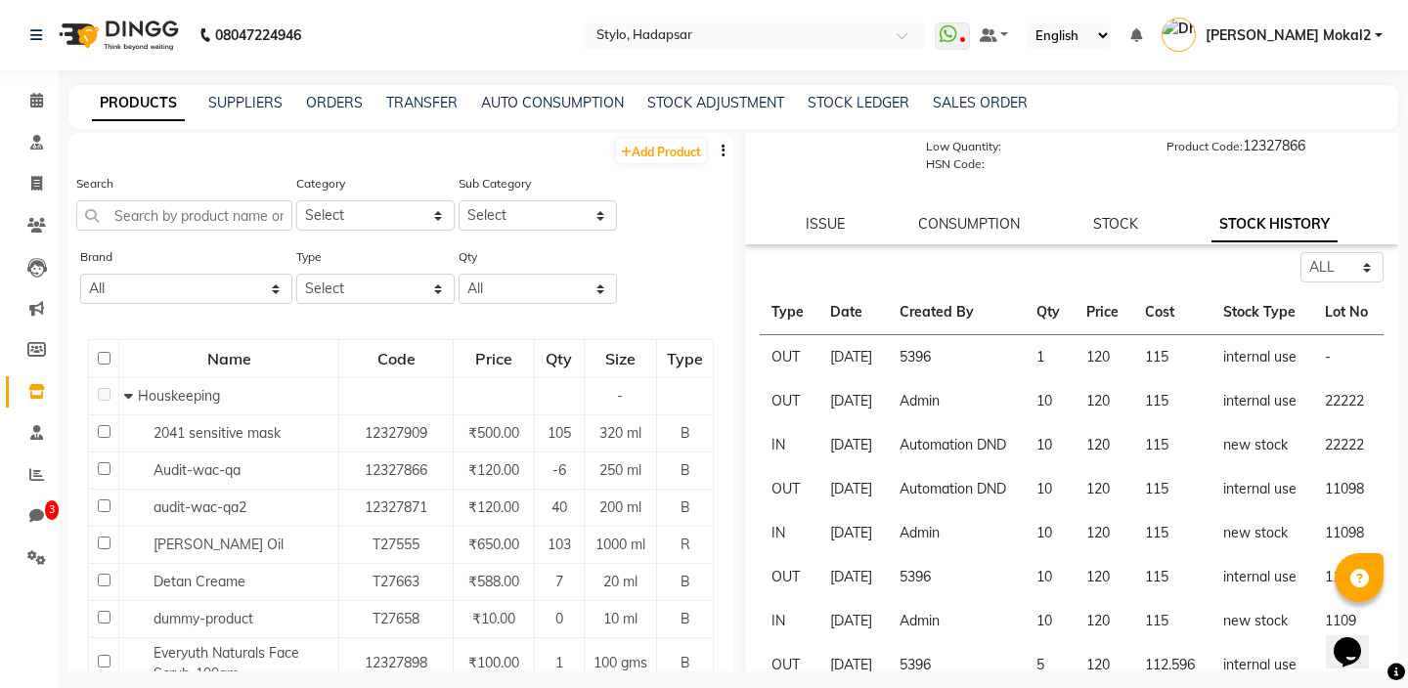
scroll to position [119, 0]
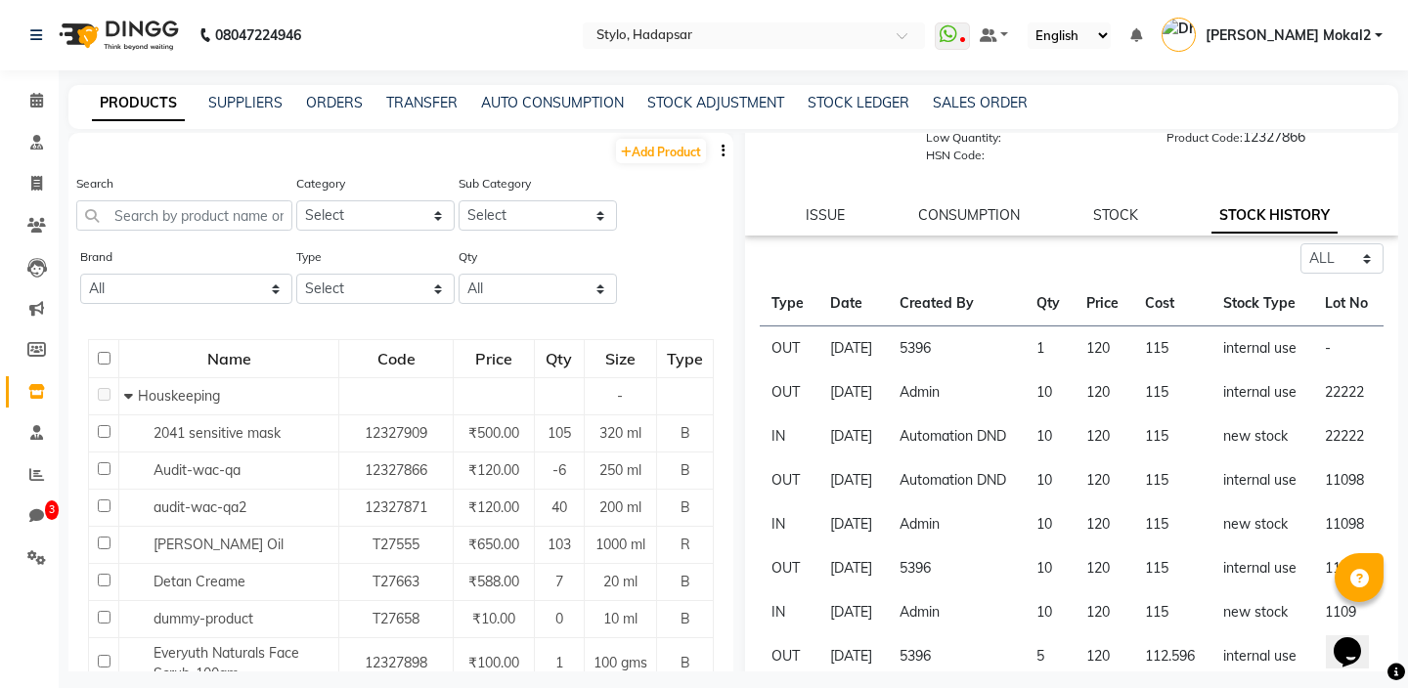
click at [946, 369] on td "5396" at bounding box center [956, 349] width 137 height 45
click at [1025, 367] on td "5396" at bounding box center [956, 349] width 137 height 45
click at [1061, 371] on td "1" at bounding box center [1050, 349] width 50 height 45
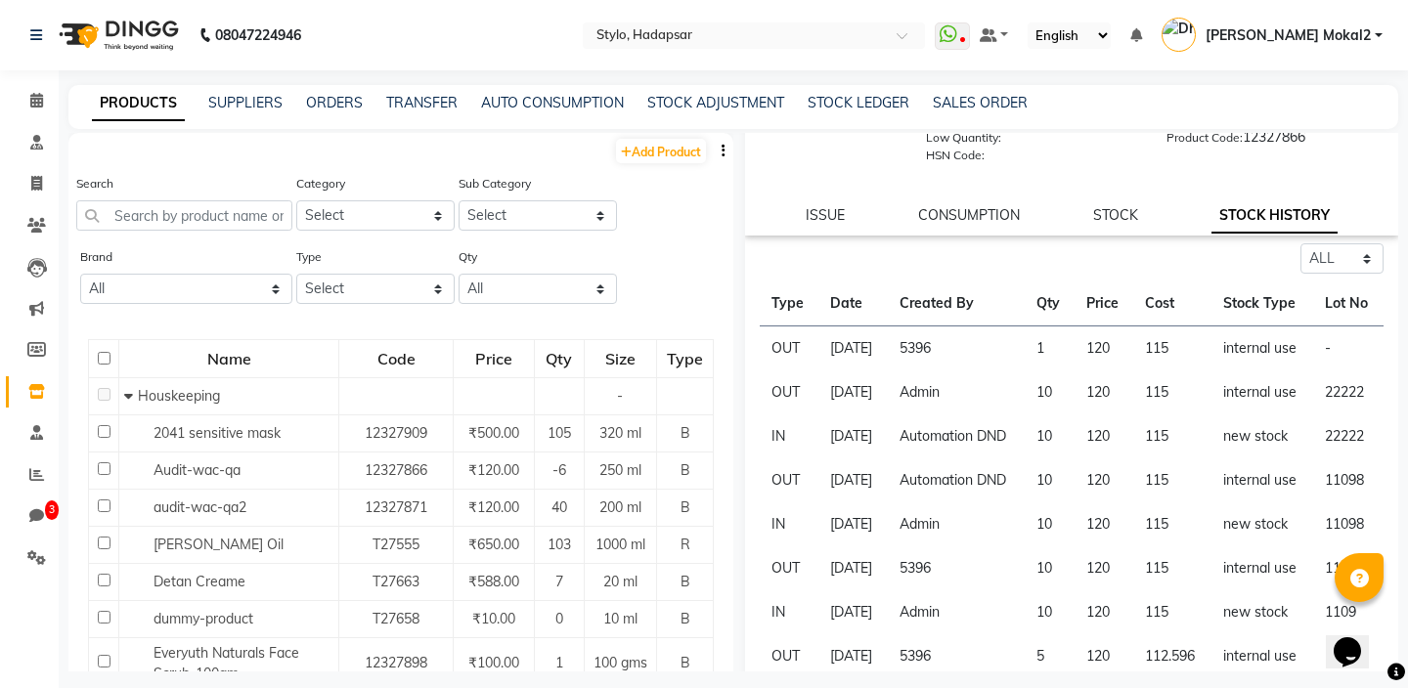
click at [1114, 371] on td "120" at bounding box center [1103, 349] width 59 height 45
click at [1164, 367] on td "115" at bounding box center [1171, 349] width 77 height 45
click at [1225, 366] on td "internal use" at bounding box center [1262, 349] width 103 height 45
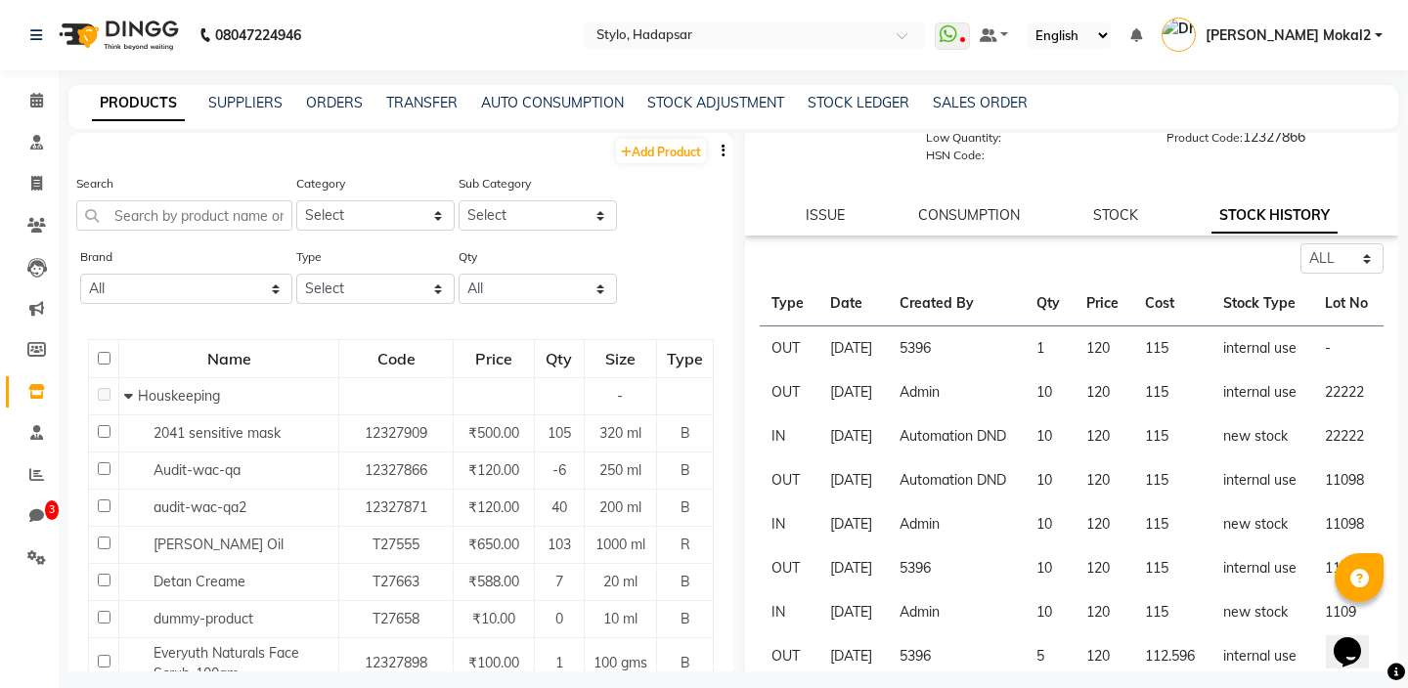
click at [1225, 366] on td "internal use" at bounding box center [1262, 349] width 103 height 45
click at [834, 216] on link "ISSUE" at bounding box center [825, 215] width 39 height 18
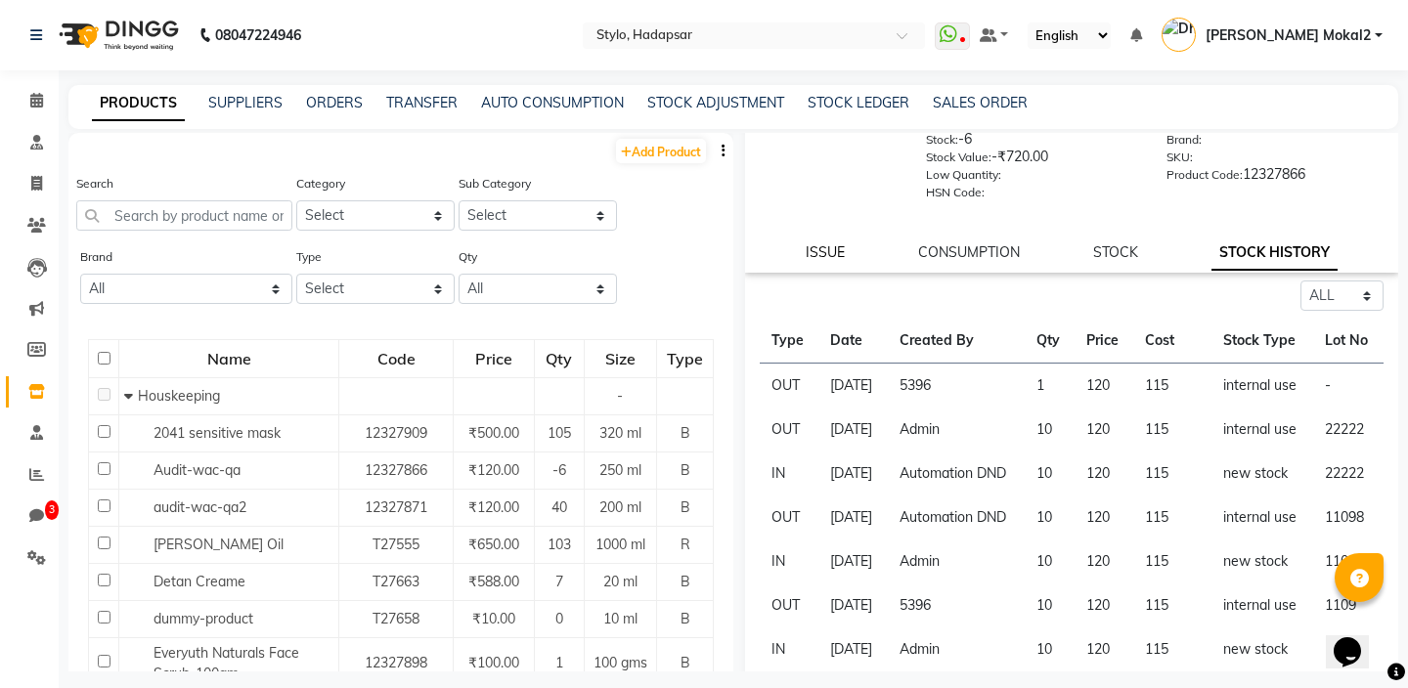
select select
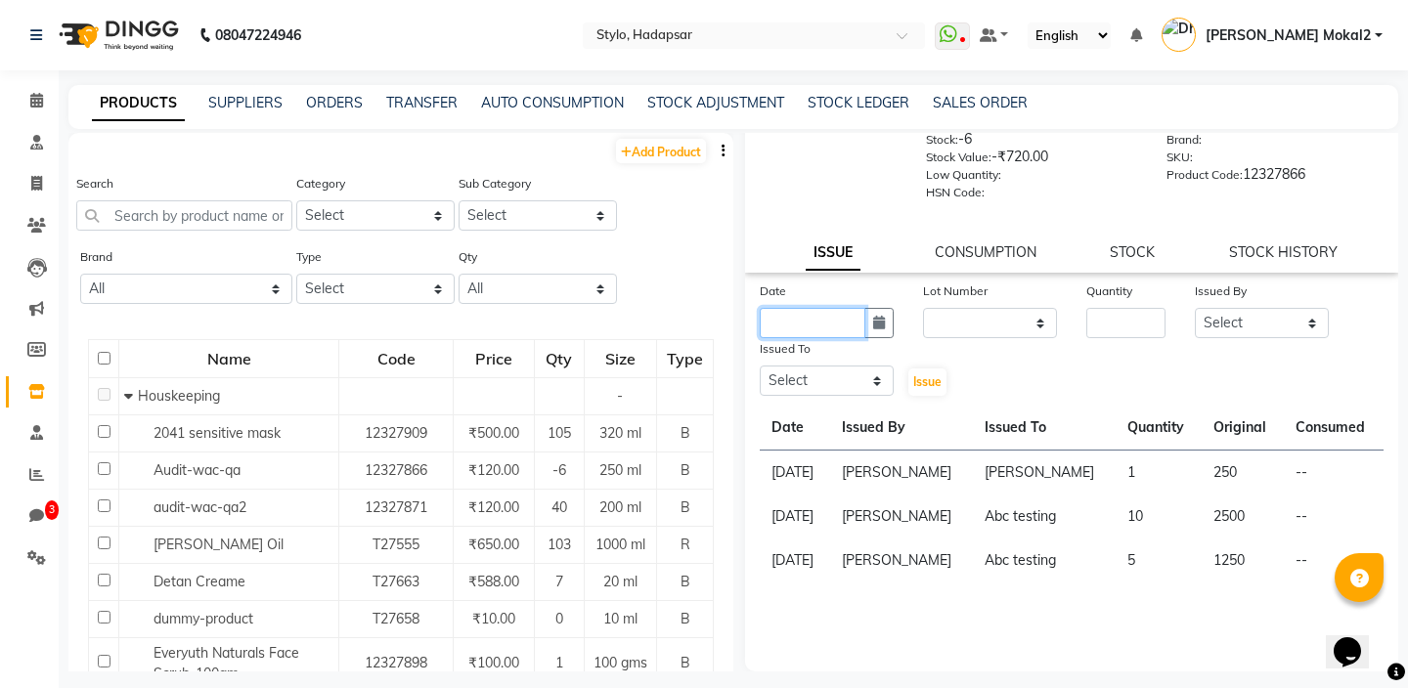
click at [805, 336] on input "text" at bounding box center [813, 323] width 106 height 30
select select "9"
select select "2025"
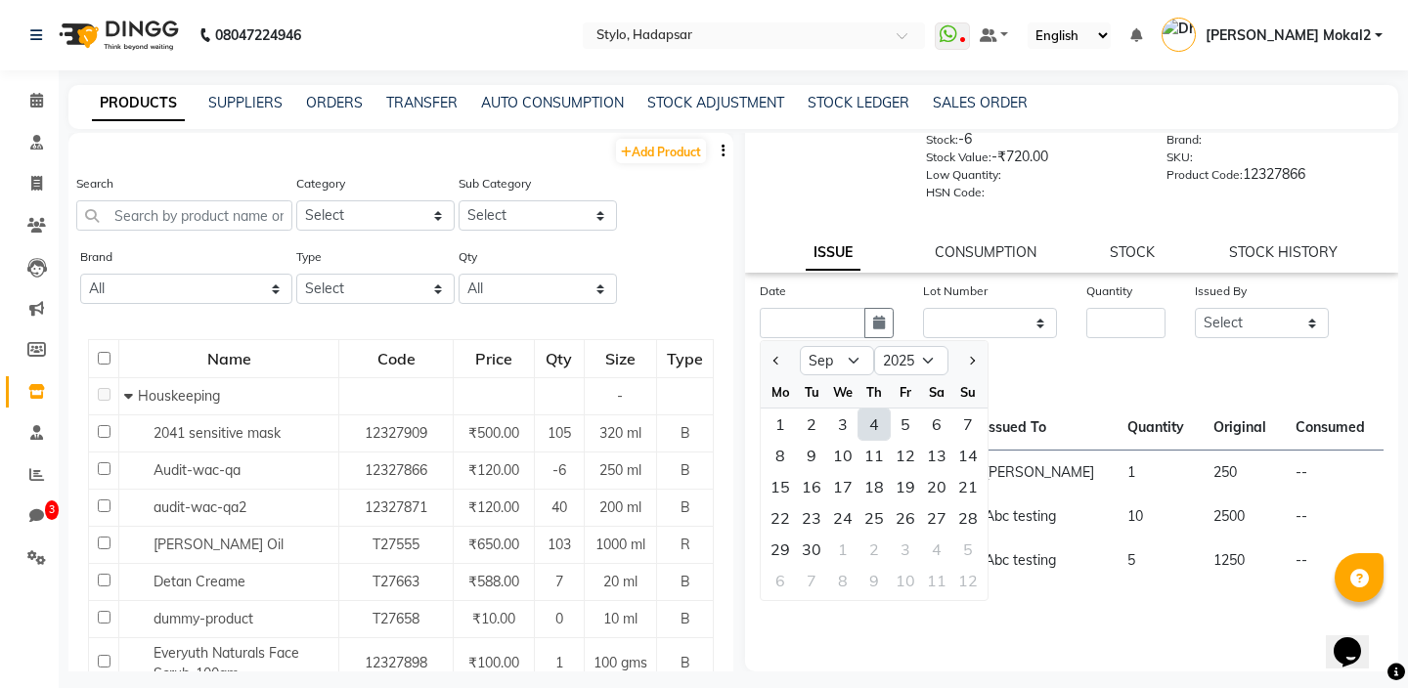
click at [1126, 429] on th "Quantity" at bounding box center [1158, 428] width 86 height 45
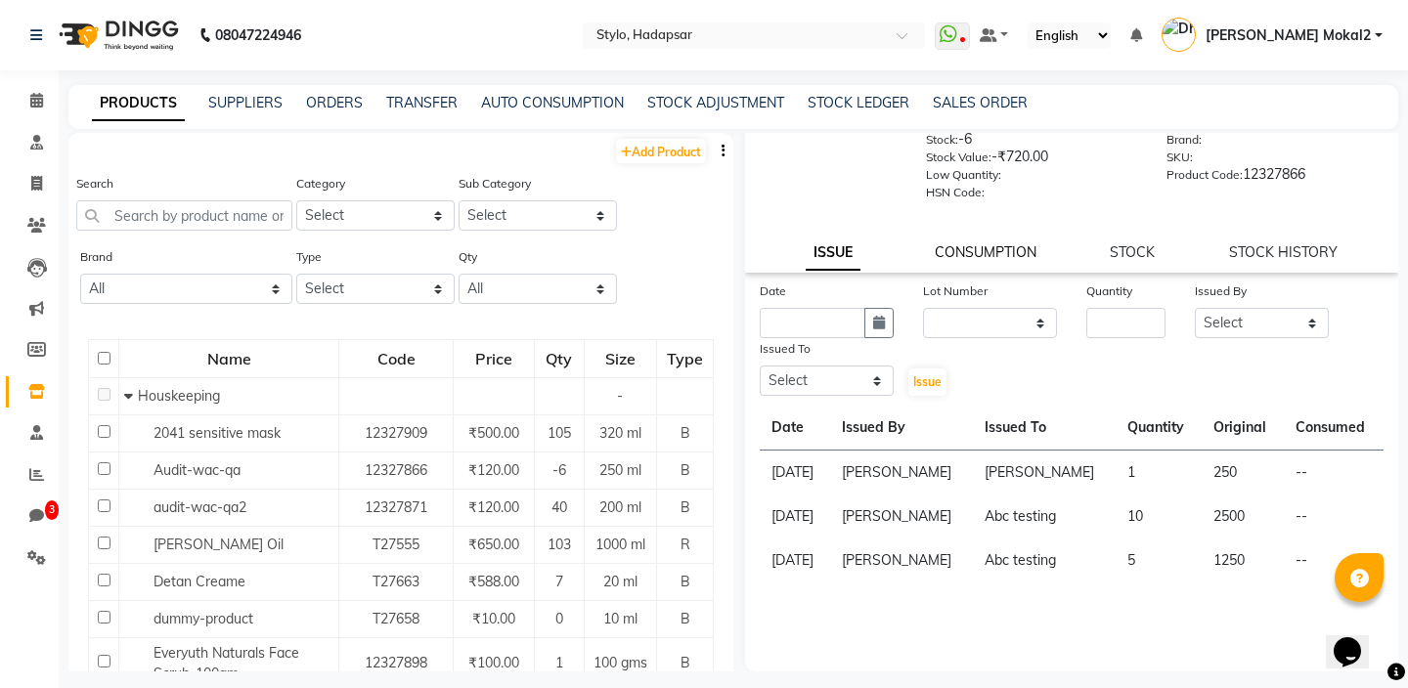
click at [985, 247] on link "CONSUMPTION" at bounding box center [986, 252] width 102 height 18
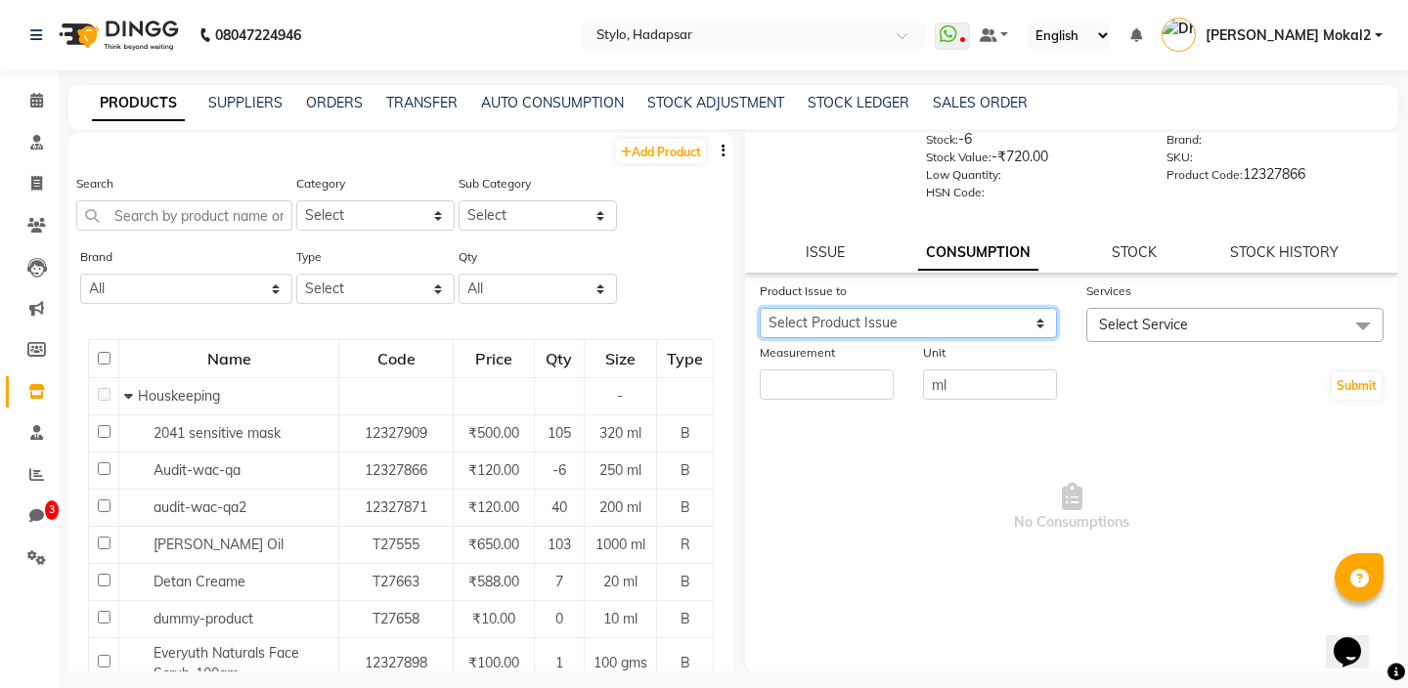
click at [930, 319] on select "Select Product Issue [DATE], Issued to: , Balance: 250 [DATE], Issued to: , Bal…" at bounding box center [908, 323] width 297 height 30
select select "934"
click at [1174, 338] on span "Select Service" at bounding box center [1234, 325] width 297 height 34
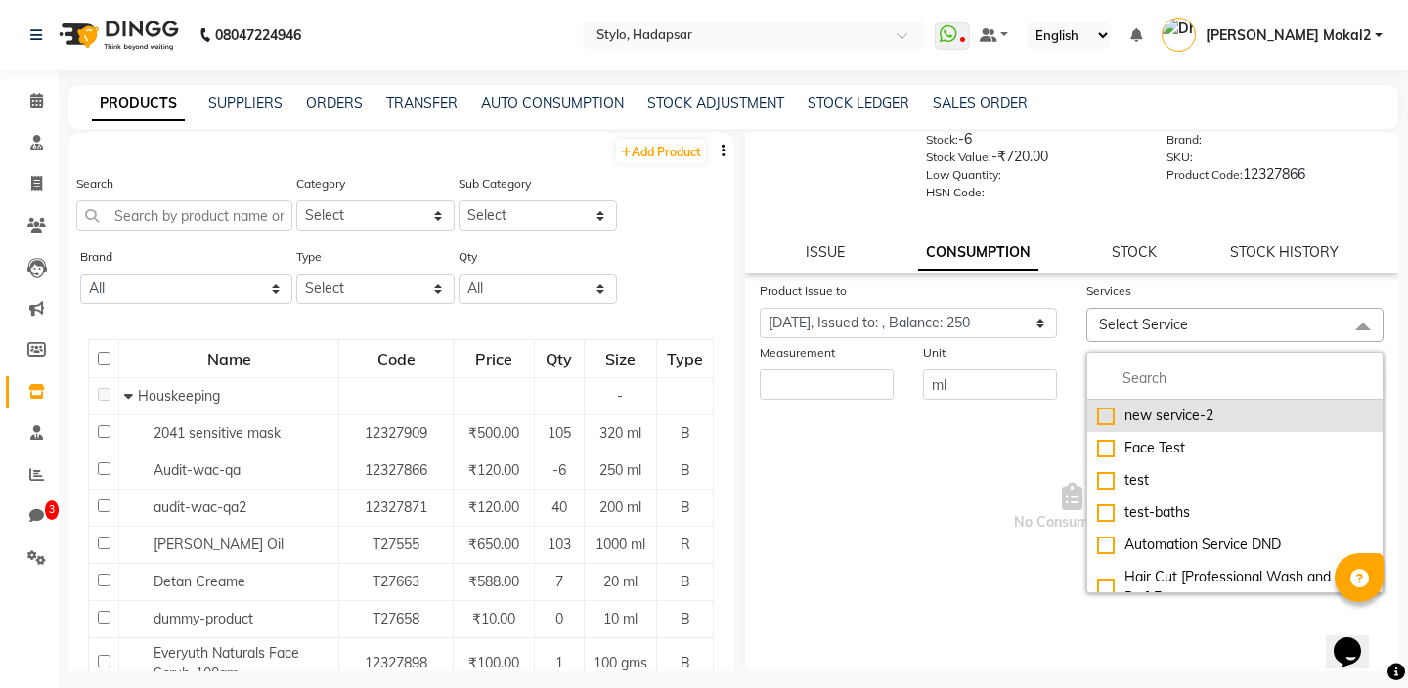
click at [1143, 415] on div "new service-2" at bounding box center [1235, 416] width 276 height 21
checkbox input "true"
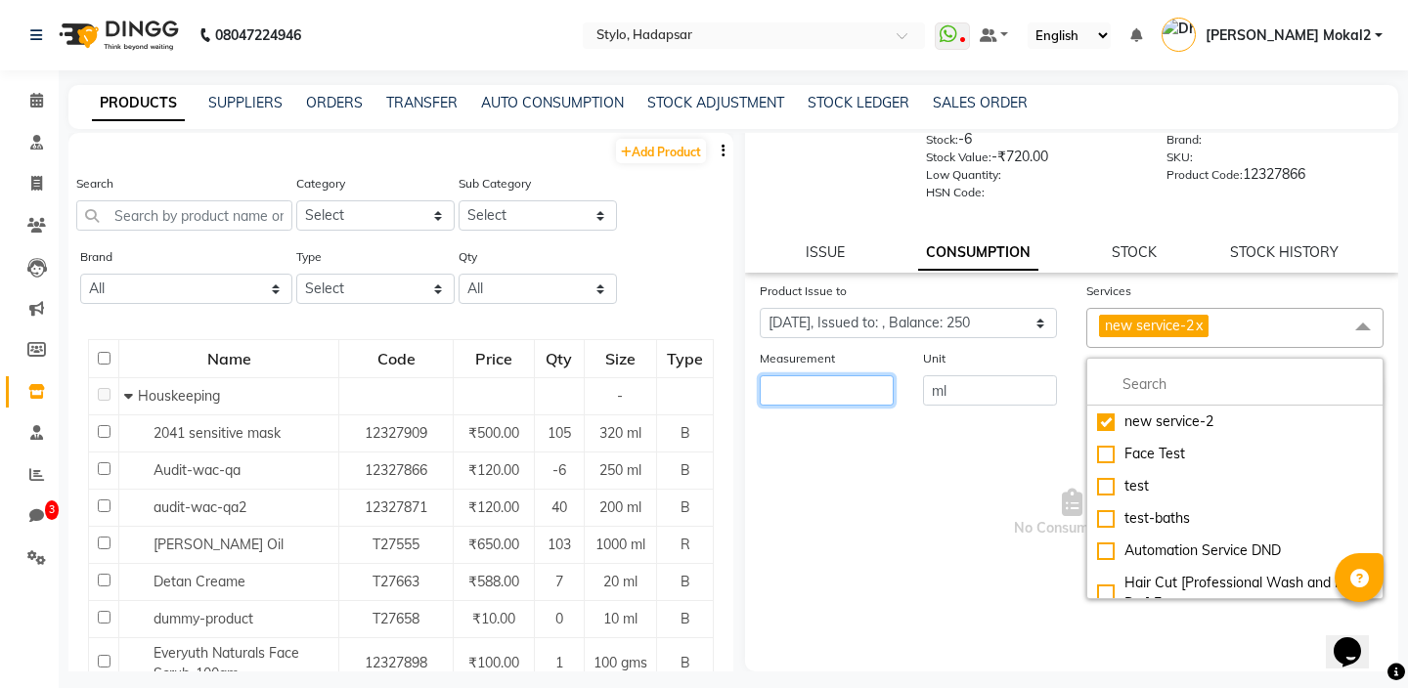
click at [810, 397] on input "number" at bounding box center [827, 390] width 134 height 30
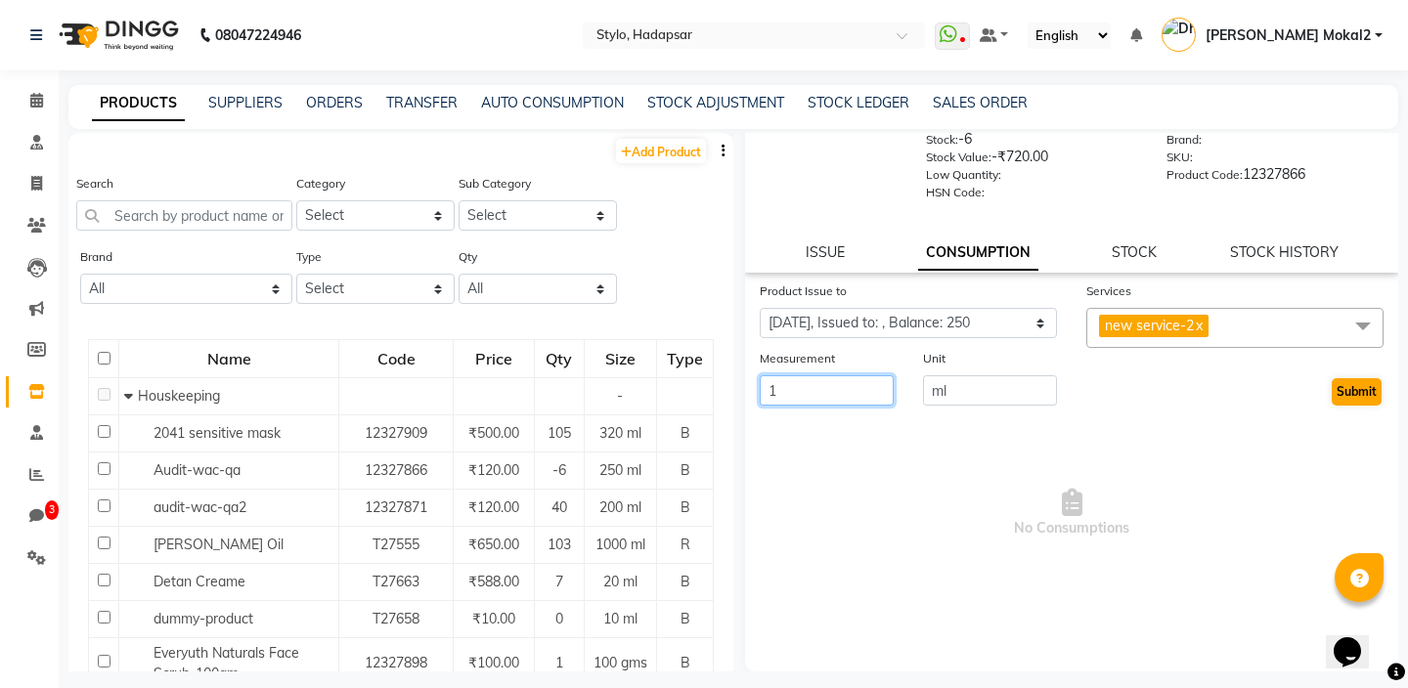
type input "1"
click at [1357, 389] on button "Submit" at bounding box center [1357, 391] width 50 height 27
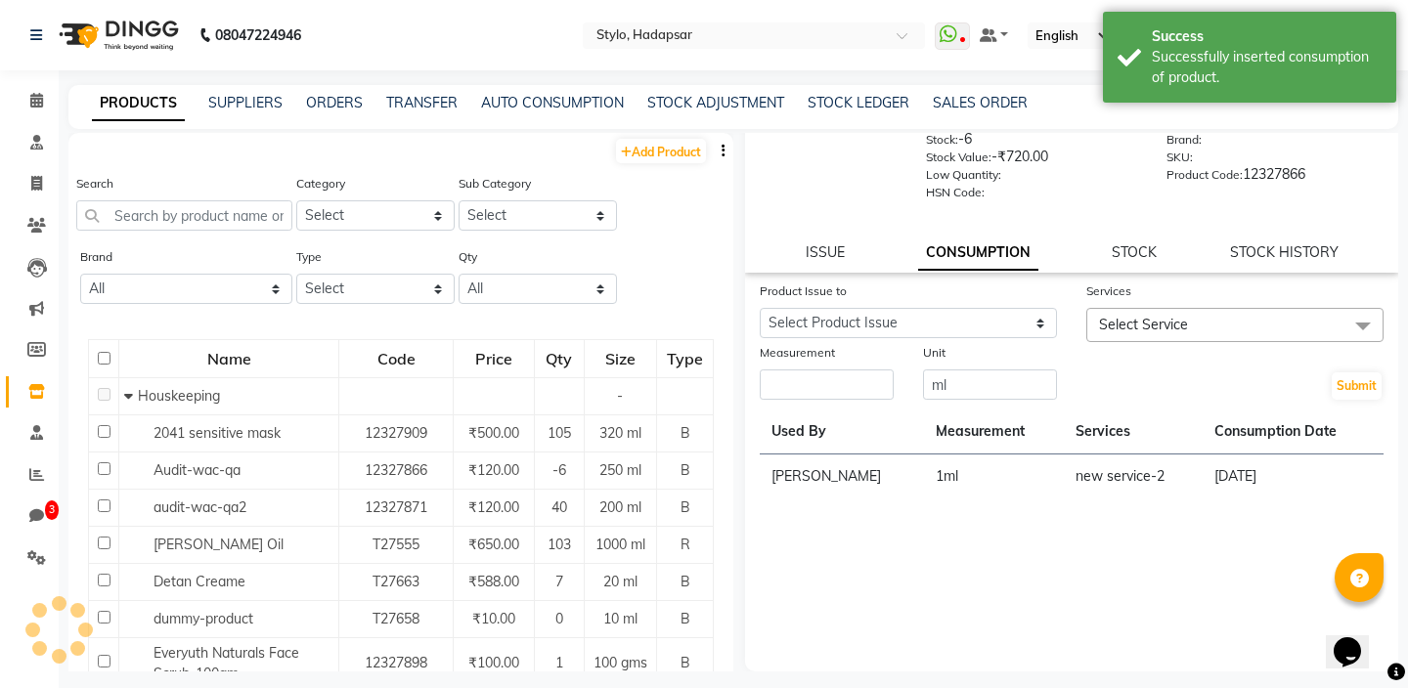
scroll to position [0, 0]
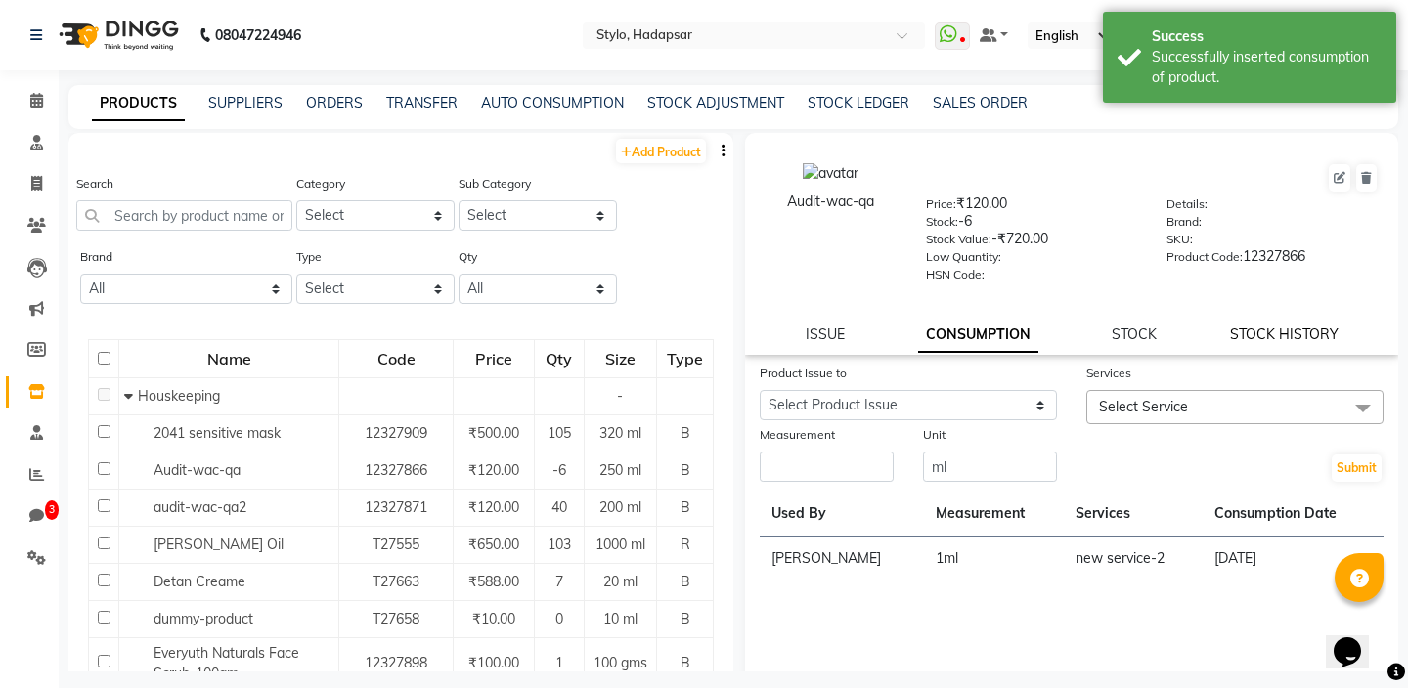
click at [1290, 331] on link "STOCK HISTORY" at bounding box center [1284, 335] width 109 height 18
select select "all"
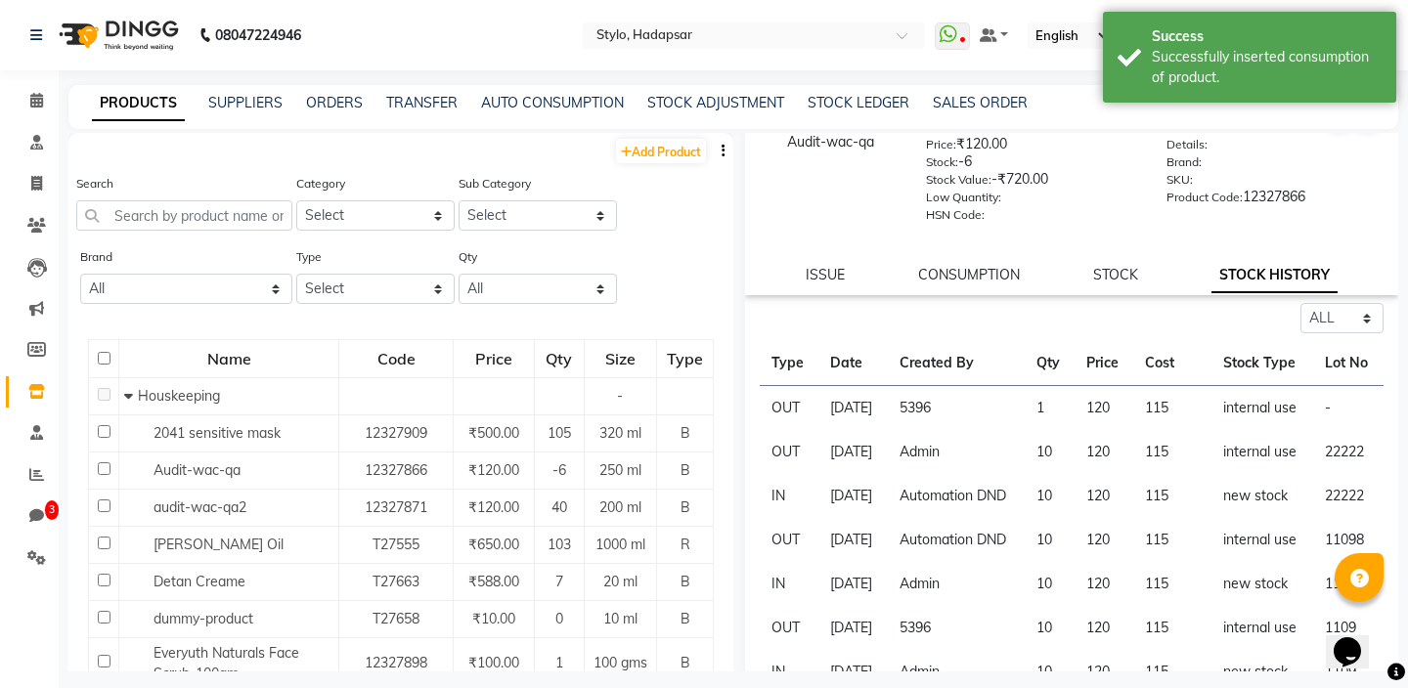
scroll to position [21, 0]
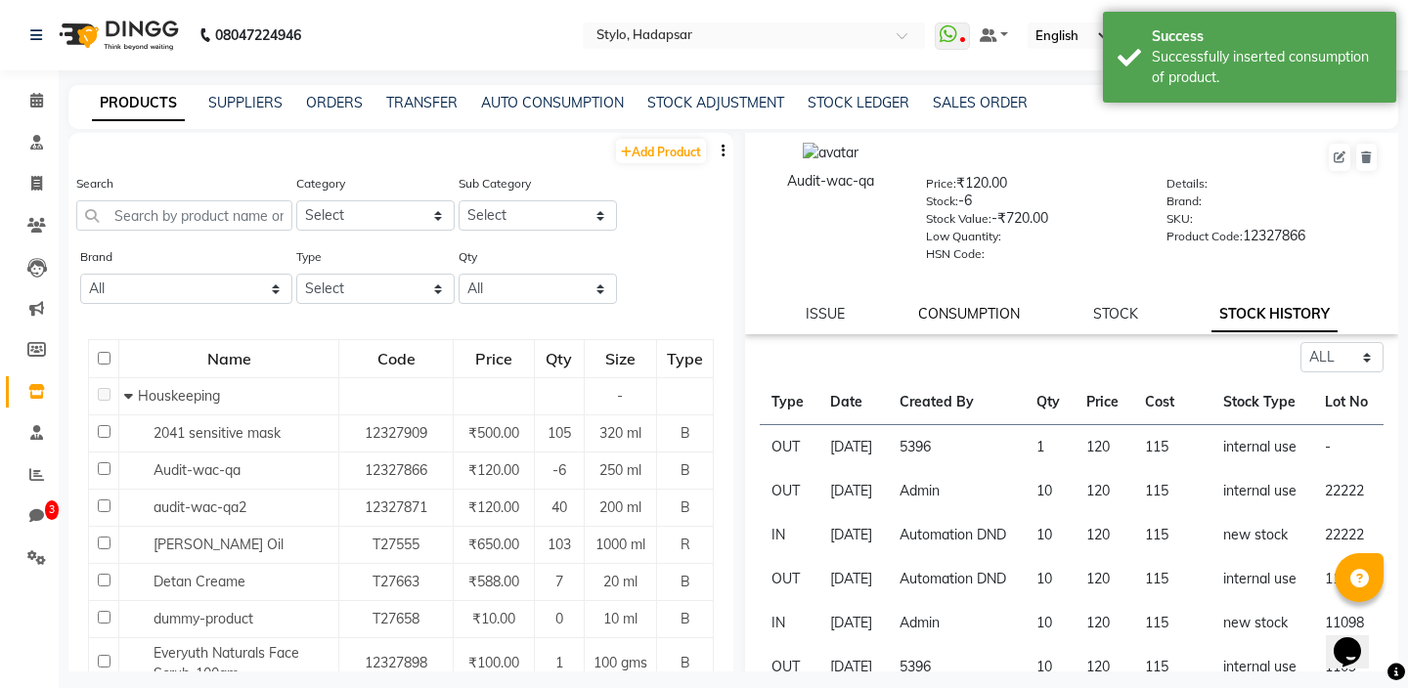
click at [1018, 314] on link "CONSUMPTION" at bounding box center [969, 314] width 102 height 18
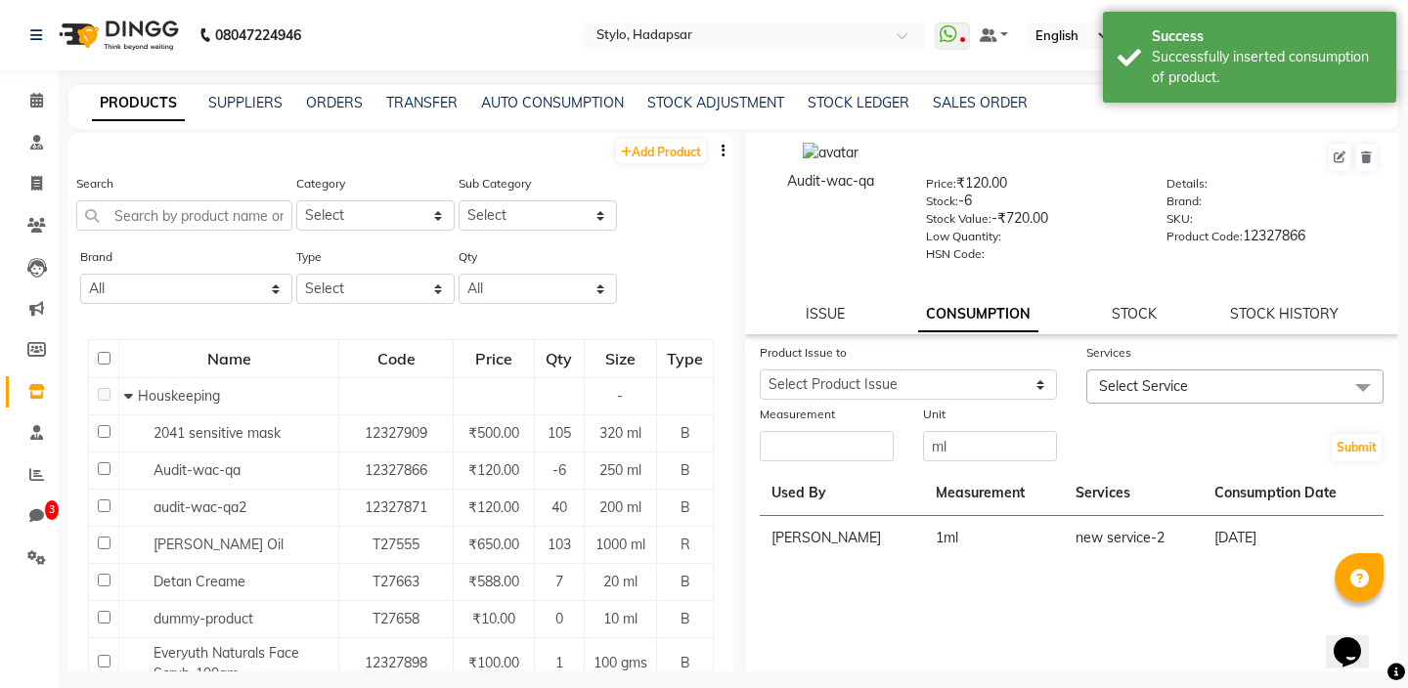
click at [1018, 314] on link "CONSUMPTION" at bounding box center [978, 314] width 120 height 35
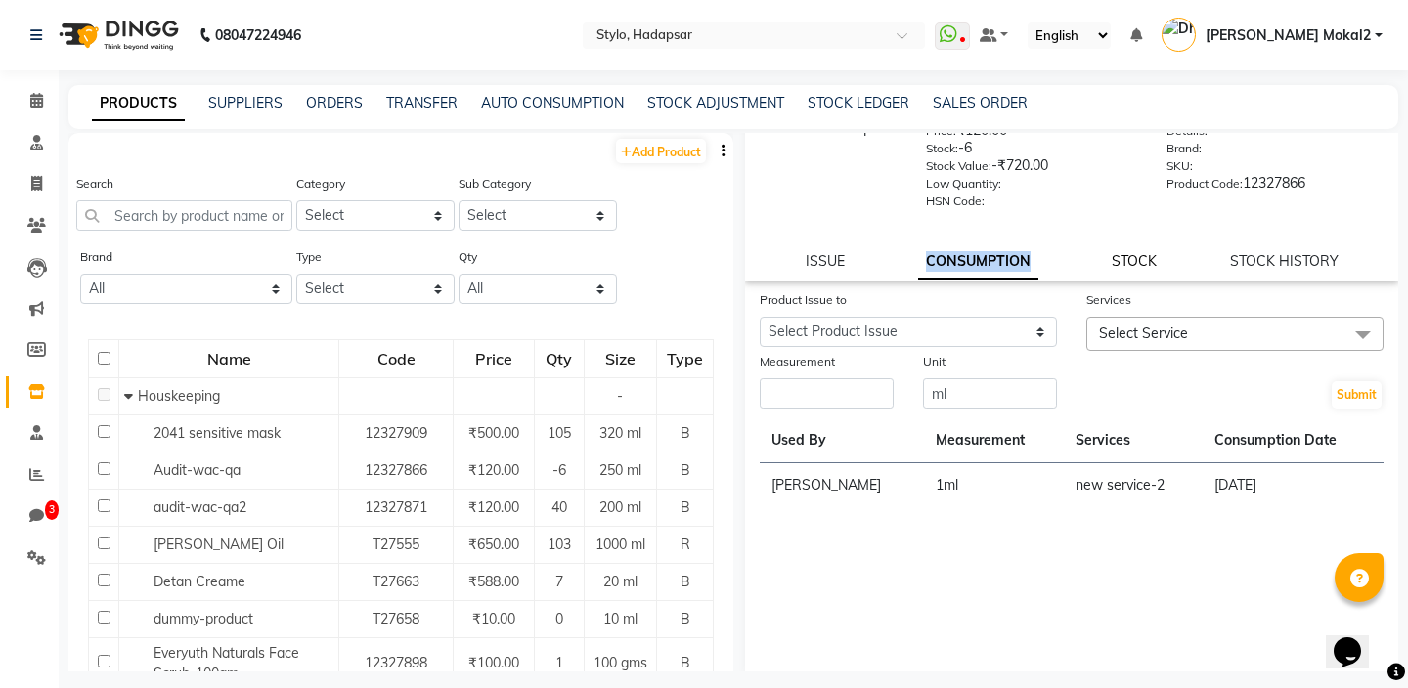
click at [1116, 262] on link "STOCK" at bounding box center [1134, 261] width 45 height 18
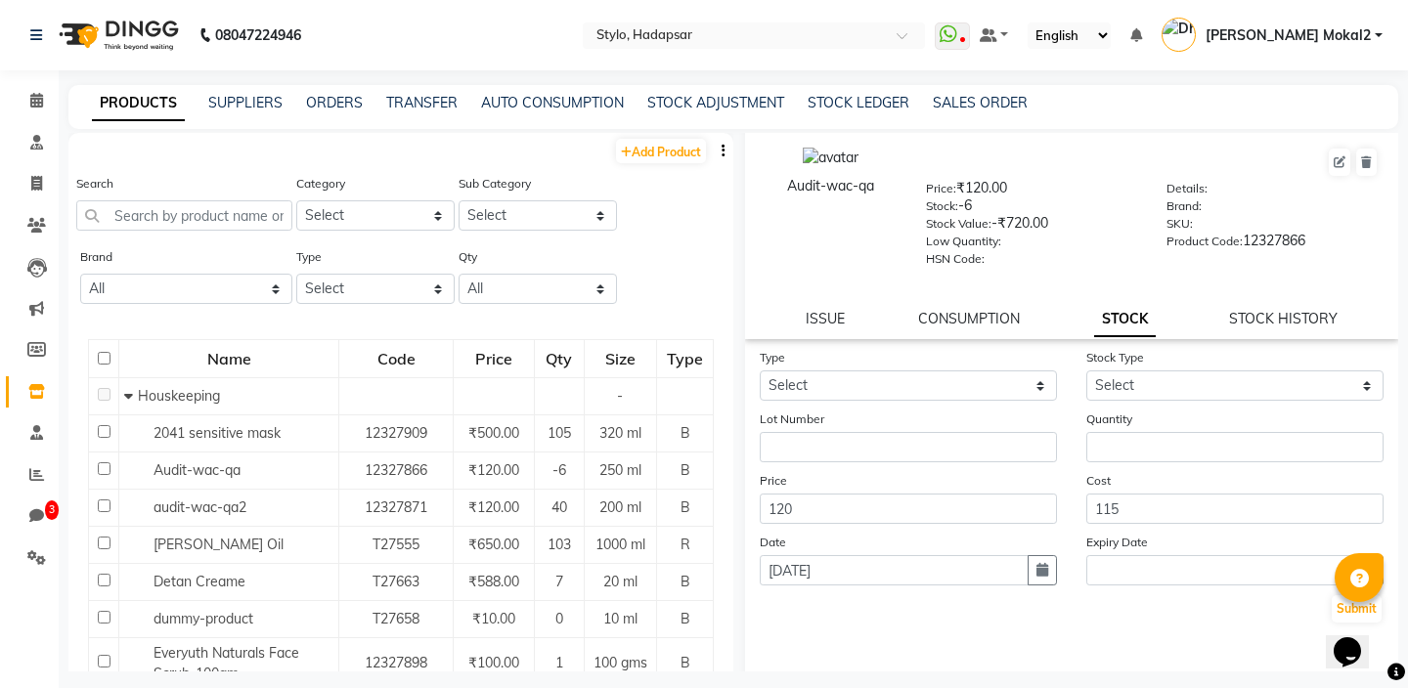
scroll to position [0, 0]
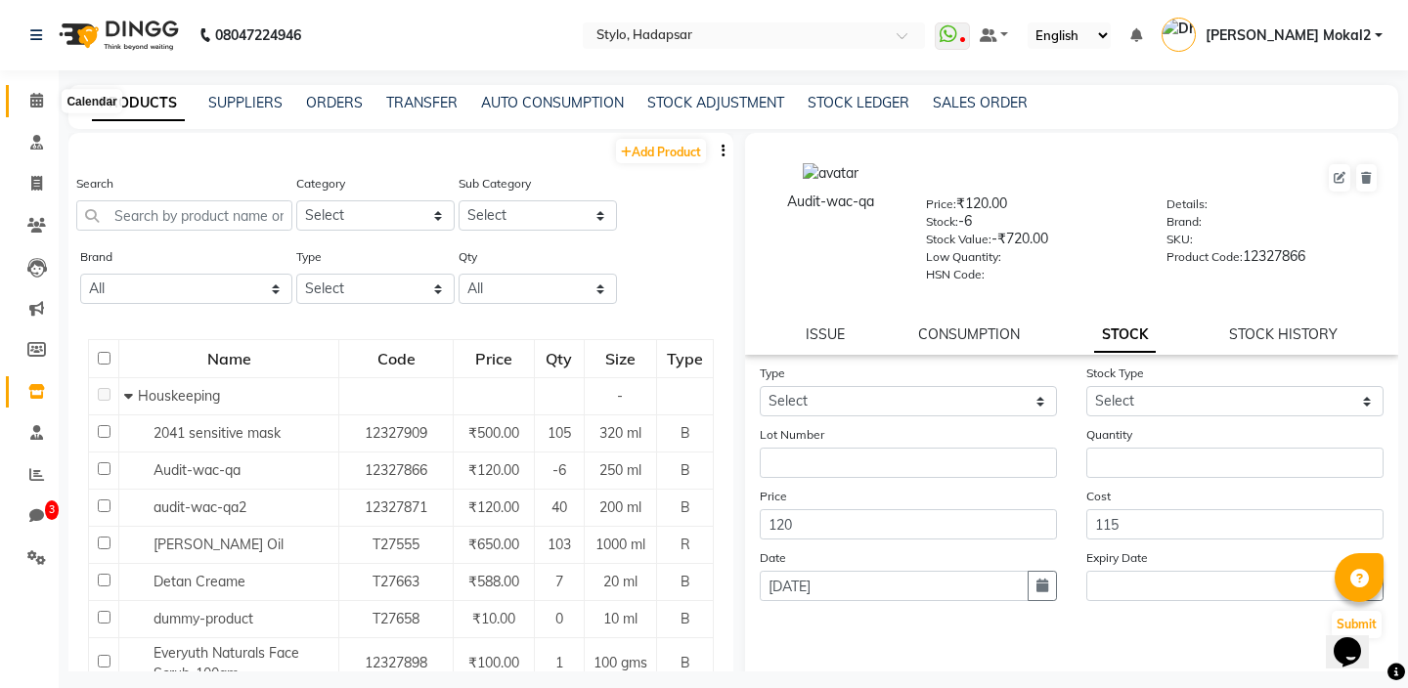
click at [38, 109] on span at bounding box center [37, 101] width 34 height 22
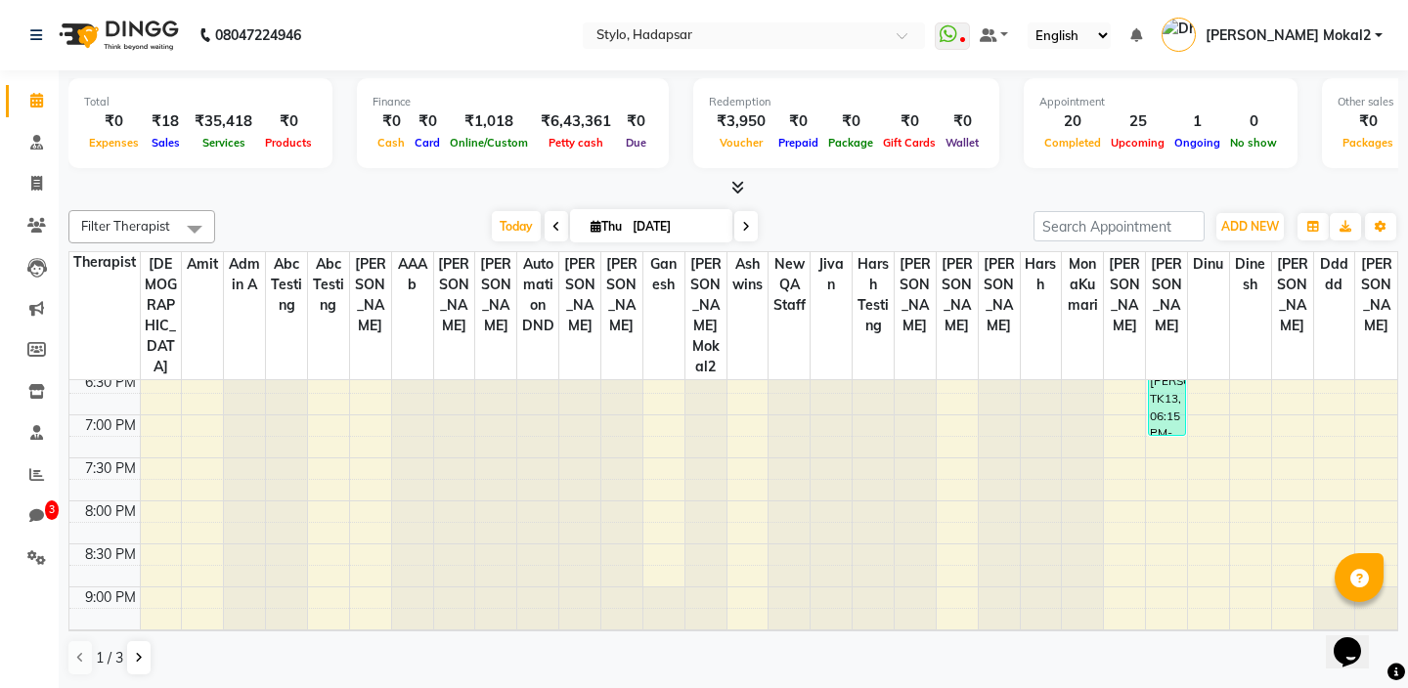
scroll to position [1, 0]
click at [663, 502] on div "9:00 AM 9:30 AM 10:00 AM 10:30 AM 11:00 AM 11:30 AM 12:00 PM 12:30 PM 1:00 PM 1…" at bounding box center [733, 112] width 1328 height 1117
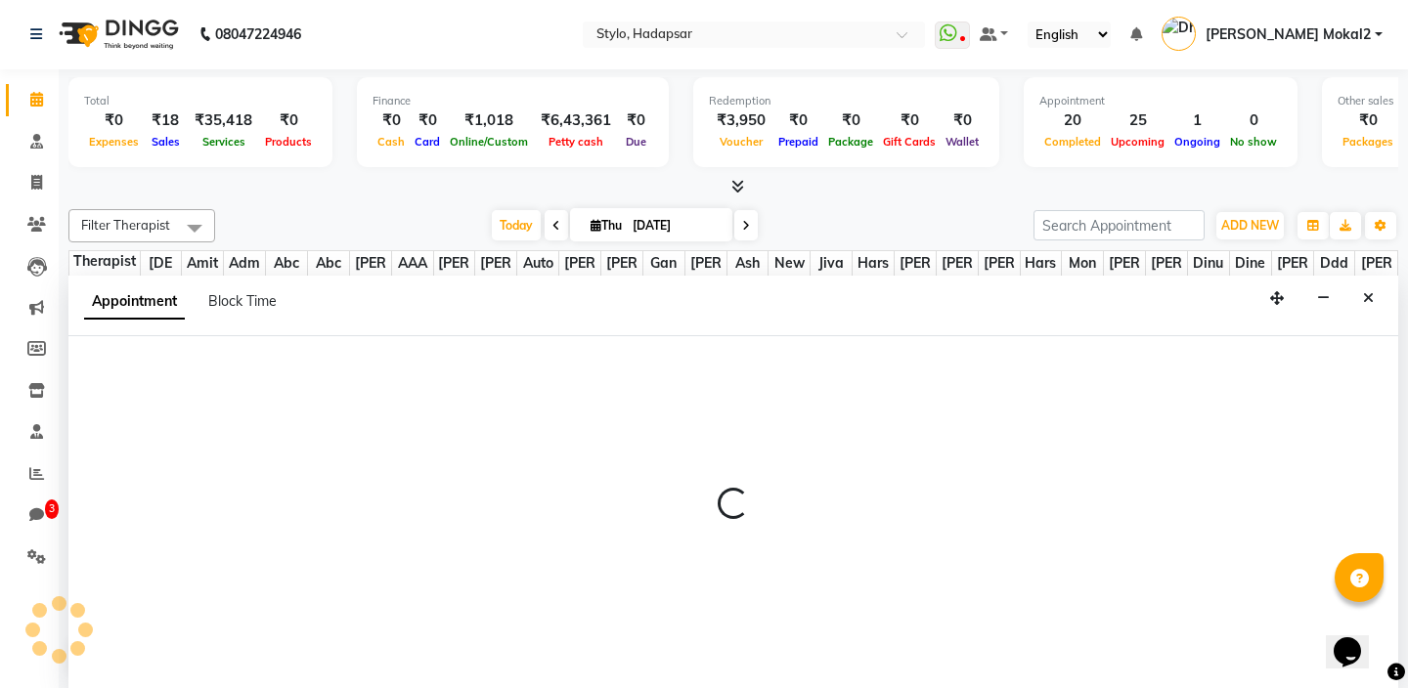
select select "2722"
select select "tentative"
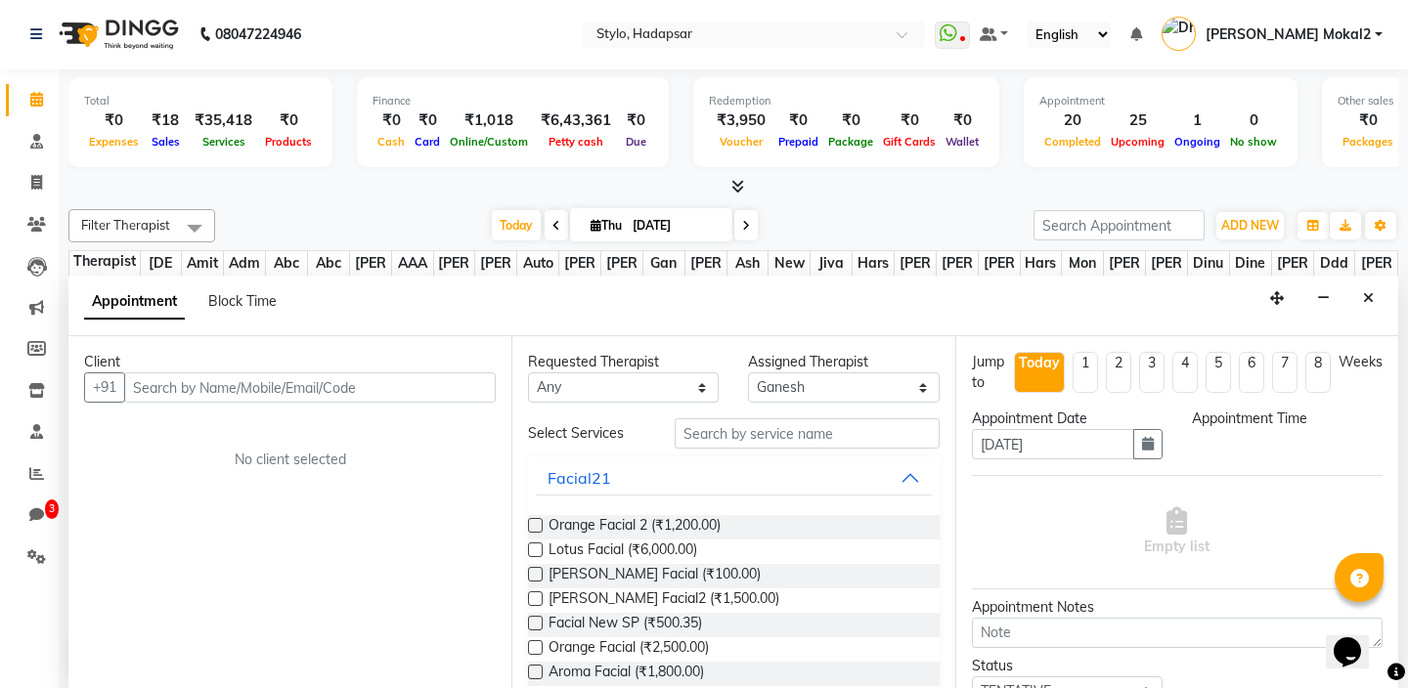
select select "1230"
click at [397, 387] on input "text" at bounding box center [309, 387] width 371 height 30
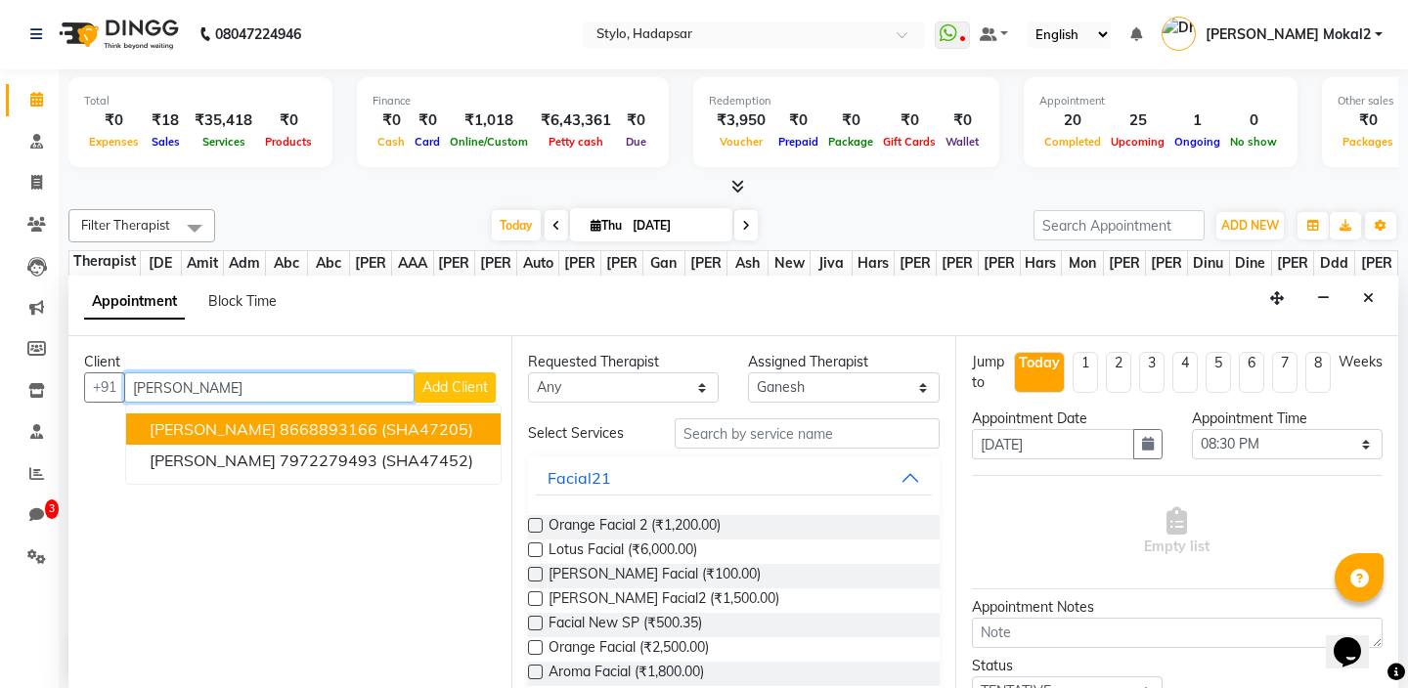
click at [300, 430] on ngb-highlight "8668893166" at bounding box center [329, 429] width 98 height 20
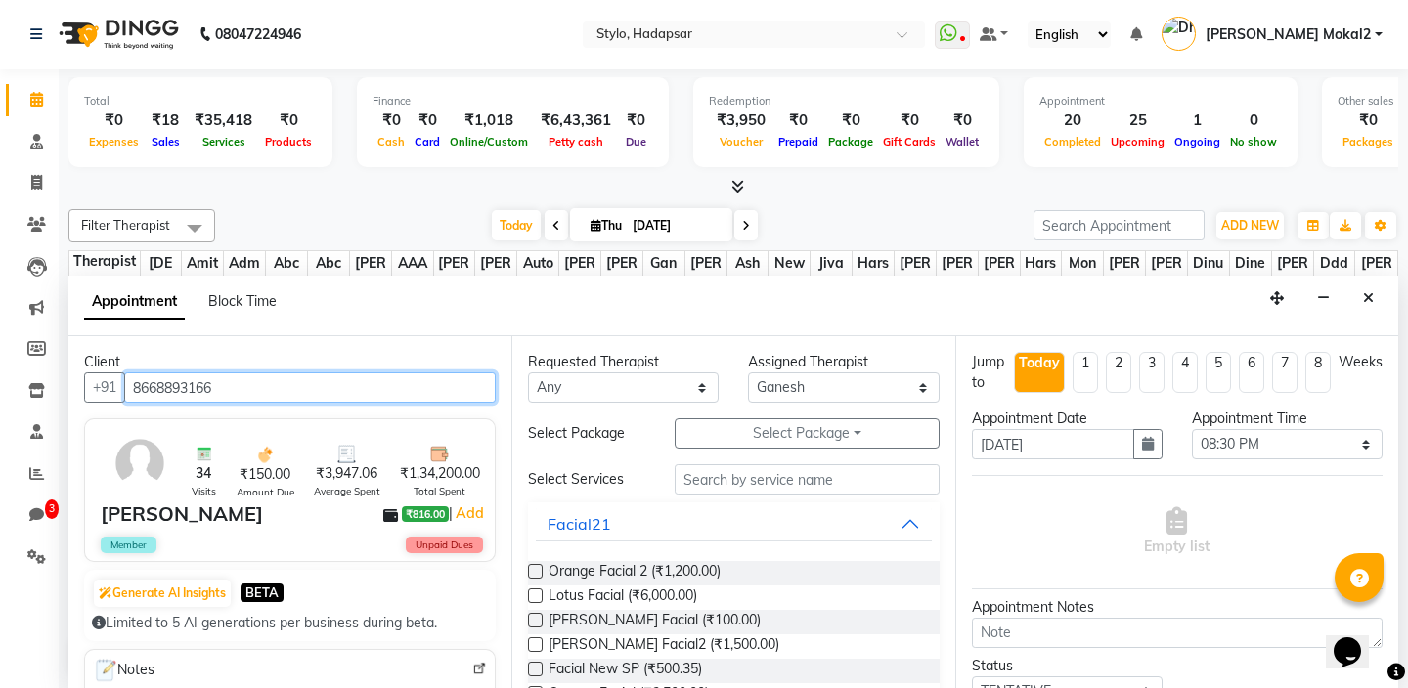
type input "8668893166"
click at [534, 579] on div at bounding box center [534, 575] width 13 height 21
click at [542, 571] on label at bounding box center [535, 571] width 15 height 15
click at [541, 571] on input "checkbox" at bounding box center [534, 573] width 13 height 13
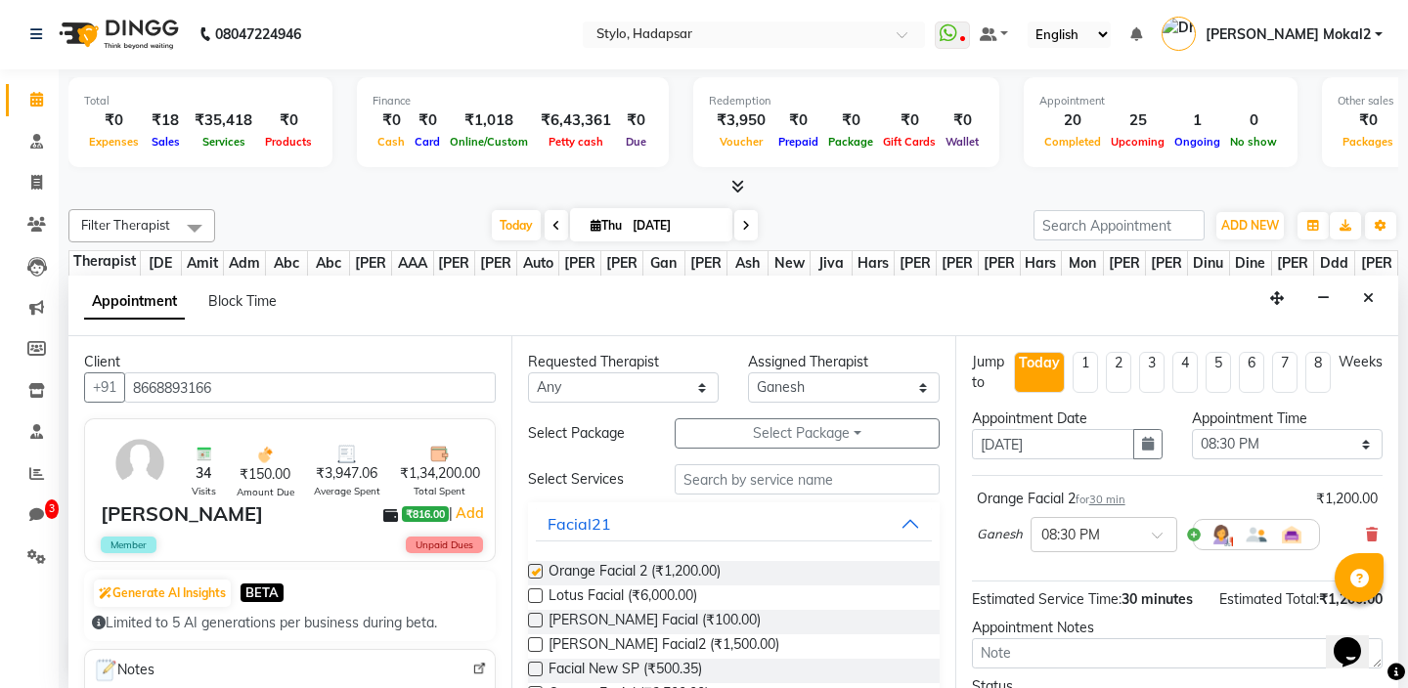
checkbox input "false"
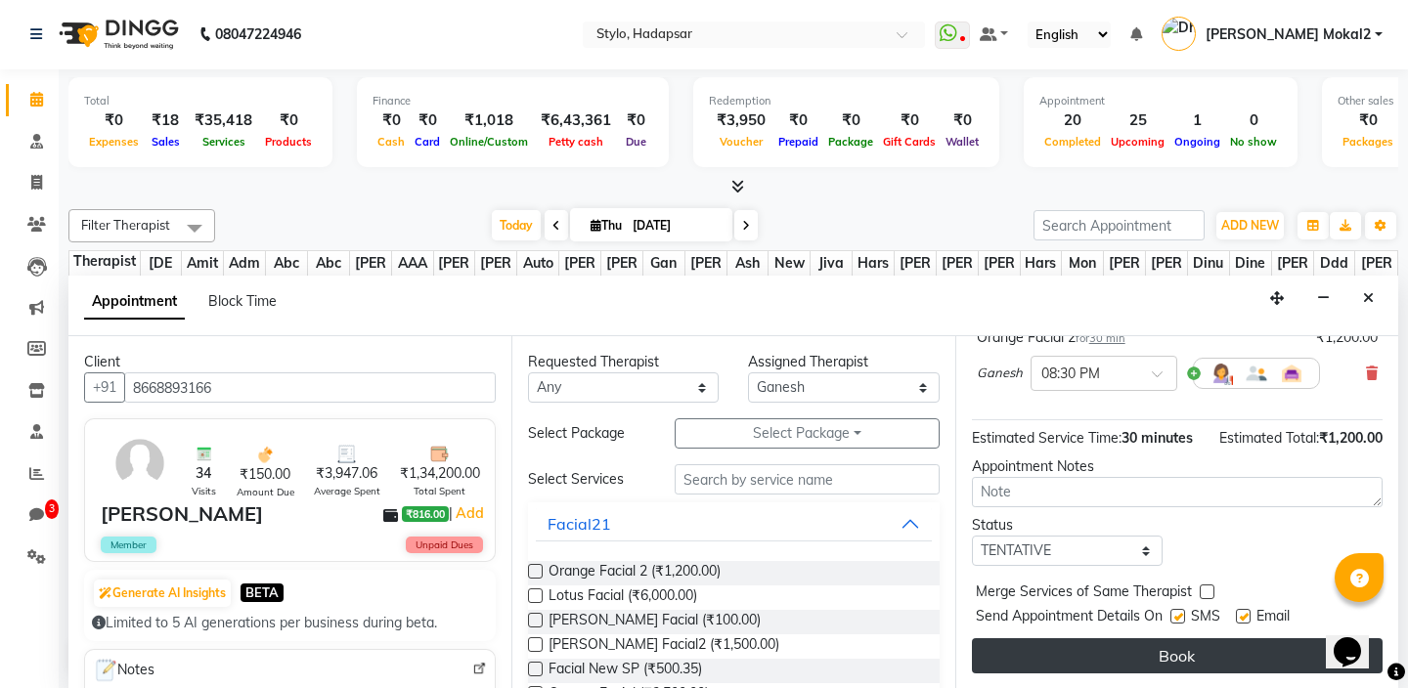
click at [1174, 663] on button "Book" at bounding box center [1177, 655] width 411 height 35
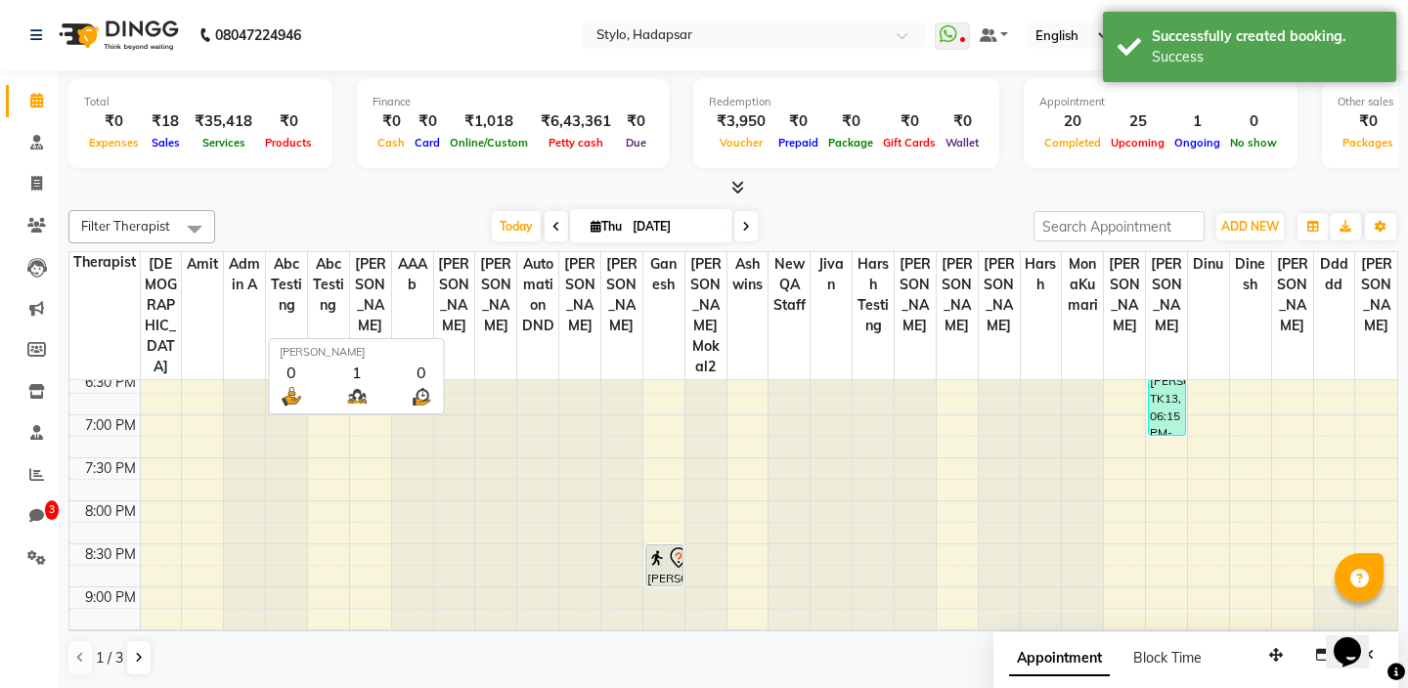
scroll to position [1, 0]
